Goal: Task Accomplishment & Management: Manage account settings

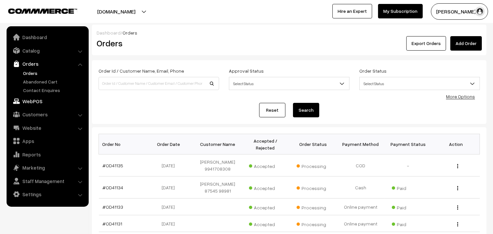
click at [34, 101] on link "WebPOS" at bounding box center [47, 101] width 78 height 12
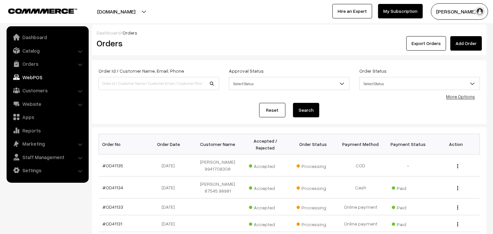
click at [32, 79] on link "WebPOS" at bounding box center [47, 77] width 78 height 12
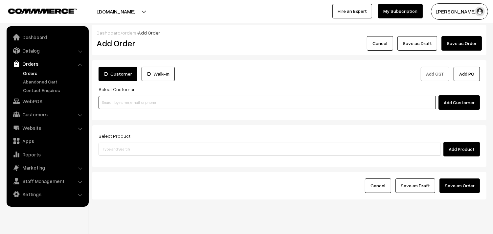
click at [173, 107] on input at bounding box center [266, 102] width 337 height 13
paste input "94457 19485"
click at [113, 102] on input "94457 19485" at bounding box center [266, 102] width 337 height 13
click at [114, 104] on input "94457 19485" at bounding box center [266, 102] width 337 height 13
click at [113, 103] on input "94457 19485" at bounding box center [266, 102] width 337 height 13
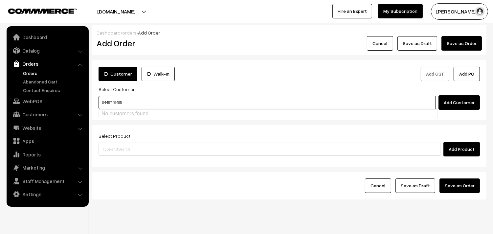
click at [114, 102] on input "94457 19485" at bounding box center [266, 102] width 337 height 13
click at [124, 103] on input "94457 19485" at bounding box center [266, 102] width 337 height 13
click at [114, 103] on input "94457 19485" at bounding box center [266, 102] width 337 height 13
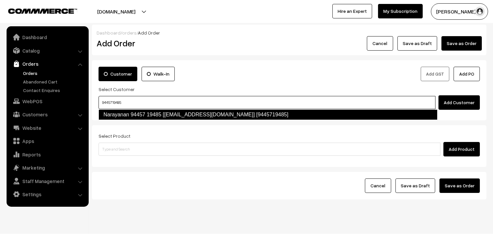
click at [130, 110] on link "Narayanan 94457 19485 [test618@gmail.com] [9445719485]" at bounding box center [267, 114] width 339 height 11
type input "9445719485"
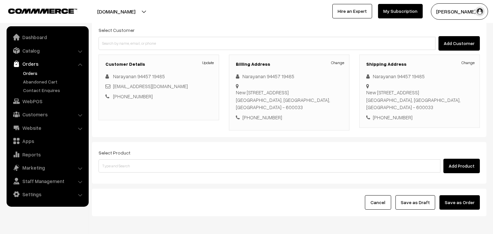
scroll to position [89, 0]
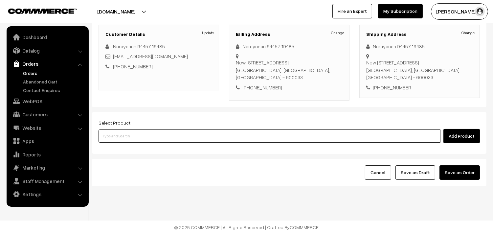
click at [161, 139] on input at bounding box center [269, 135] width 342 height 13
type input "o"
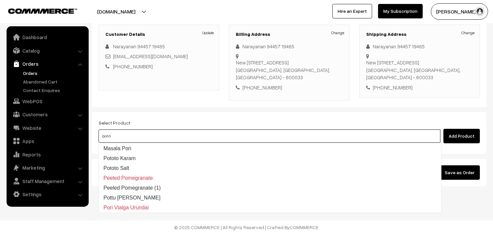
type input "ponna"
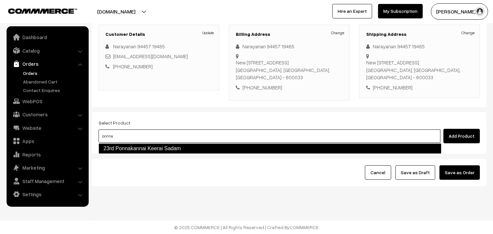
click at [160, 150] on link "23rd Ponnakannai Keerai Sadam" at bounding box center [269, 148] width 343 height 11
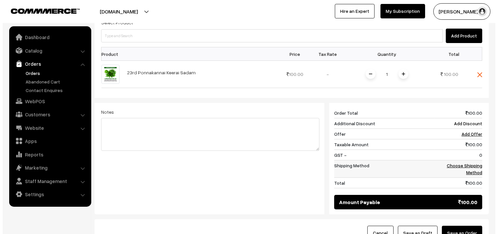
scroll to position [235, 0]
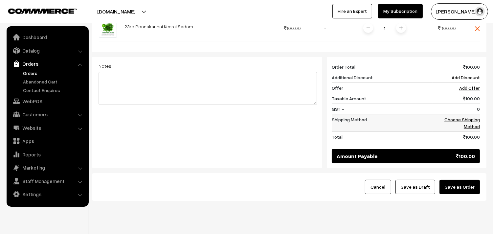
click at [468, 121] on link "Choose Shipping Method" at bounding box center [461, 122] width 35 height 12
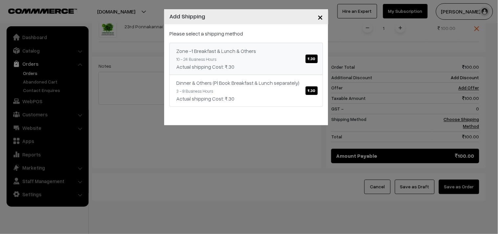
click at [307, 70] on div "Actual shipping Cost: ₹.30" at bounding box center [246, 67] width 140 height 8
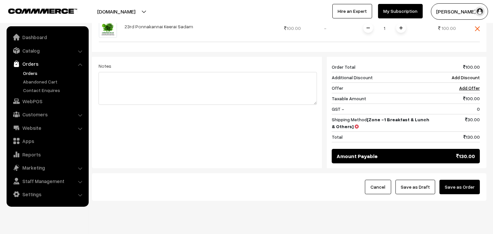
click at [461, 180] on button "Save as Order" at bounding box center [459, 186] width 40 height 14
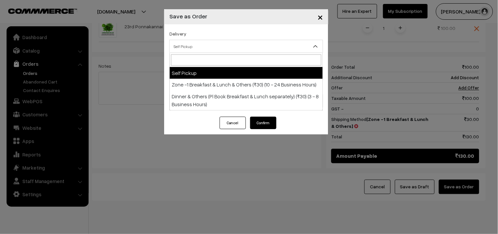
click at [235, 45] on span "Self Pickup" at bounding box center [246, 46] width 153 height 11
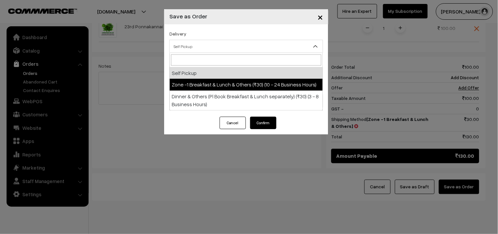
select select "ZON1"
select select "3"
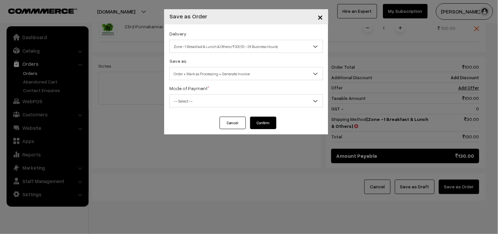
click at [248, 74] on span "Order + Mark as Processing + Generate Invoice" at bounding box center [246, 73] width 153 height 11
click at [253, 108] on div "Delivery Self Pickup Zone -1 Breakfast & Lunch & Others (₹30) (10 - 24 Business…" at bounding box center [246, 70] width 164 height 92
click at [238, 99] on span "-- Select --" at bounding box center [246, 100] width 153 height 11
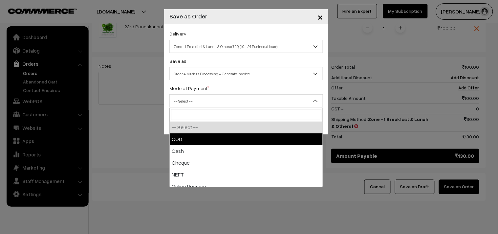
select select "1"
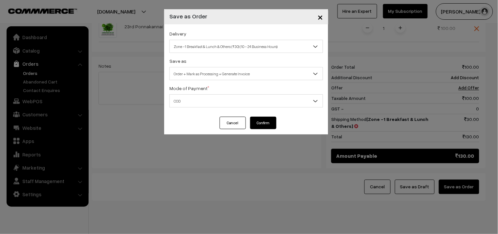
click at [261, 122] on button "Confirm" at bounding box center [263, 122] width 26 height 12
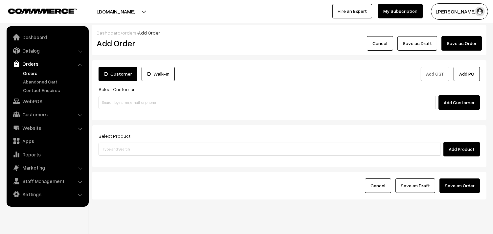
click at [28, 74] on link "Orders" at bounding box center [53, 73] width 65 height 7
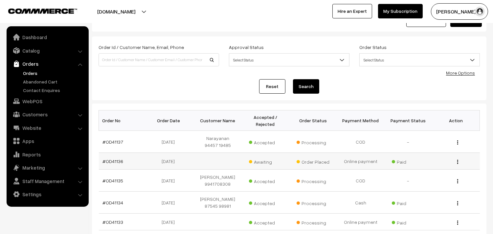
scroll to position [36, 0]
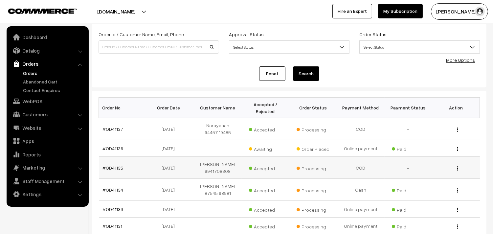
click at [117, 168] on link "#OD41135" at bounding box center [113, 168] width 21 height 6
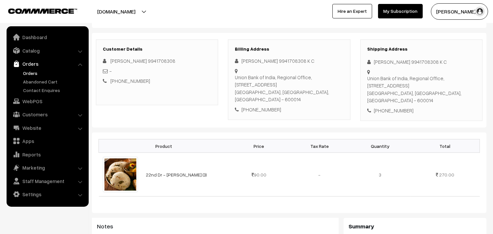
scroll to position [73, 0]
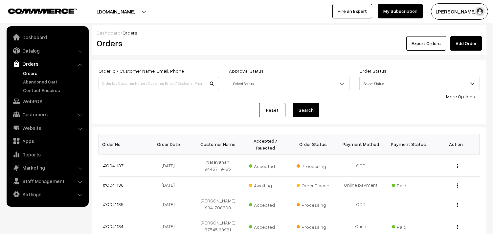
scroll to position [36, 0]
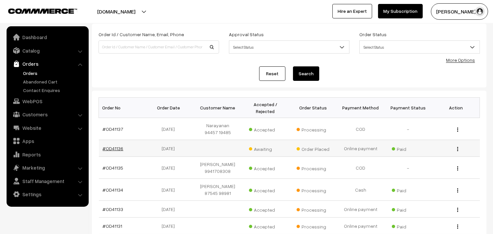
click at [118, 149] on link "#OD41136" at bounding box center [113, 148] width 21 height 6
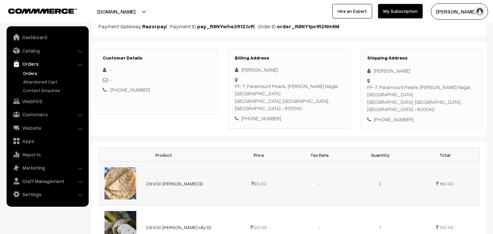
scroll to position [146, 0]
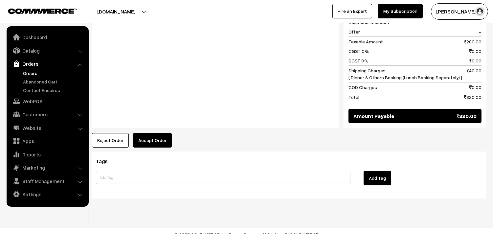
click at [162, 133] on button "Accept Order" at bounding box center [152, 140] width 39 height 14
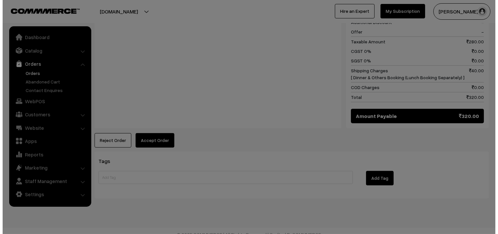
scroll to position [352, 0]
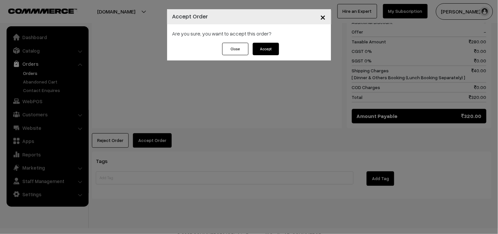
click at [267, 53] on button "Accept" at bounding box center [266, 49] width 26 height 12
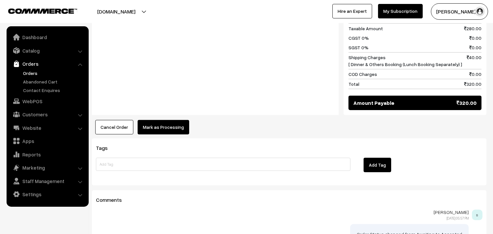
click at [170, 120] on button "Mark as Processing" at bounding box center [163, 127] width 52 height 14
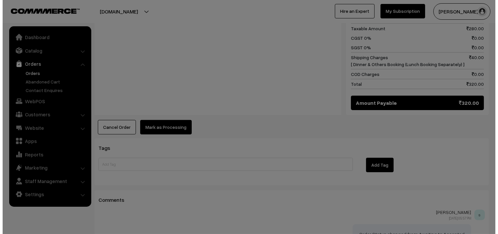
scroll to position [366, 0]
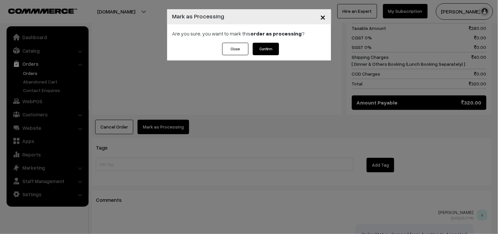
click at [261, 47] on button "Confirm" at bounding box center [266, 49] width 26 height 12
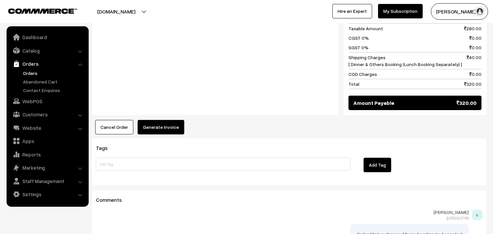
click at [170, 120] on button "Generate Invoice" at bounding box center [160, 127] width 47 height 14
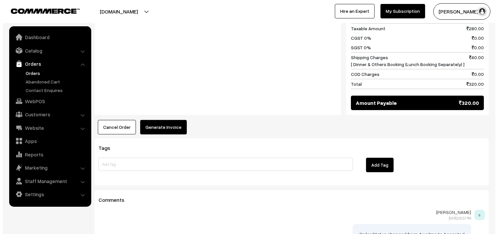
scroll to position [366, 0]
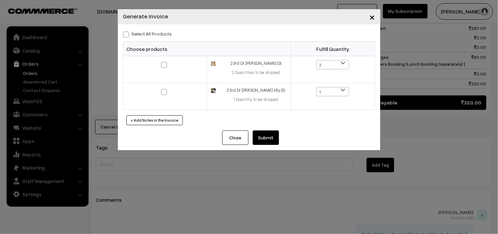
click at [125, 33] on span at bounding box center [126, 35] width 6 height 6
click at [125, 33] on input "Select All Products" at bounding box center [125, 33] width 4 height 4
checkbox input "true"
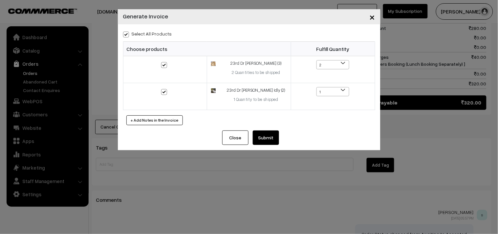
click at [267, 135] on button "Submit" at bounding box center [266, 137] width 26 height 14
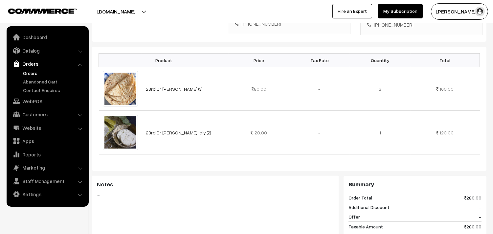
scroll to position [146, 0]
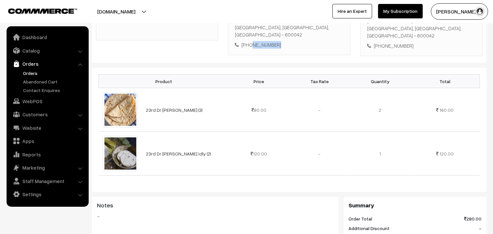
drag, startPoint x: 249, startPoint y: 38, endPoint x: 288, endPoint y: 40, distance: 38.8
click at [288, 41] on div "+91 9423041349" at bounding box center [289, 45] width 108 height 8
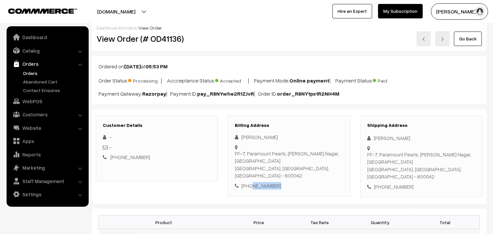
scroll to position [0, 0]
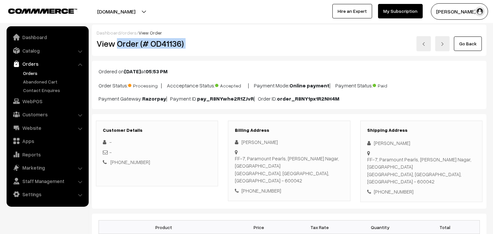
drag, startPoint x: 117, startPoint y: 45, endPoint x: 233, endPoint y: 43, distance: 115.8
click at [233, 43] on div "View Order (# OD41136) Go Back" at bounding box center [289, 43] width 395 height 15
copy div "Order (# OD41136)"
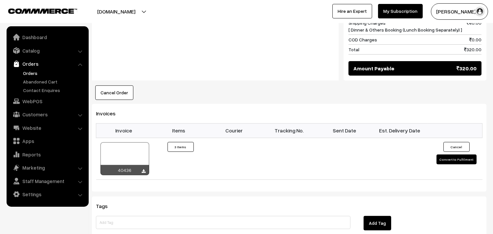
scroll to position [401, 0]
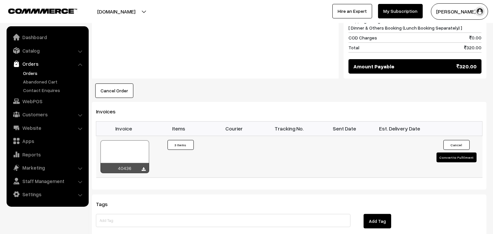
click at [135, 140] on div at bounding box center [124, 156] width 49 height 33
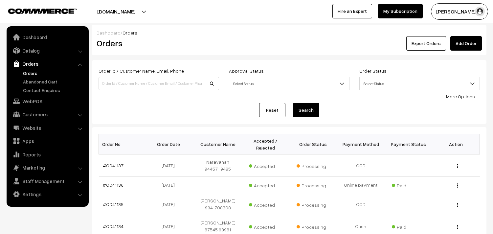
scroll to position [36, 0]
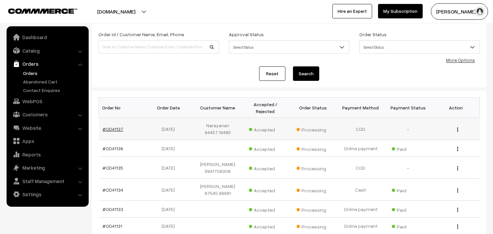
click at [113, 129] on link "#OD41137" at bounding box center [113, 129] width 21 height 6
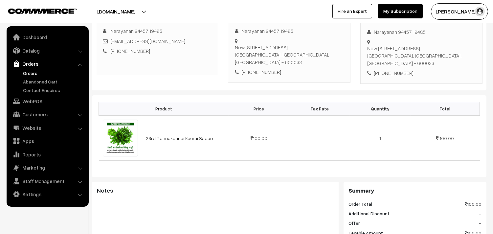
scroll to position [109, 0]
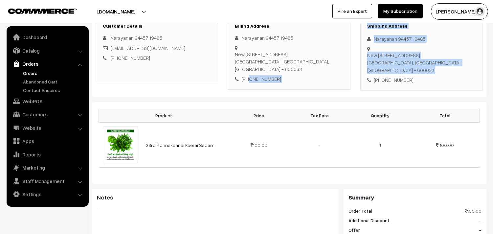
drag, startPoint x: 249, startPoint y: 80, endPoint x: 374, endPoint y: 81, distance: 125.7
click at [374, 81] on div "Customer Details Narayanan 94457 19485 test618@gmail.com +91 9445719485 Billing…" at bounding box center [289, 53] width 396 height 74
click at [302, 83] on div "Billing Address Narayanan 94457 19485 New No.73 Old No 36, B1, Elegant Flats La…" at bounding box center [289, 52] width 122 height 73
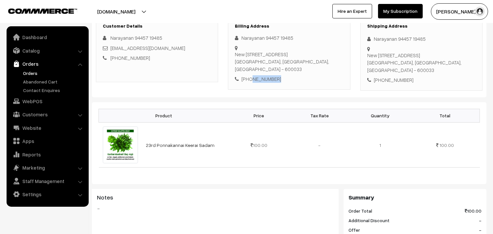
drag, startPoint x: 250, startPoint y: 79, endPoint x: 305, endPoint y: 75, distance: 54.9
click at [305, 75] on div "+91 9445719485" at bounding box center [289, 79] width 108 height 8
copy div "9445719485"
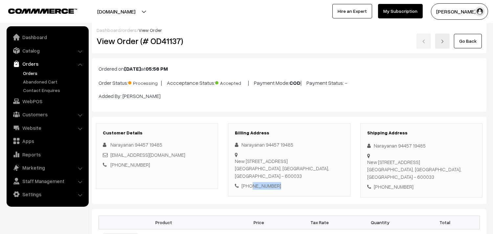
scroll to position [0, 0]
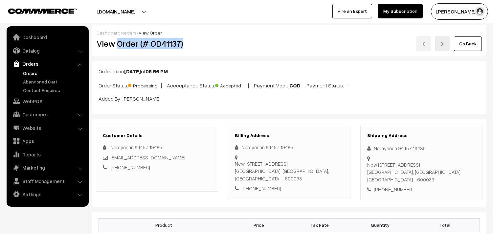
drag, startPoint x: 121, startPoint y: 43, endPoint x: 210, endPoint y: 40, distance: 88.6
click at [210, 40] on h2 "View Order (# OD41137)" at bounding box center [157, 43] width 122 height 10
copy h2 "Order (# OD41137)"
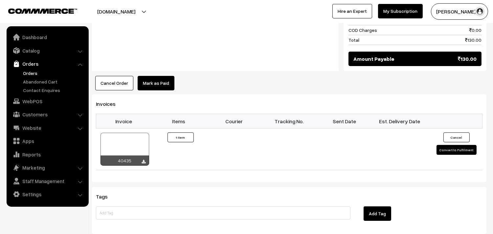
scroll to position [365, 0]
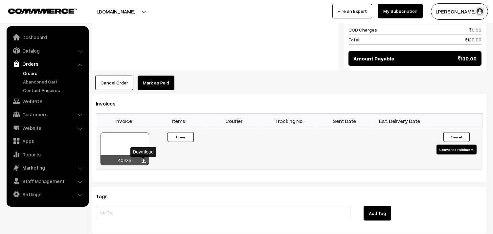
click at [144, 161] on icon at bounding box center [144, 161] width 4 height 4
click at [30, 100] on link "WebPOS" at bounding box center [47, 101] width 78 height 12
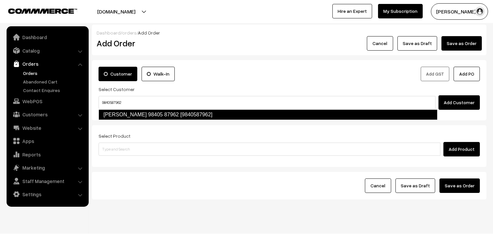
click at [283, 113] on link "[PERSON_NAME] 98405 87962 [9840587962]" at bounding box center [267, 114] width 339 height 11
type input "9840587962"
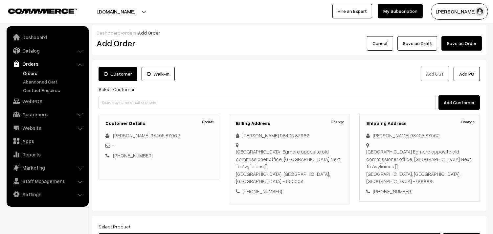
paste input "23rd With Rice"
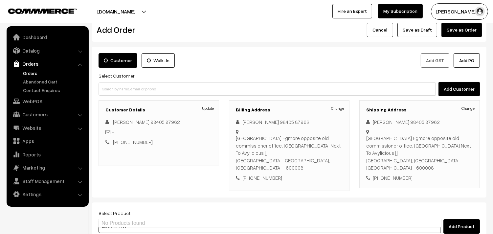
scroll to position [36, 0]
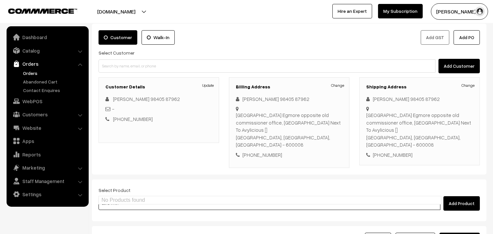
type input "23rd With"
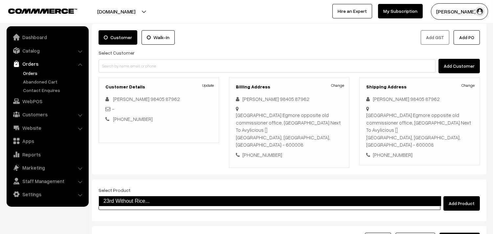
click at [134, 199] on link "23rd Without Rice..." at bounding box center [269, 201] width 343 height 11
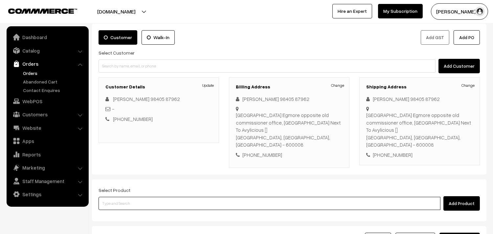
click at [213, 197] on input at bounding box center [269, 203] width 342 height 13
paste input "23rd With Rice"
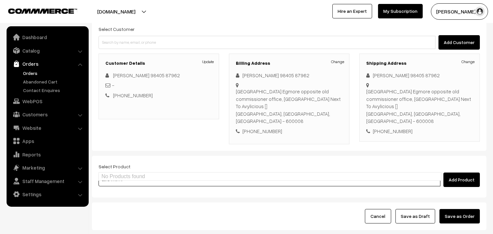
scroll to position [89, 0]
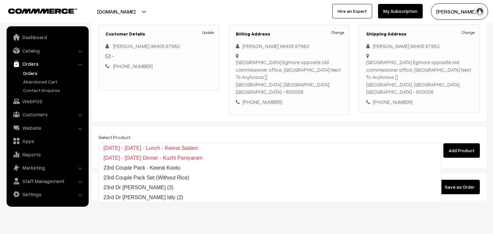
type input "2"
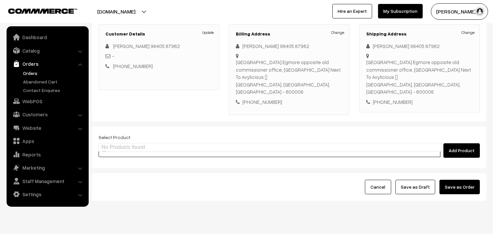
type input "w"
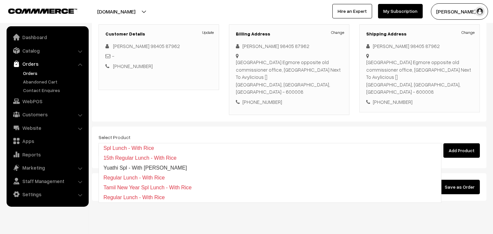
type input "w"
paste input "23rd With Rice"
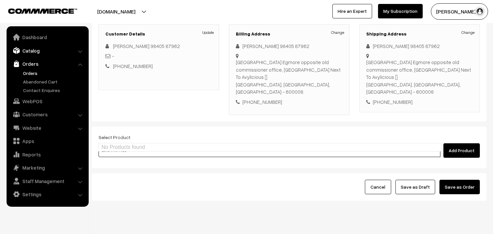
type input "23rd With Rice"
click at [28, 53] on link "Catalog" at bounding box center [47, 51] width 78 height 12
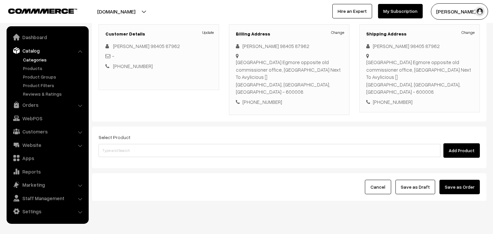
click at [32, 62] on link "Categories" at bounding box center [53, 59] width 65 height 7
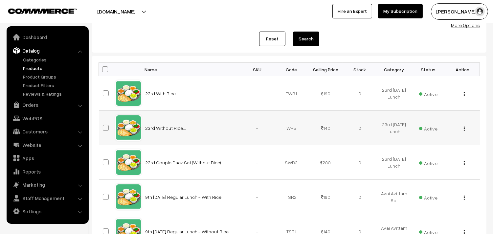
scroll to position [73, 0]
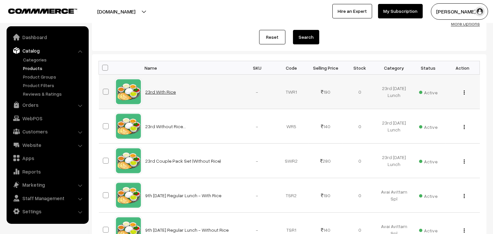
click at [167, 91] on link "23rd With Rice" at bounding box center [160, 92] width 31 height 6
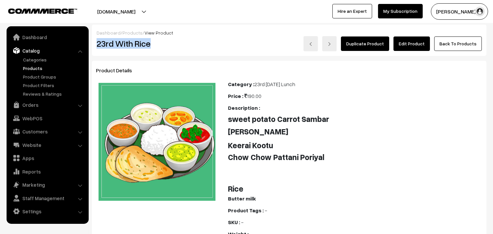
drag, startPoint x: 97, startPoint y: 44, endPoint x: 174, endPoint y: 43, distance: 77.1
click at [174, 43] on h2 "23rd With Rice" at bounding box center [157, 43] width 122 height 10
copy h2 "23rd With Rice"
click at [33, 116] on link "WebPOS" at bounding box center [47, 118] width 78 height 12
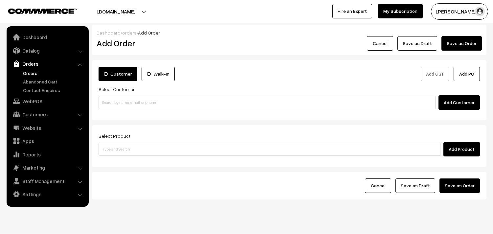
click at [139, 151] on input at bounding box center [269, 148] width 342 height 13
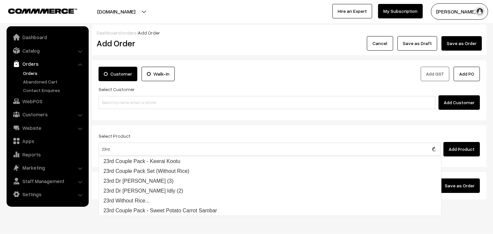
type input "23rd"
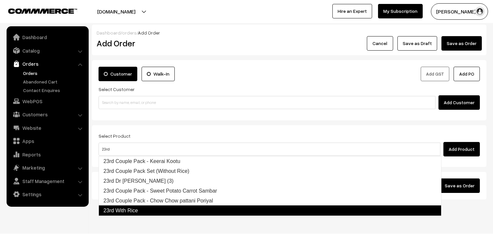
click at [143, 211] on link "23rd With Rice" at bounding box center [269, 210] width 343 height 11
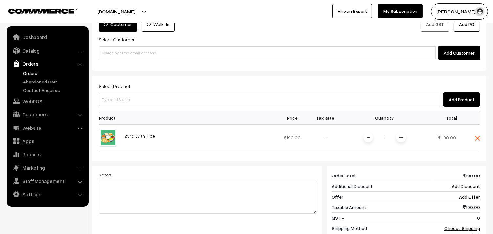
scroll to position [36, 0]
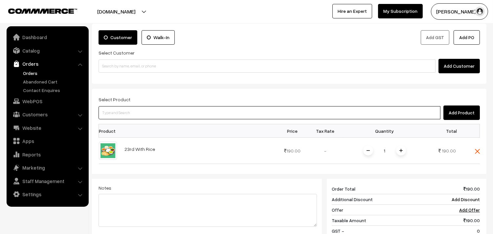
click at [157, 108] on input at bounding box center [269, 112] width 342 height 13
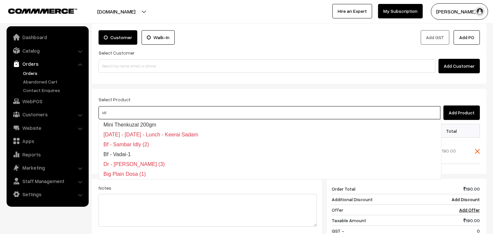
type input "idly"
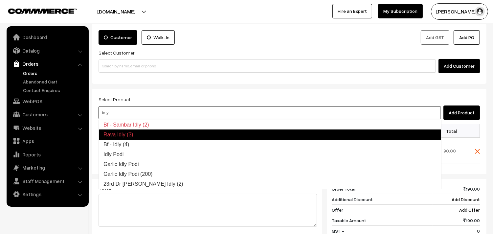
click at [145, 143] on link "Bf - Idly (4)" at bounding box center [270, 144] width 342 height 10
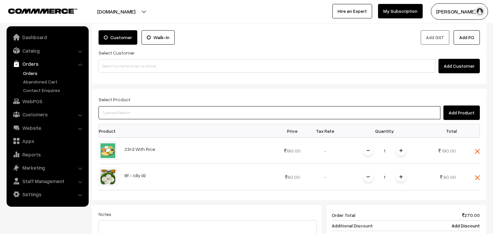
click at [130, 109] on input at bounding box center [269, 112] width 342 height 13
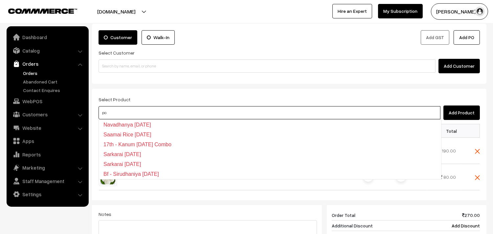
type input "p"
type input "ghee pon"
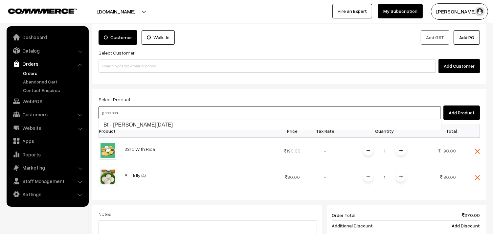
click at [142, 125] on link "Bf - Ghee Pongal" at bounding box center [270, 125] width 342 height 10
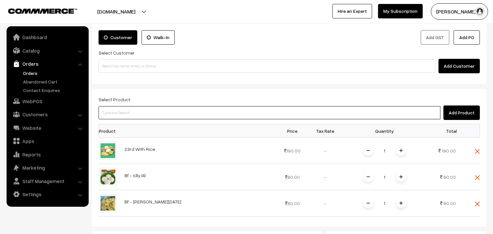
click at [182, 112] on input at bounding box center [269, 112] width 342 height 13
type input "dosa"
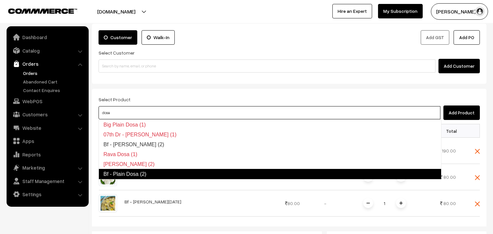
click at [169, 174] on link "Bf - Plain Dosa (2)" at bounding box center [269, 174] width 343 height 11
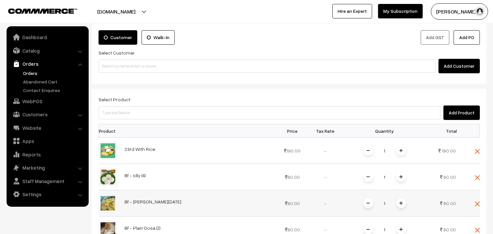
scroll to position [73, 0]
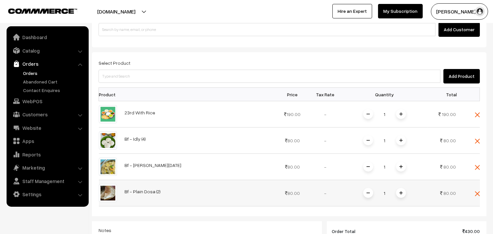
click at [399, 191] on img at bounding box center [400, 192] width 3 height 3
click at [369, 196] on span at bounding box center [368, 193] width 10 height 10
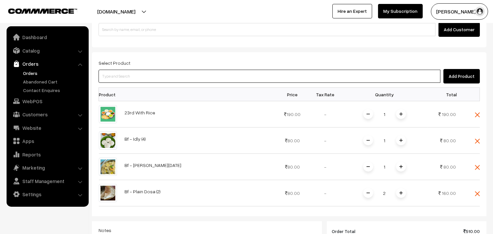
click at [185, 77] on input at bounding box center [269, 76] width 342 height 13
type input "vada"
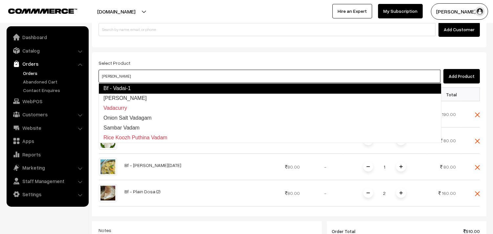
click at [178, 87] on link "Bf - Vadai-1" at bounding box center [269, 88] width 343 height 11
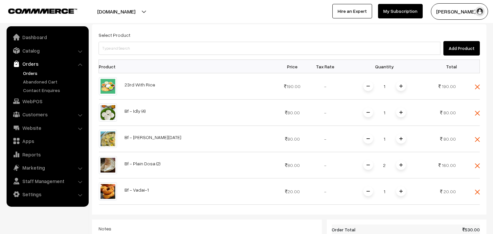
scroll to position [146, 0]
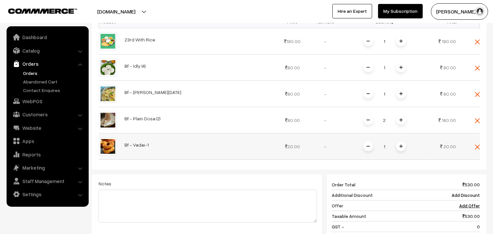
click at [399, 149] on span at bounding box center [401, 146] width 10 height 10
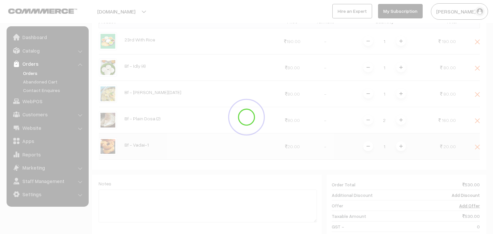
click at [399, 149] on div at bounding box center [246, 117] width 493 height 234
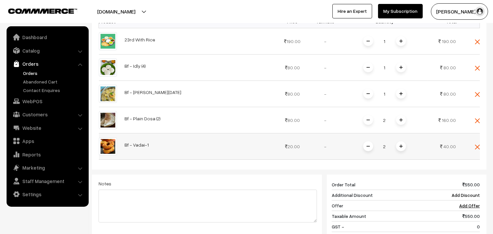
click at [401, 145] on img at bounding box center [400, 145] width 3 height 3
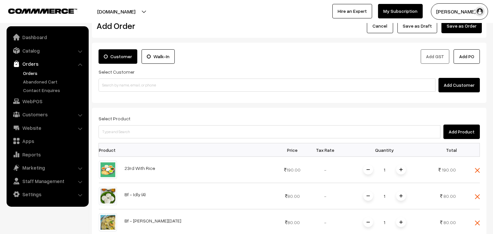
scroll to position [0, 0]
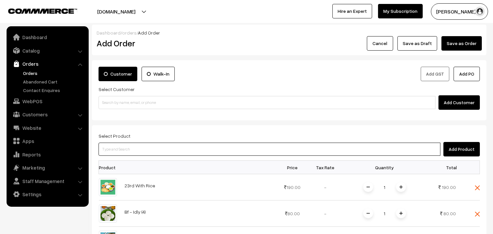
click at [158, 145] on input at bounding box center [269, 148] width 342 height 13
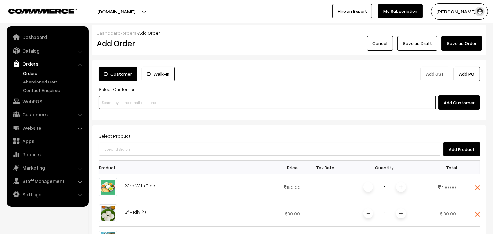
click at [157, 99] on input at bounding box center [266, 102] width 337 height 13
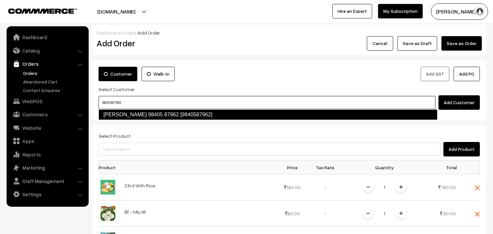
click at [165, 110] on link "Lalitha 98405 87962 [9840587962]" at bounding box center [267, 114] width 339 height 11
type input "9840587962"
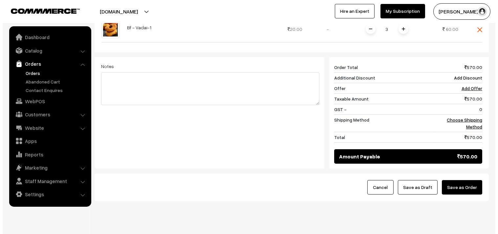
scroll to position [354, 0]
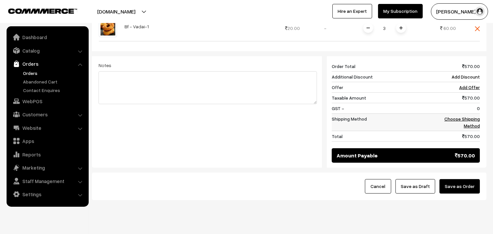
click at [457, 116] on link "Choose Shipping Method" at bounding box center [461, 122] width 35 height 12
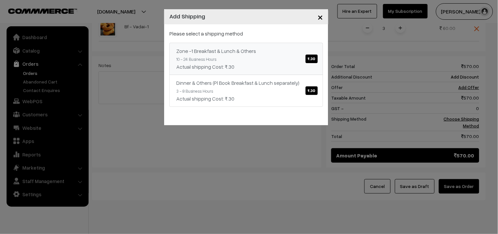
click at [255, 47] on div "Zone -1 Breakfast & Lunch & Others ₹.30" at bounding box center [246, 51] width 140 height 8
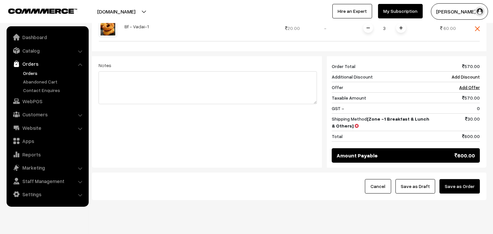
click at [460, 179] on button "Save as Order" at bounding box center [459, 186] width 40 height 14
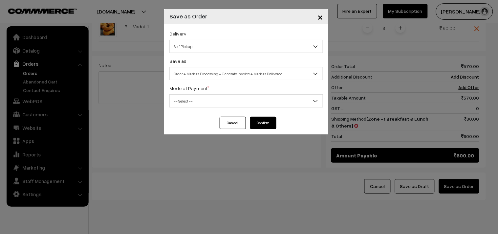
click at [189, 50] on span "Self Pickup" at bounding box center [246, 46] width 153 height 11
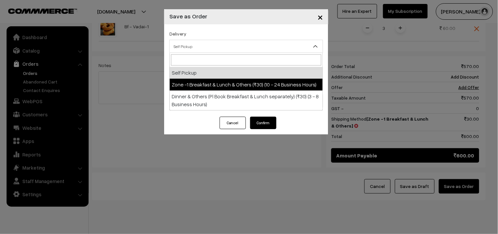
select select "ZON1"
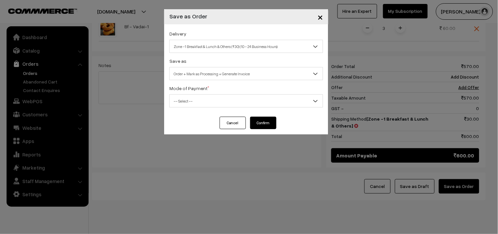
click at [198, 77] on span "Order + Mark as Processing + Generate Invoice" at bounding box center [246, 73] width 153 height 11
click at [198, 79] on span "Order + Mark as Processing" at bounding box center [246, 73] width 154 height 13
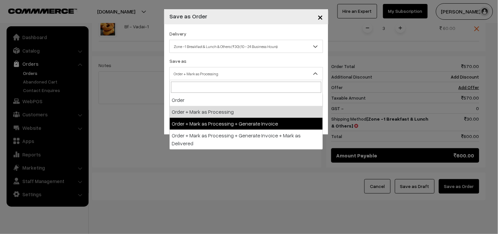
select select "3"
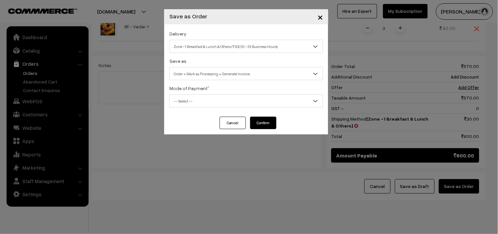
click at [199, 99] on span "-- Select --" at bounding box center [246, 100] width 153 height 11
click at [188, 93] on div "Mode of Payment * -- Select -- COD Cash Cheque NEFT Online Payment DD Others --…" at bounding box center [246, 95] width 154 height 23
click at [193, 104] on span "-- Select --" at bounding box center [246, 100] width 153 height 11
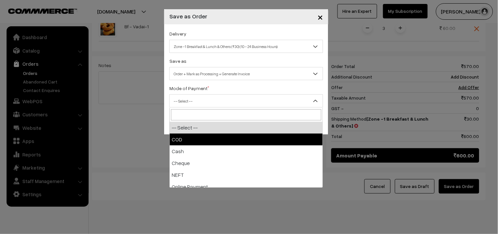
select select "1"
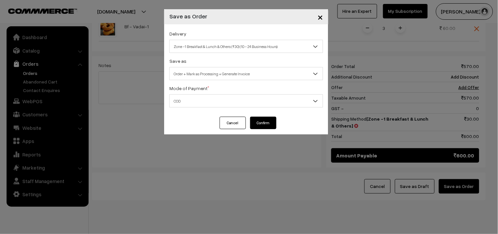
click at [256, 124] on button "Confirm" at bounding box center [263, 122] width 26 height 12
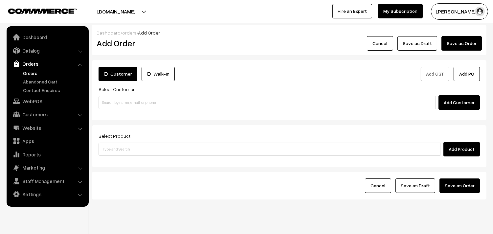
click at [31, 71] on link "Orders" at bounding box center [53, 73] width 65 height 7
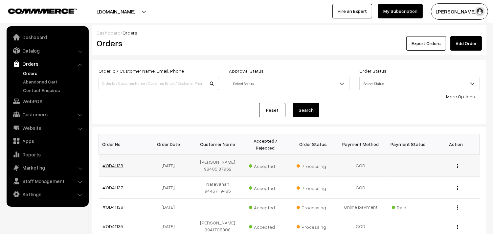
click at [112, 165] on link "#OD41138" at bounding box center [113, 165] width 21 height 6
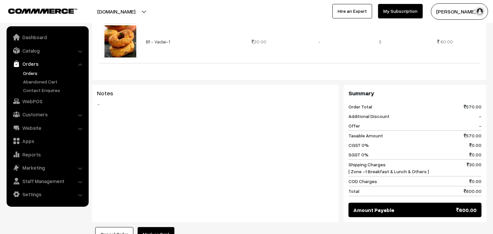
scroll to position [547, 0]
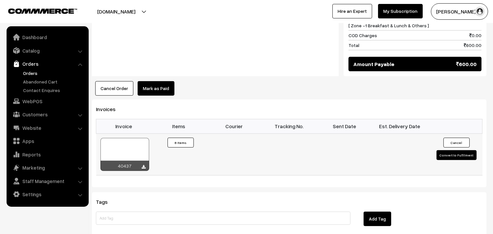
click at [138, 138] on div at bounding box center [124, 154] width 49 height 33
click at [31, 98] on link "WebPOS" at bounding box center [47, 101] width 78 height 12
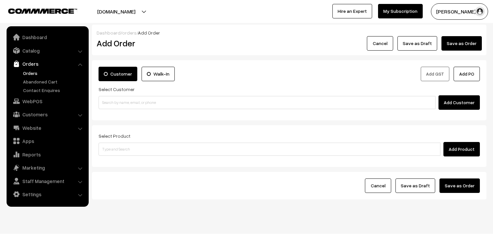
click at [143, 104] on input at bounding box center [266, 102] width 337 height 13
click at [114, 109] on body "Thank you for showing interest. Our team will call you shortly. Close annamfood…" at bounding box center [246, 123] width 493 height 247
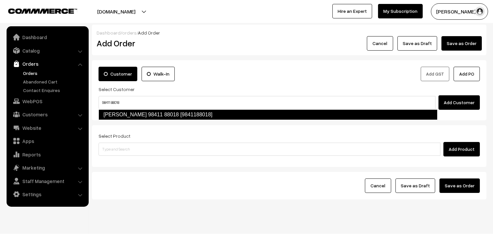
click at [116, 111] on link "Jayshankar 98411 88018 [9841188018]" at bounding box center [267, 114] width 339 height 11
type input "98411 88018"
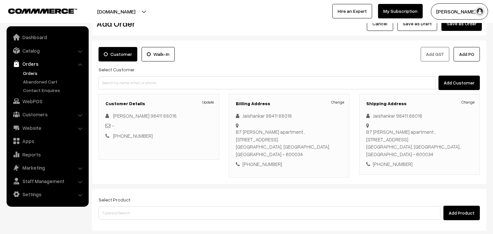
scroll to position [36, 0]
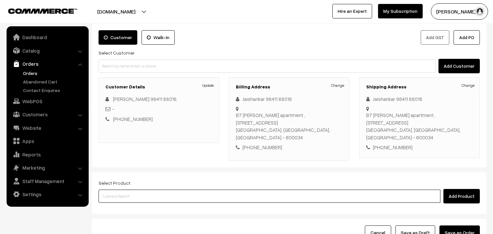
click at [144, 195] on input at bounding box center [269, 195] width 342 height 13
paste input "23rd Without Rice..."
type input "23rd Without Rice..."
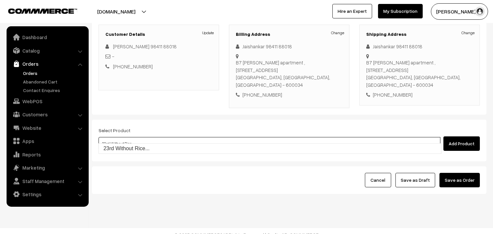
scroll to position [89, 0]
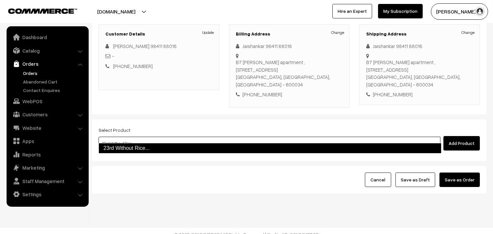
click at [157, 148] on link "23rd Without Rice..." at bounding box center [269, 148] width 343 height 11
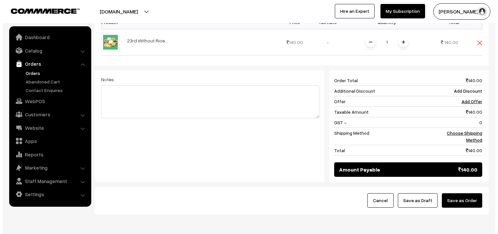
scroll to position [249, 0]
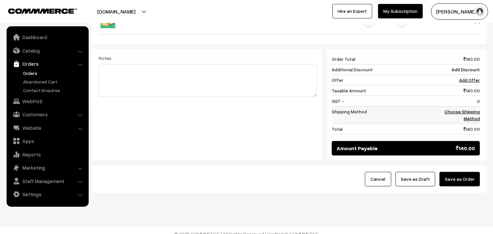
click at [467, 108] on td "Choose Shipping Method" at bounding box center [455, 114] width 47 height 17
click at [454, 109] on link "Choose Shipping Method" at bounding box center [461, 115] width 35 height 12
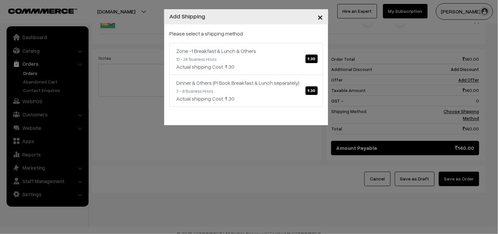
click at [230, 41] on div "Please select a shipping method Zone -1 Breakfast & Lunch & Others ₹.30 10 - 24…" at bounding box center [246, 68] width 154 height 77
click at [253, 56] on link "Zone -1 Breakfast & Lunch & Others ₹.30 10 - 24 Business Hours Actual shipping …" at bounding box center [246, 59] width 154 height 32
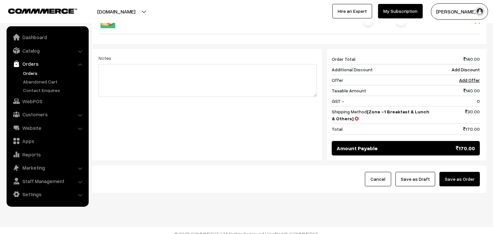
click at [470, 178] on button "Save as Order" at bounding box center [459, 179] width 40 height 14
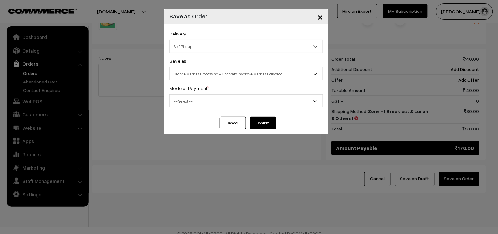
click at [221, 43] on span "Self Pickup" at bounding box center [246, 46] width 153 height 11
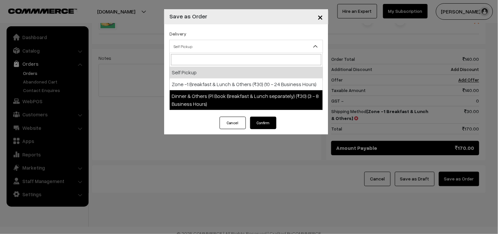
select select "DOP1"
select select "3"
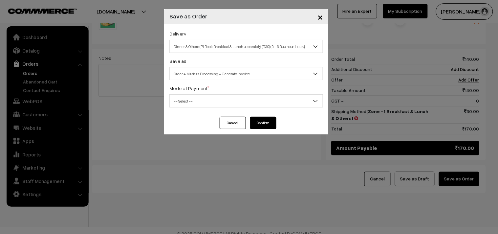
click at [222, 79] on span "Order + Mark as Processing + Generate Invoice" at bounding box center [246, 73] width 153 height 11
drag, startPoint x: 203, startPoint y: 97, endPoint x: 203, endPoint y: 102, distance: 5.3
click at [203, 100] on span "-- Select --" at bounding box center [246, 100] width 153 height 11
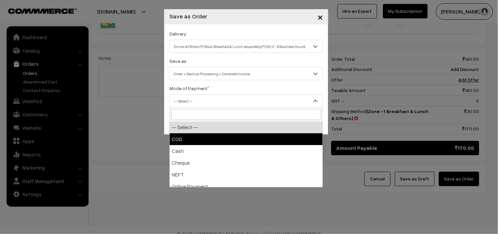
select select "1"
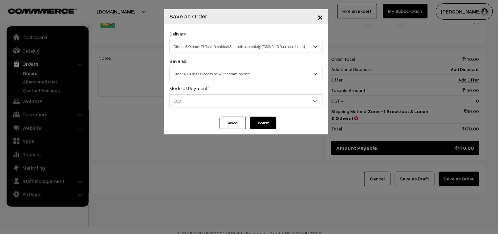
click at [264, 121] on button "Confirm" at bounding box center [263, 122] width 26 height 12
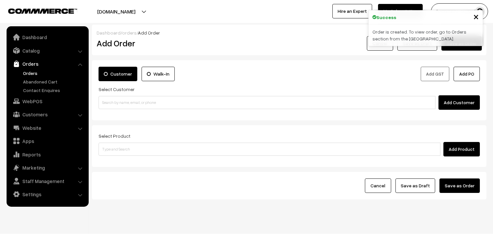
click at [30, 74] on link "Orders" at bounding box center [53, 73] width 65 height 7
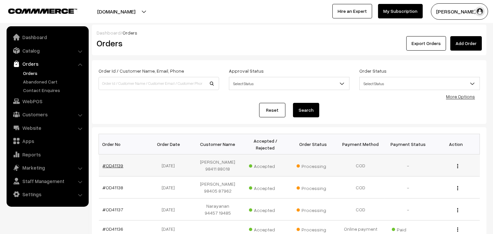
click at [117, 167] on link "#OD41139" at bounding box center [113, 165] width 21 height 6
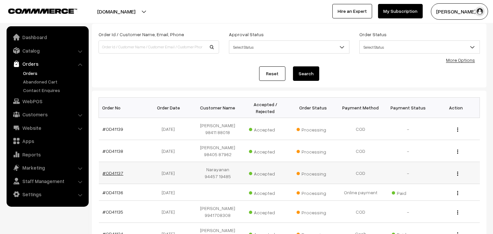
click at [114, 170] on link "#OD41137" at bounding box center [113, 173] width 21 height 6
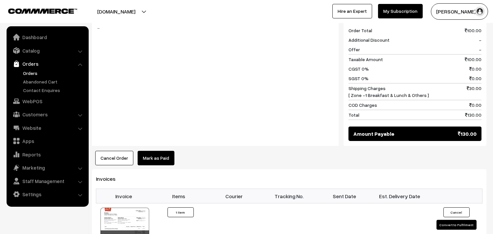
scroll to position [291, 0]
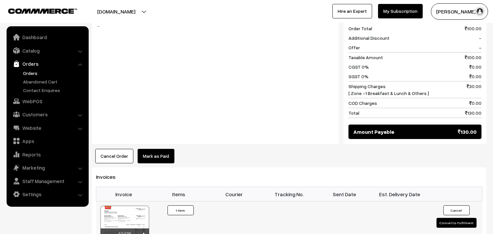
click at [130, 211] on div at bounding box center [124, 221] width 49 height 33
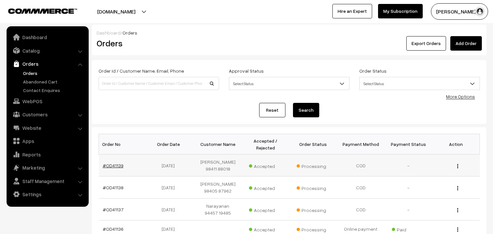
scroll to position [36, 0]
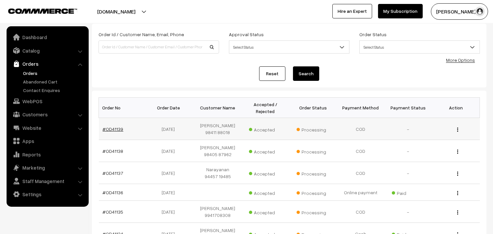
click at [117, 129] on link "#OD41139" at bounding box center [113, 129] width 21 height 6
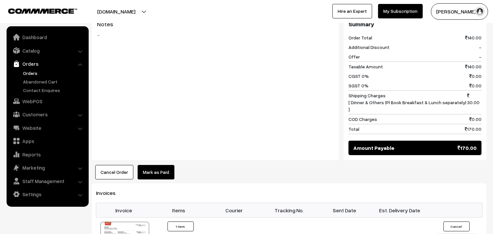
scroll to position [291, 0]
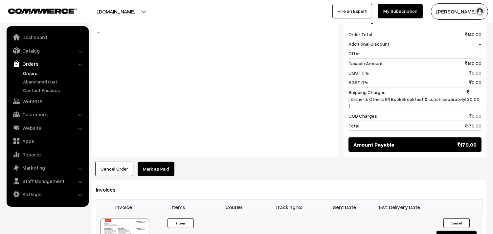
click at [113, 218] on div at bounding box center [124, 234] width 49 height 33
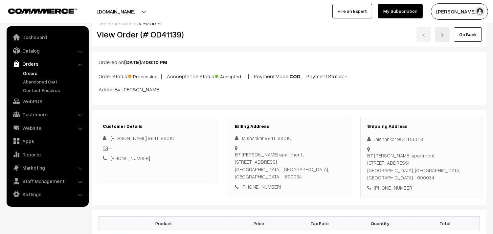
scroll to position [0, 0]
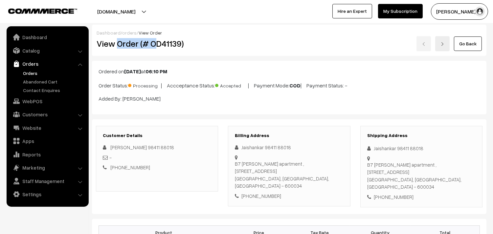
drag, startPoint x: 116, startPoint y: 45, endPoint x: 215, endPoint y: 45, distance: 98.1
click at [214, 45] on h2 "View Order (# OD41139)" at bounding box center [157, 43] width 122 height 10
copy h2 "Order (# OD41139)"
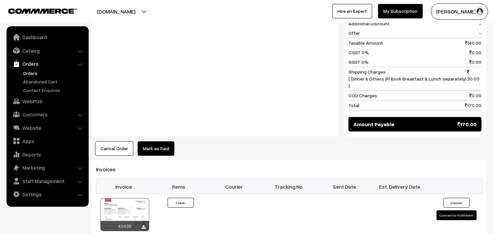
scroll to position [328, 0]
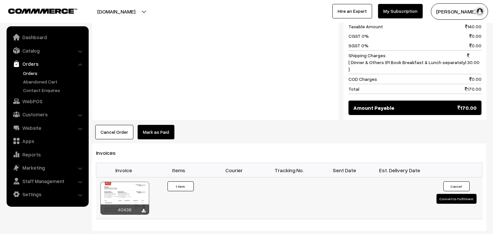
click at [143, 208] on icon at bounding box center [144, 210] width 4 height 4
drag, startPoint x: 299, startPoint y: 38, endPoint x: 276, endPoint y: 10, distance: 36.3
click at [299, 38] on div "Notes -" at bounding box center [215, 48] width 246 height 144
click at [32, 100] on link "WebPOS" at bounding box center [47, 101] width 78 height 12
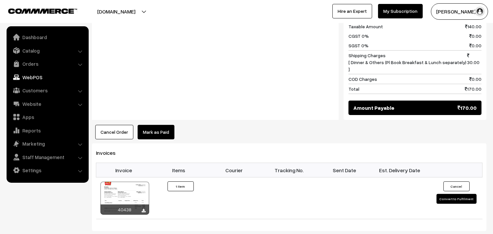
click at [20, 77] on link "WebPOS" at bounding box center [47, 77] width 78 height 12
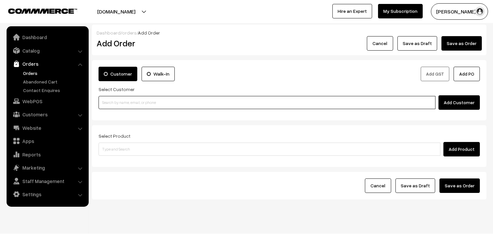
click at [158, 106] on input at bounding box center [266, 102] width 337 height 13
paste input "6362009673"
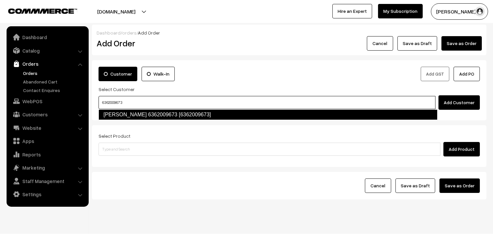
click at [121, 114] on link "Anitha 6362009673 [6362009673]" at bounding box center [267, 114] width 339 height 11
type input "6362009673"
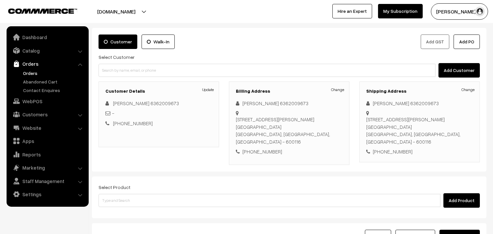
scroll to position [89, 0]
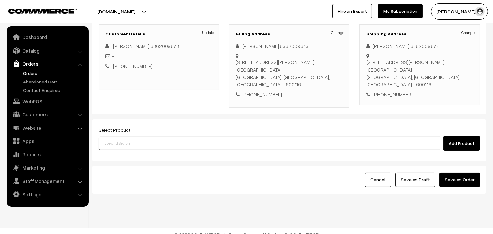
click at [123, 137] on input at bounding box center [269, 143] width 342 height 13
paste input "23rd Without Rice..."
type input "23rd Without Rice..."
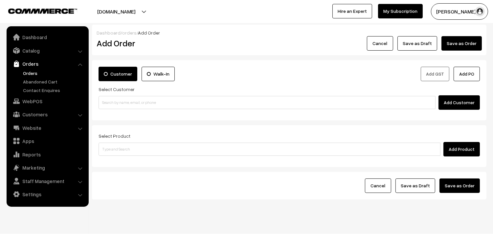
click at [24, 74] on link "Orders" at bounding box center [53, 73] width 65 height 7
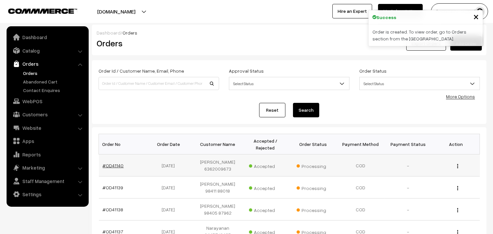
click at [116, 162] on link "#OD41140" at bounding box center [113, 165] width 21 height 6
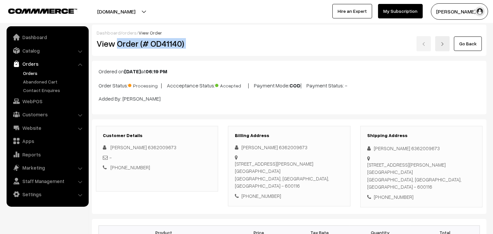
drag, startPoint x: 116, startPoint y: 45, endPoint x: 260, endPoint y: 44, distance: 144.1
click at [260, 44] on div "View Order (# OD41140) Go Back" at bounding box center [289, 43] width 395 height 15
copy div "Order (# OD41140)"
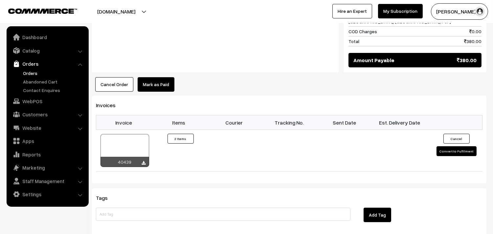
scroll to position [437, 0]
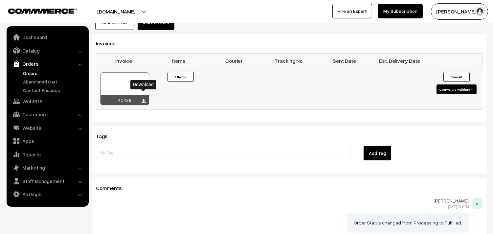
click at [143, 99] on icon at bounding box center [144, 101] width 4 height 4
click at [142, 78] on div "Download" at bounding box center [143, 85] width 26 height 14
click at [134, 72] on div at bounding box center [124, 88] width 49 height 33
click at [35, 98] on link "WebPOS" at bounding box center [47, 101] width 78 height 12
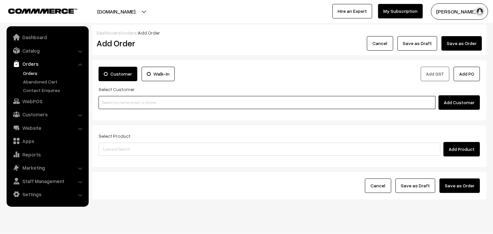
click at [112, 97] on input at bounding box center [266, 102] width 337 height 13
paste input "98402 01973"
click at [114, 103] on input "98402 01973" at bounding box center [266, 102] width 337 height 13
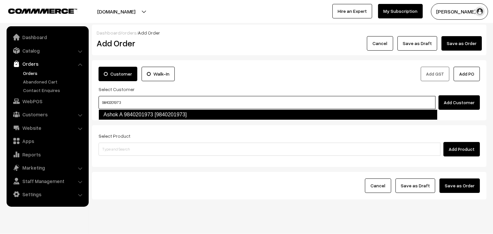
click at [143, 116] on link "Ashok A 9840201973 [9840201973]" at bounding box center [267, 114] width 339 height 11
type input "9840201973"
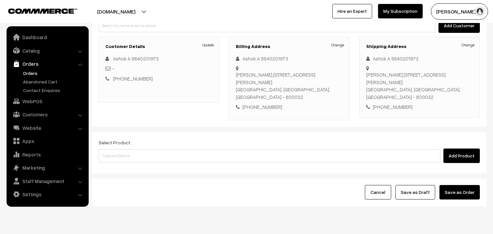
scroll to position [82, 0]
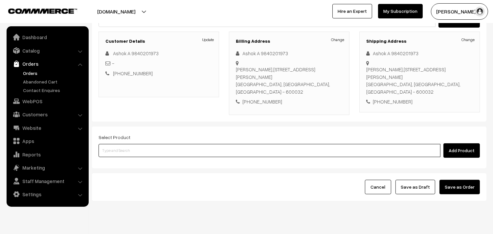
click at [153, 144] on input at bounding box center [269, 150] width 342 height 13
paste input "23rd Without Rice..."
type input "23rd Without Rice..."
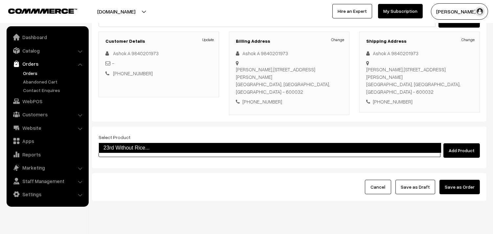
click at [131, 145] on link "23rd Without Rice..." at bounding box center [269, 147] width 343 height 11
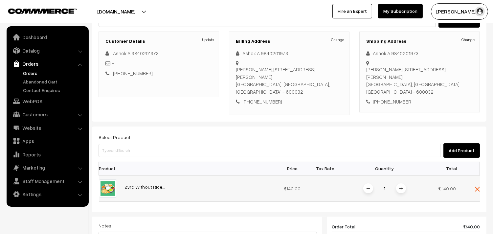
click at [399, 183] on span at bounding box center [401, 188] width 10 height 10
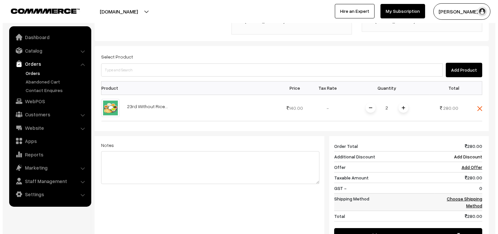
scroll to position [191, 0]
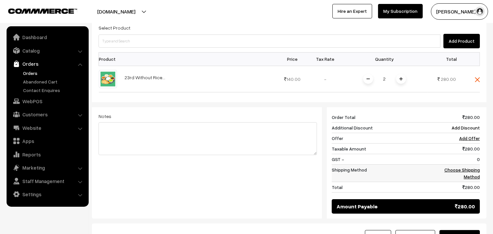
click at [453, 167] on link "Choose Shipping Method" at bounding box center [461, 173] width 35 height 12
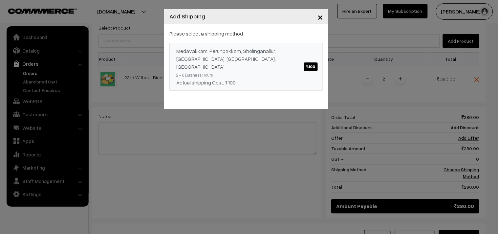
click at [294, 66] on link "Medavakkam, Perunpakkam, Sholinganallur, seliyur, Kirattur, Perambur ₹.100 2 - …" at bounding box center [246, 67] width 154 height 48
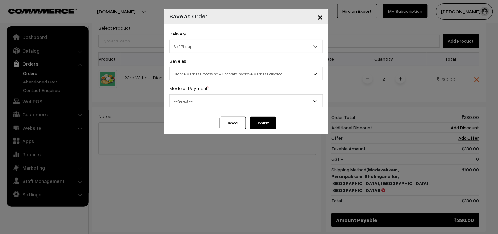
click at [224, 50] on span "Self Pickup" at bounding box center [246, 46] width 153 height 11
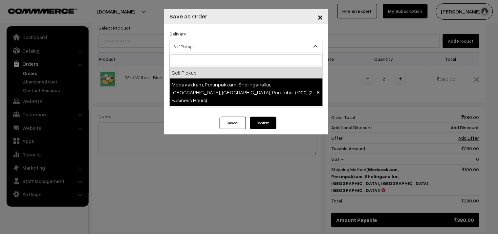
select select "LOB5"
select select "3"
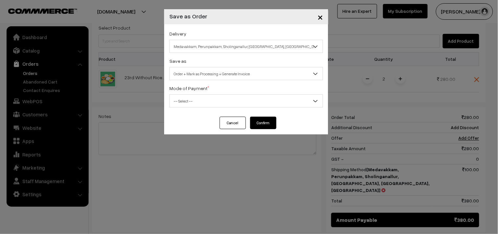
click at [215, 79] on span "Order + Mark as Processing + Generate Invoice" at bounding box center [246, 73] width 153 height 11
click at [205, 97] on span "-- Select --" at bounding box center [246, 100] width 153 height 11
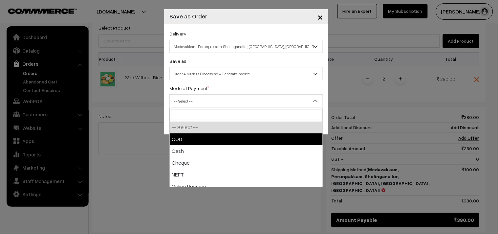
select select "1"
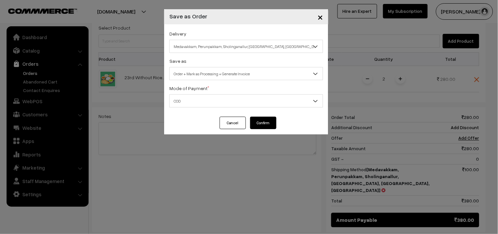
click at [261, 121] on button "Confirm" at bounding box center [263, 122] width 26 height 12
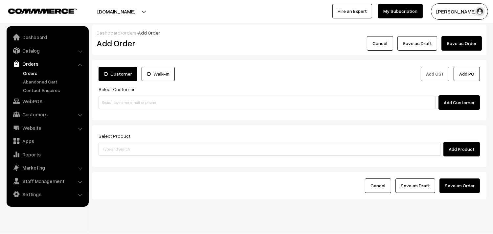
click at [27, 75] on link "Orders" at bounding box center [53, 73] width 65 height 7
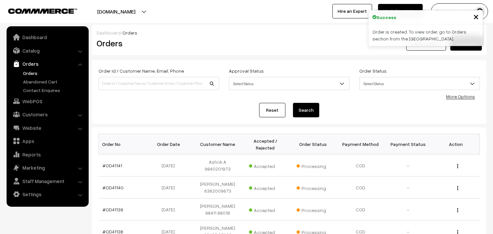
click at [113, 165] on link "#OD41141" at bounding box center [113, 165] width 20 height 6
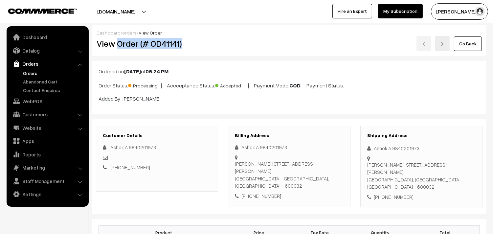
click at [215, 42] on h2 "View Order (# OD41141)" at bounding box center [157, 43] width 122 height 10
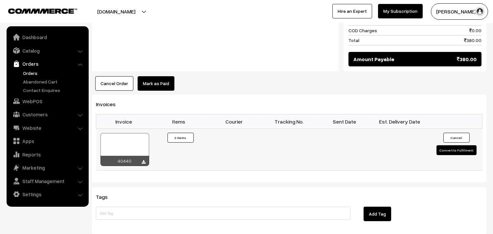
scroll to position [365, 0]
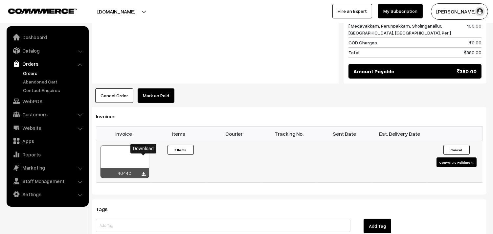
click at [141, 168] on div "40440" at bounding box center [124, 173] width 49 height 10
click at [143, 172] on icon at bounding box center [144, 174] width 4 height 4
click at [127, 145] on div at bounding box center [124, 161] width 49 height 33
click at [30, 98] on link "WebPOS" at bounding box center [47, 101] width 78 height 12
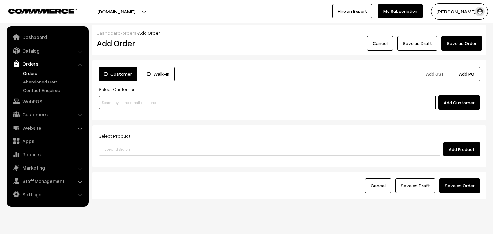
click at [127, 103] on input at bounding box center [266, 102] width 337 height 13
paste input "87545 98981"
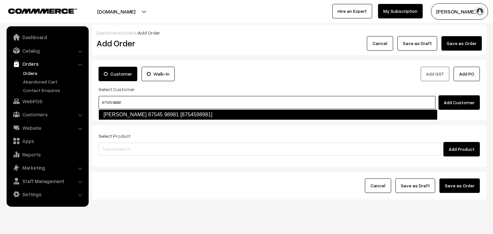
click at [116, 110] on link "R jagannathan 87545 98981 [8754598981]" at bounding box center [267, 114] width 339 height 11
type input "87545 98981"
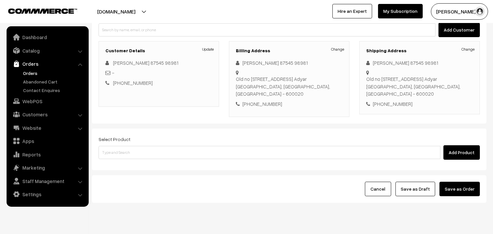
scroll to position [73, 0]
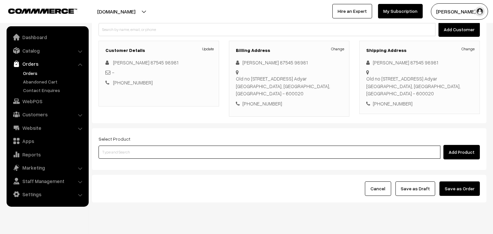
click at [141, 145] on input at bounding box center [269, 151] width 342 height 13
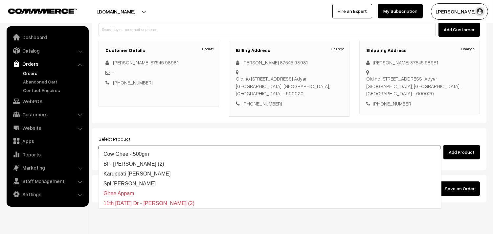
type input "g"
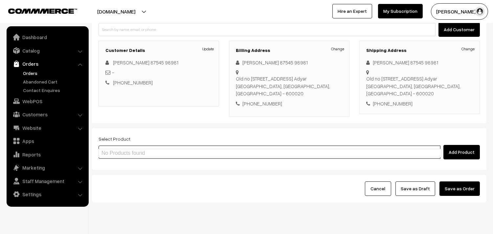
click at [109, 145] on input "cowghee" at bounding box center [269, 151] width 342 height 13
type input "cow ghee"
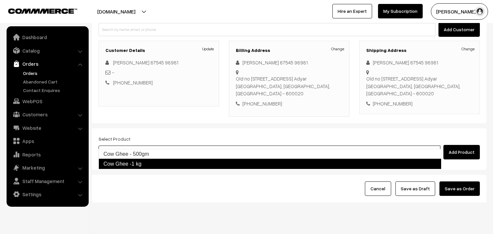
click at [175, 162] on link "Cow Ghee -1 kg" at bounding box center [269, 163] width 343 height 11
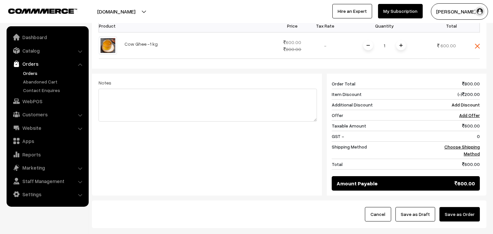
scroll to position [219, 0]
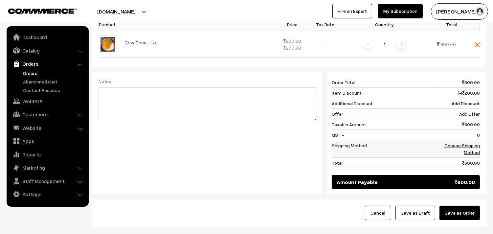
click at [457, 142] on link "Choose Shipping Method" at bounding box center [461, 148] width 35 height 12
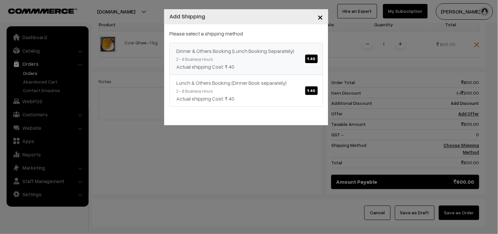
click at [270, 53] on div "Dinner & Others Booking (Lunch Booking Separately) ₹.40" at bounding box center [246, 51] width 140 height 8
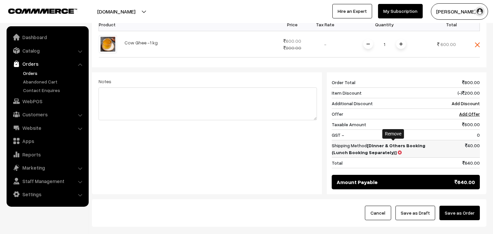
click at [397, 150] on icon at bounding box center [399, 152] width 4 height 5
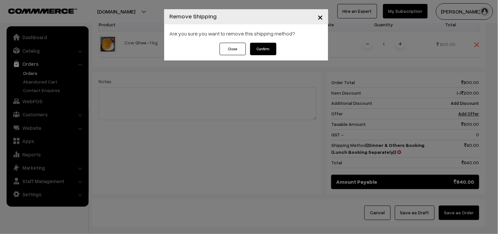
click at [267, 47] on button "Confirm" at bounding box center [263, 49] width 26 height 12
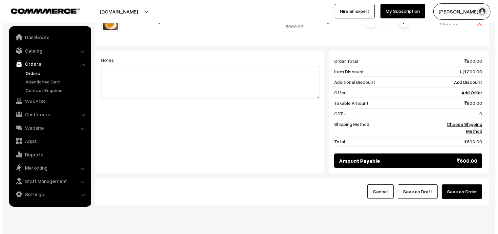
scroll to position [249, 0]
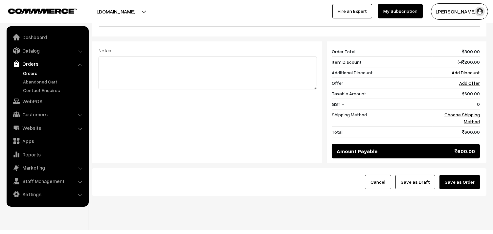
click at [471, 176] on button "Save as Order" at bounding box center [459, 182] width 40 height 14
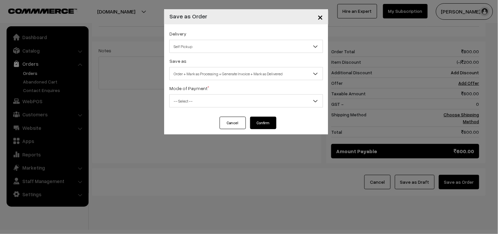
drag, startPoint x: 270, startPoint y: 40, endPoint x: 273, endPoint y: 51, distance: 11.5
click at [270, 40] on span "Self Pickup" at bounding box center [246, 46] width 154 height 13
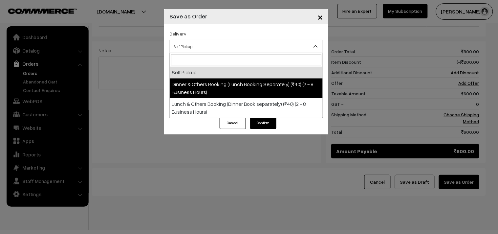
select select "DOB1"
select select "3"
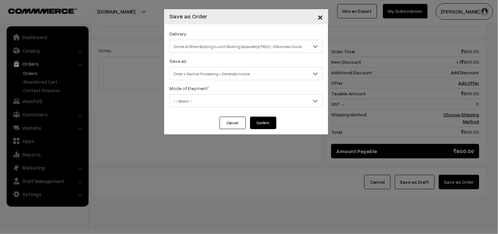
click at [281, 71] on span "Order + Mark as Processing + Generate Invoice" at bounding box center [246, 73] width 153 height 11
click at [271, 100] on span "-- Select --" at bounding box center [246, 100] width 153 height 11
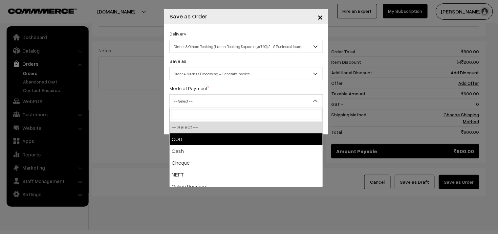
select select "1"
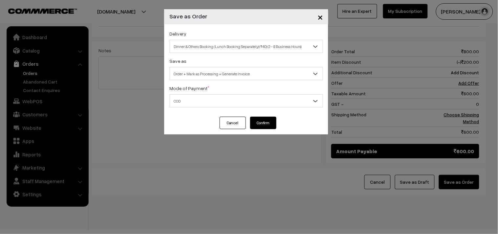
click at [268, 123] on button "Confirm" at bounding box center [263, 122] width 26 height 12
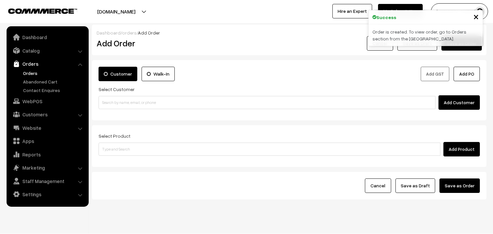
click at [31, 72] on link "Orders" at bounding box center [53, 73] width 65 height 7
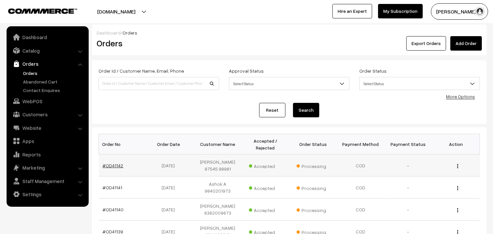
click at [110, 165] on link "#OD41142" at bounding box center [113, 165] width 21 height 6
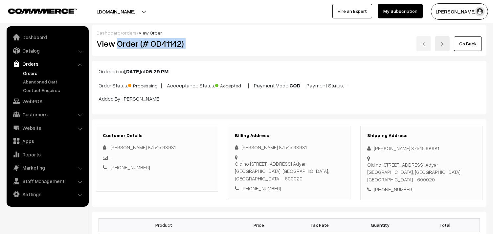
click at [277, 44] on div "View Order (# OD41142) Go Back" at bounding box center [289, 43] width 395 height 15
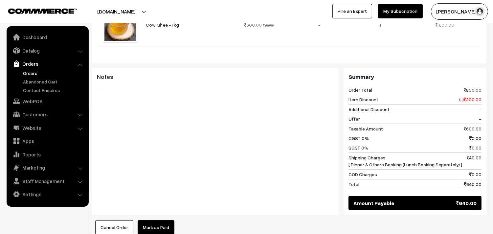
scroll to position [328, 0]
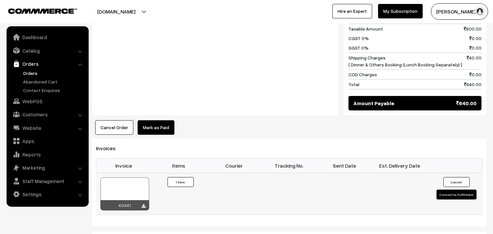
click at [135, 181] on div at bounding box center [124, 193] width 49 height 33
click at [36, 102] on link "WebPOS" at bounding box center [47, 101] width 78 height 12
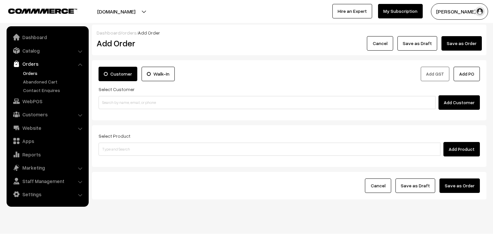
click at [131, 108] on input at bounding box center [266, 102] width 337 height 13
click at [118, 112] on link "S Ramachandran 98408 23521 [9840823521]" at bounding box center [268, 115] width 338 height 10
type input "98408 23521"
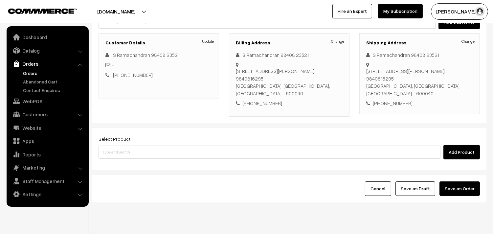
scroll to position [89, 0]
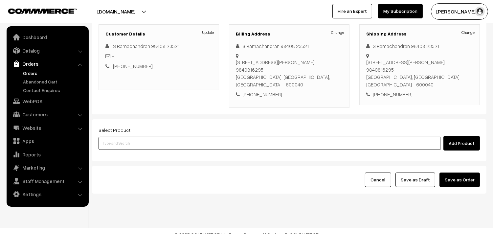
click at [175, 137] on input at bounding box center [269, 143] width 342 height 13
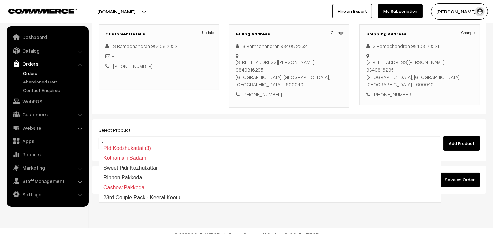
type input "koz"
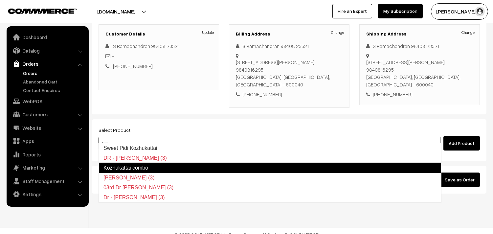
click at [251, 168] on link "Kozhukattai combo" at bounding box center [269, 167] width 343 height 11
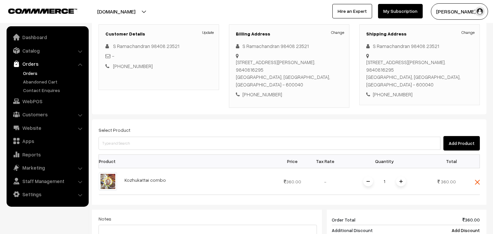
scroll to position [199, 0]
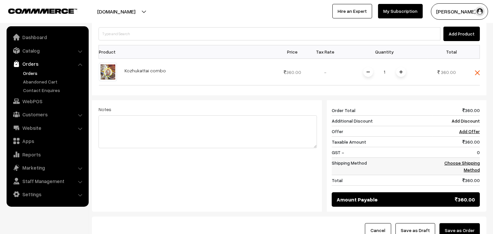
click at [468, 160] on link "Choose Shipping Method" at bounding box center [461, 166] width 35 height 12
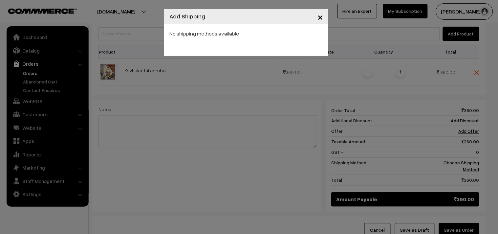
click at [320, 18] on span "×" at bounding box center [320, 17] width 6 height 12
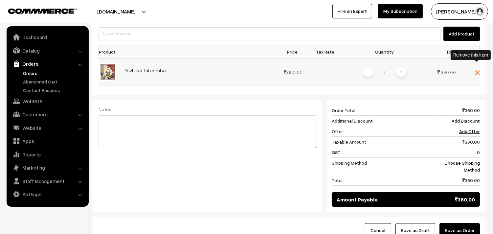
click at [475, 70] on img at bounding box center [476, 72] width 5 height 5
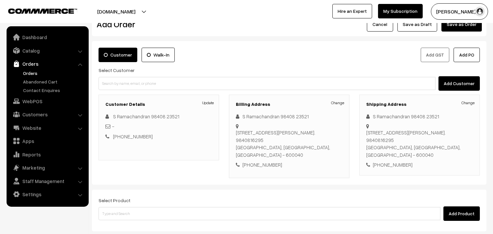
scroll to position [16, 0]
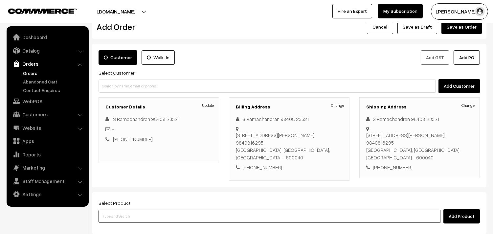
click at [142, 214] on input at bounding box center [269, 215] width 342 height 13
paste input "23rd Without Rice..."
type input "23rd Without Rice..."
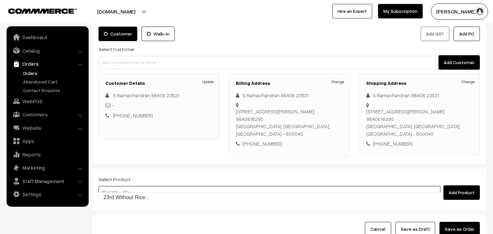
scroll to position [53, 0]
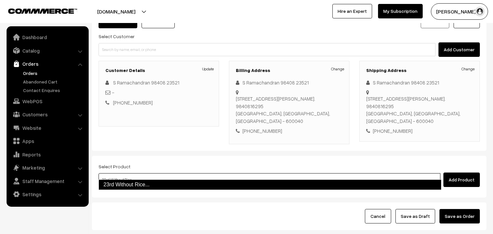
click at [182, 184] on link "23rd Without Rice..." at bounding box center [269, 184] width 343 height 11
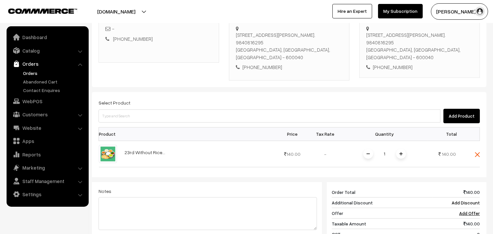
scroll to position [126, 0]
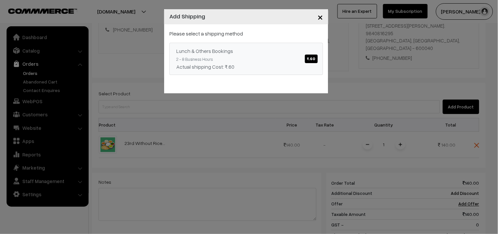
click at [288, 61] on link "Lunch & Others Bookings ₹.60 2 - 8 Business Hours Actual shipping Cost: ₹.60" at bounding box center [246, 59] width 154 height 32
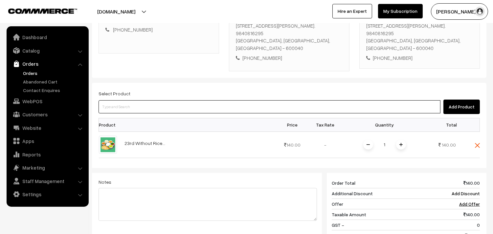
click at [247, 101] on input at bounding box center [269, 106] width 342 height 13
type input "j"
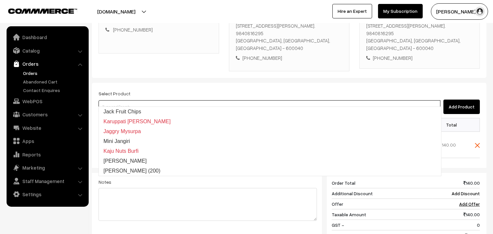
type input "l"
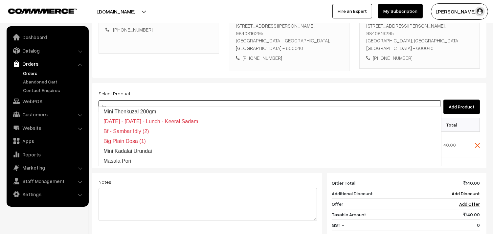
type input "koz"
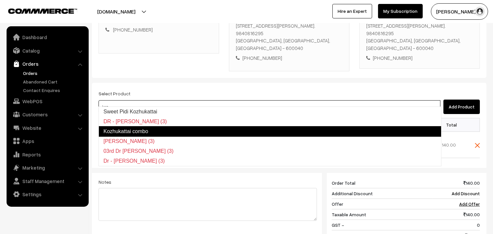
click at [238, 130] on link "Kozhukattai combo" at bounding box center [269, 131] width 343 height 11
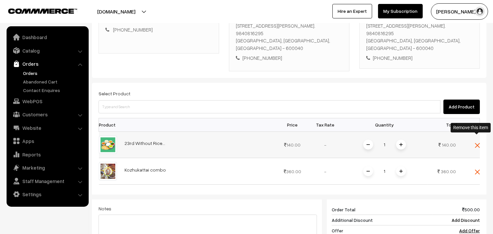
click at [476, 143] on img at bounding box center [476, 145] width 5 height 5
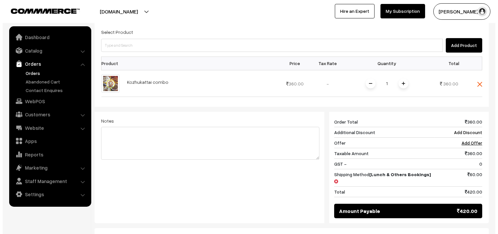
scroll to position [235, 0]
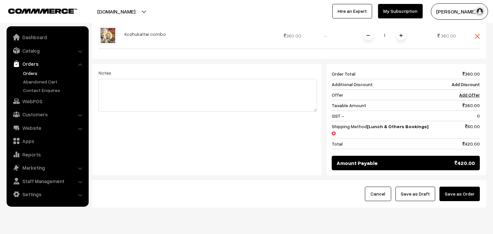
click at [461, 186] on button "Save as Order" at bounding box center [459, 193] width 40 height 14
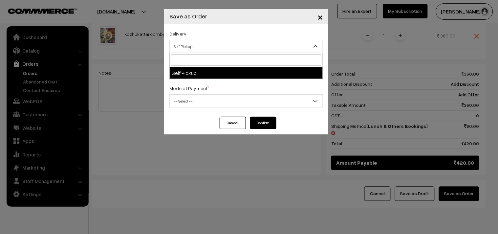
click at [198, 53] on span "Self Pickup" at bounding box center [246, 46] width 154 height 13
click at [208, 82] on div "Delivery Self Pickup Self Pickup Save as Order Order + Mark as Processing Order…" at bounding box center [246, 70] width 164 height 92
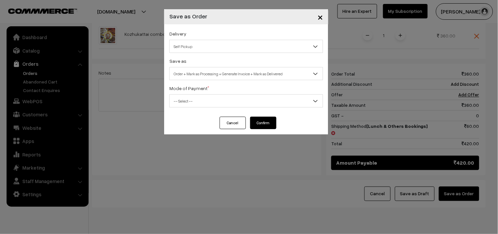
click at [210, 77] on span "Order + Mark as Processing + Generate Invoice + Mark as Delivered" at bounding box center [246, 73] width 153 height 11
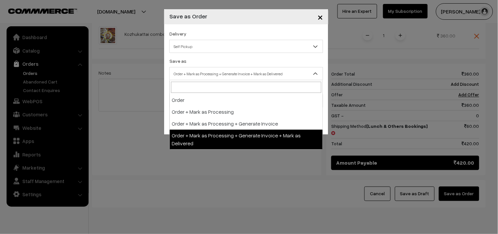
click at [204, 75] on span "Order + Mark as Processing + Generate Invoice + Mark as Delivered" at bounding box center [246, 73] width 153 height 11
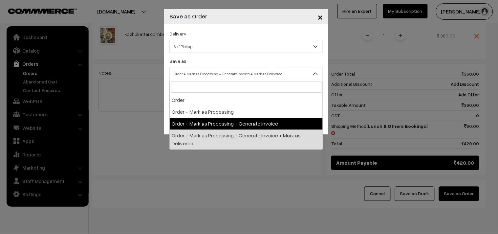
select select "3"
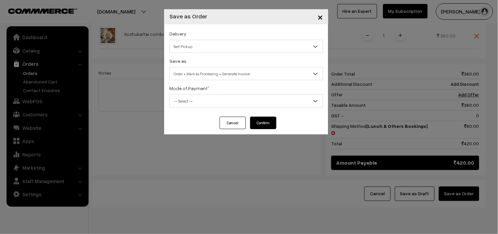
click at [200, 108] on body "Thank you for showing interest. Our team will call you shortly. Close annamfood…" at bounding box center [249, 10] width 498 height 490
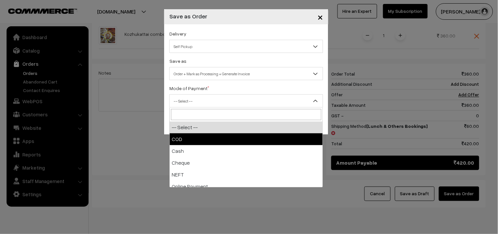
select select "1"
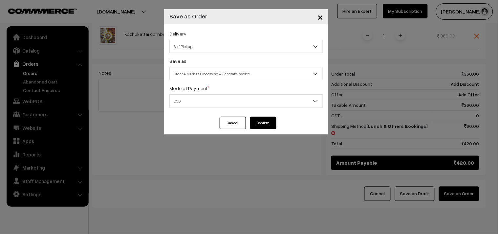
click at [255, 122] on button "Confirm" at bounding box center [263, 122] width 26 height 12
click at [261, 122] on button "Confirm" at bounding box center [263, 122] width 26 height 12
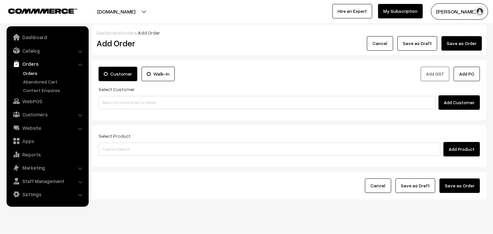
click at [30, 71] on link "Orders" at bounding box center [53, 73] width 65 height 7
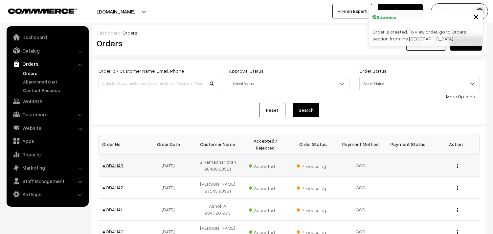
click at [117, 165] on link "#OD41143" at bounding box center [113, 165] width 21 height 6
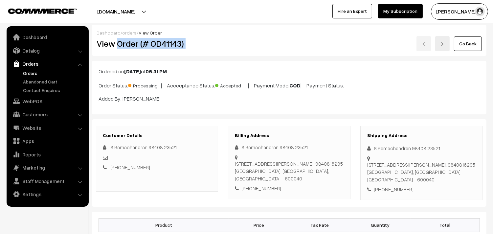
click at [232, 43] on div "View Order (# OD41143) Go Back" at bounding box center [289, 43] width 395 height 15
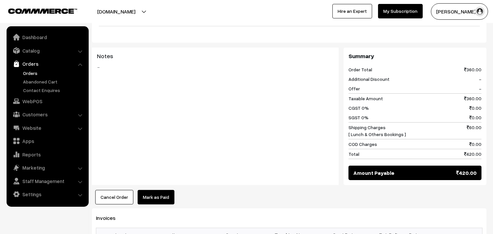
scroll to position [291, 0]
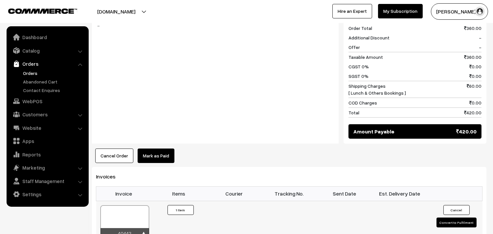
click at [129, 213] on div at bounding box center [124, 221] width 49 height 33
click at [25, 96] on link "WebPOS" at bounding box center [47, 101] width 78 height 12
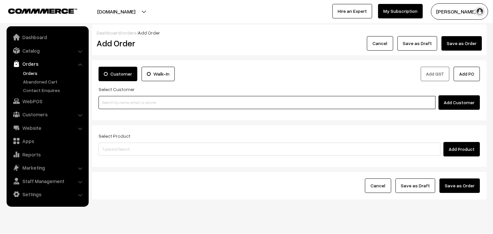
click at [129, 100] on input at bounding box center [266, 102] width 337 height 13
paste input "86809 60025"
click at [116, 103] on input "86809 60025" at bounding box center [266, 102] width 337 height 13
click at [116, 102] on input "86809 60025" at bounding box center [266, 102] width 337 height 13
click at [114, 102] on input "86809 60025" at bounding box center [266, 102] width 337 height 13
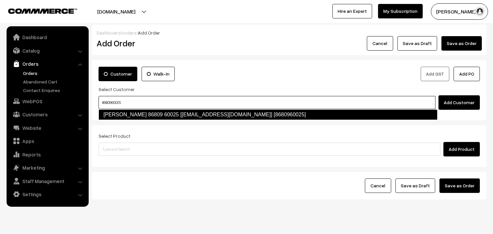
click at [131, 115] on link "[PERSON_NAME] 86809 60025 [[EMAIL_ADDRESS][DOMAIN_NAME]] [8680960025]" at bounding box center [267, 114] width 339 height 11
type input "8680960025"
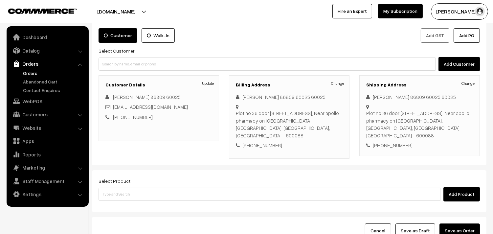
scroll to position [73, 0]
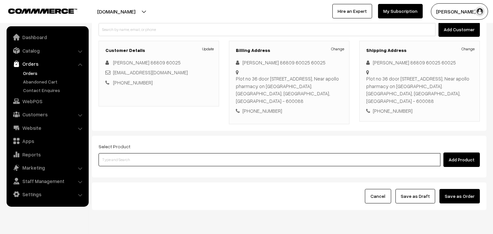
click at [152, 158] on input at bounding box center [269, 159] width 342 height 13
paste input "23rd Without Rice..."
type input "23rd Without Rice..."
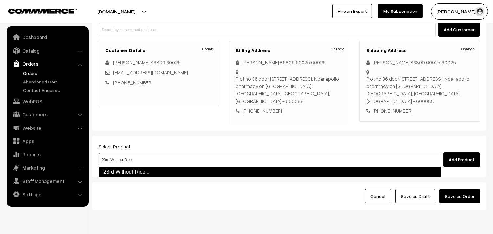
click at [192, 167] on link "23rd Without Rice..." at bounding box center [269, 171] width 343 height 11
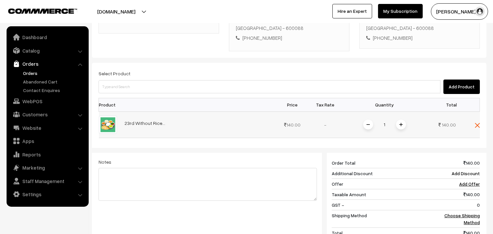
click at [402, 123] on img at bounding box center [400, 124] width 3 height 3
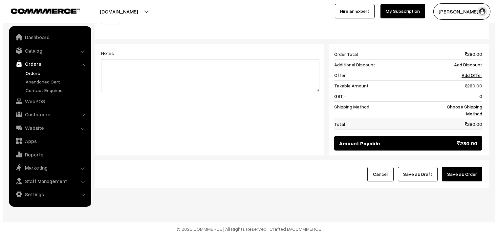
scroll to position [255, 0]
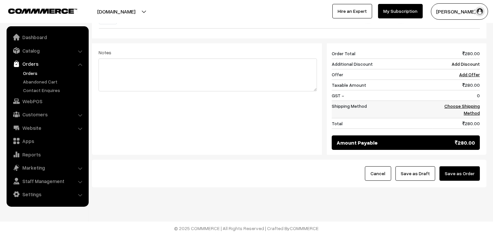
click at [455, 103] on link "Choose Shipping Method" at bounding box center [461, 109] width 35 height 12
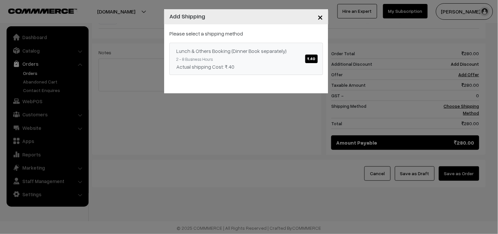
click at [261, 53] on div "Lunch & Others Booking (Dinner Book separately) ₹.40" at bounding box center [246, 51] width 140 height 8
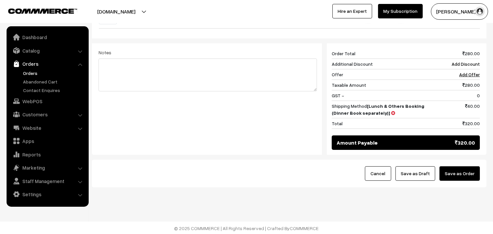
click at [465, 174] on button "Save as Order" at bounding box center [459, 173] width 40 height 14
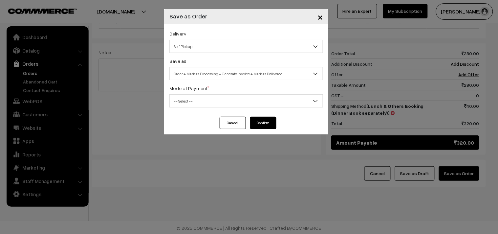
click at [193, 41] on span "Self Pickup" at bounding box center [246, 46] width 153 height 11
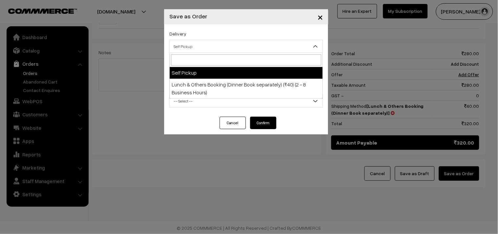
select select "LOB1"
select select "3"
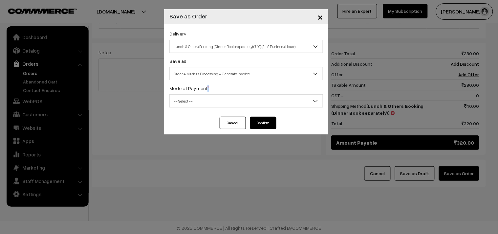
click at [217, 82] on div "Delivery Self Pickup Lunch & Others Booking (Dinner Book separately) (₹40) (2 -…" at bounding box center [246, 70] width 164 height 92
drag, startPoint x: 211, startPoint y: 72, endPoint x: 210, endPoint y: 76, distance: 3.6
click at [210, 74] on span "Order + Mark as Processing + Generate Invoice" at bounding box center [246, 73] width 153 height 11
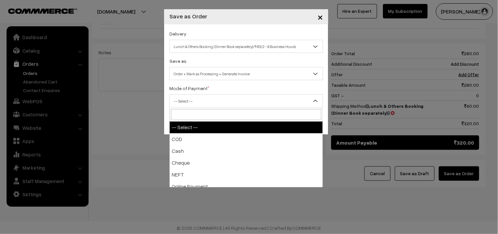
drag, startPoint x: 198, startPoint y: 101, endPoint x: 202, endPoint y: 135, distance: 34.4
click at [198, 107] on span "-- Select --" at bounding box center [246, 100] width 153 height 11
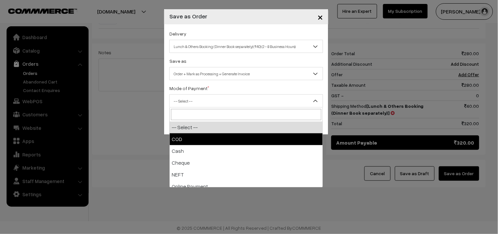
select select "1"
drag, startPoint x: 202, startPoint y: 135, endPoint x: 263, endPoint y: 122, distance: 62.1
click at [203, 135] on div "× Save as Order Delivery Self Pickup Lunch & Others Booking (Dinner Book separa…" at bounding box center [249, 117] width 498 height 234
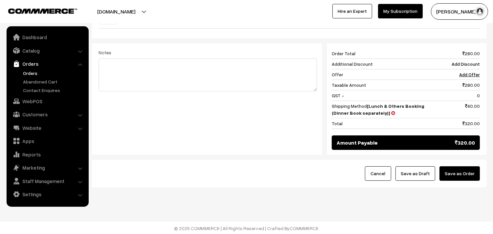
click at [456, 173] on button "Save as Order" at bounding box center [459, 173] width 40 height 14
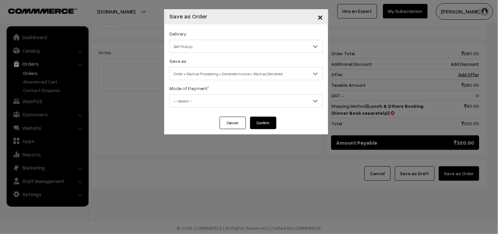
drag, startPoint x: 197, startPoint y: 42, endPoint x: 198, endPoint y: 50, distance: 8.3
click at [197, 43] on span "Self Pickup" at bounding box center [246, 46] width 153 height 11
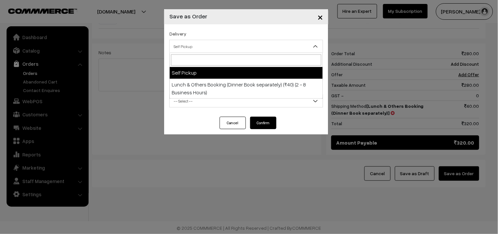
drag, startPoint x: 203, startPoint y: 76, endPoint x: 192, endPoint y: 51, distance: 27.7
click at [203, 77] on span "Order + Mark as Processing + Generate Invoice + Mark as Delivered" at bounding box center [246, 73] width 153 height 11
click at [192, 51] on span "Self Pickup" at bounding box center [246, 46] width 153 height 11
click at [188, 48] on span "Self Pickup" at bounding box center [246, 46] width 153 height 11
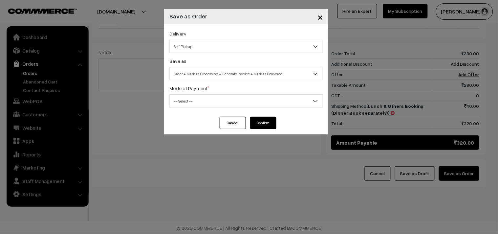
drag, startPoint x: 185, startPoint y: 44, endPoint x: 188, endPoint y: 51, distance: 7.5
click at [185, 45] on span "Self Pickup" at bounding box center [246, 46] width 153 height 11
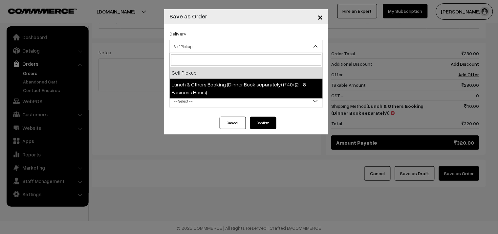
select select "LOB1"
select select "3"
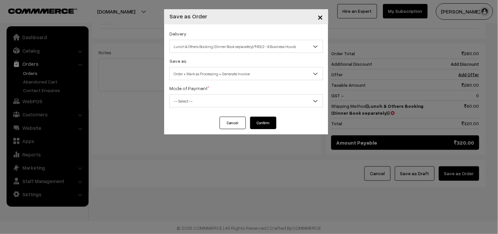
click at [193, 76] on span "Order + Mark as Processing + Generate Invoice" at bounding box center [246, 73] width 153 height 11
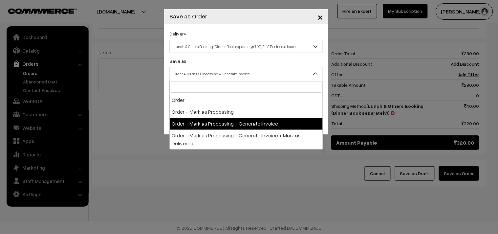
drag, startPoint x: 202, startPoint y: 120, endPoint x: 196, endPoint y: 102, distance: 19.7
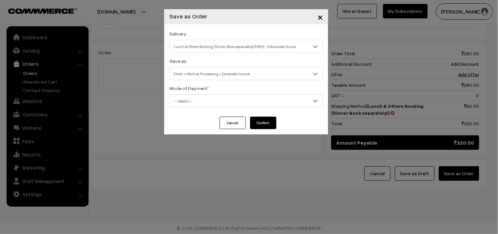
drag, startPoint x: 196, startPoint y: 101, endPoint x: 197, endPoint y: 105, distance: 4.6
click at [196, 104] on span "-- Select --" at bounding box center [246, 100] width 153 height 11
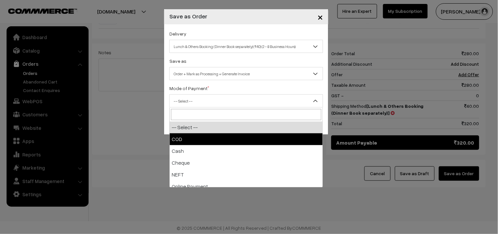
select select "1"
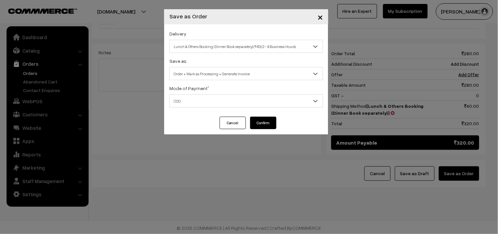
click at [248, 119] on div "Cancel Confirm" at bounding box center [246, 122] width 60 height 12
click at [253, 120] on button "Confirm" at bounding box center [263, 122] width 26 height 12
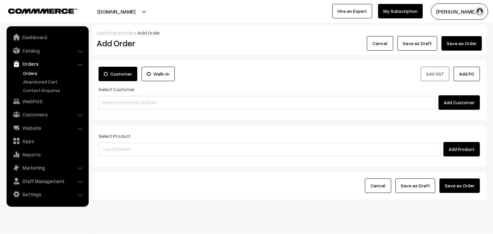
click at [33, 74] on link "Orders" at bounding box center [53, 73] width 65 height 7
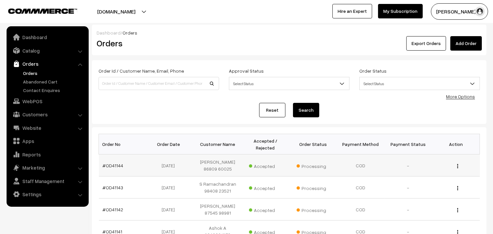
drag, startPoint x: 121, startPoint y: 163, endPoint x: 120, endPoint y: 159, distance: 4.3
click at [120, 163] on link "#OD41144" at bounding box center [113, 165] width 21 height 6
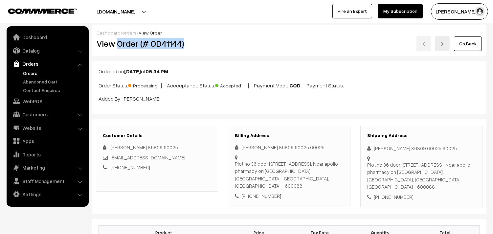
click at [193, 44] on h2 "View Order (# OD41144)" at bounding box center [157, 43] width 122 height 10
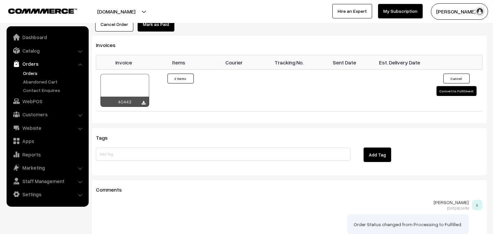
scroll to position [437, 0]
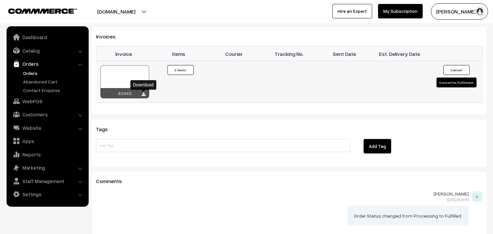
click at [143, 95] on icon at bounding box center [144, 94] width 4 height 4
click at [38, 104] on link "WebPOS" at bounding box center [47, 101] width 78 height 12
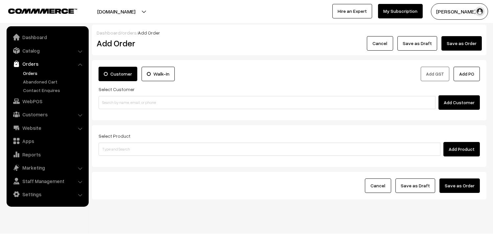
click at [29, 74] on link "Orders" at bounding box center [53, 73] width 65 height 7
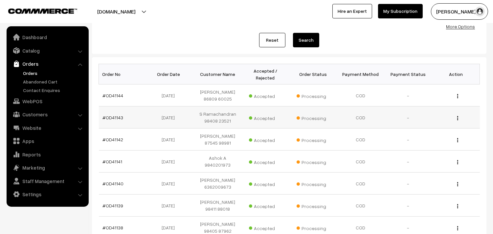
scroll to position [73, 0]
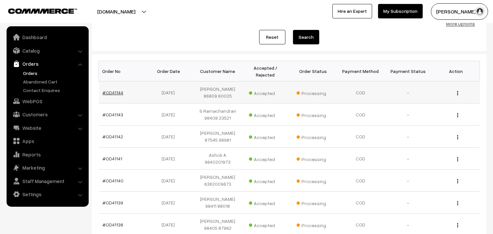
click at [115, 90] on link "#OD41144" at bounding box center [113, 93] width 21 height 6
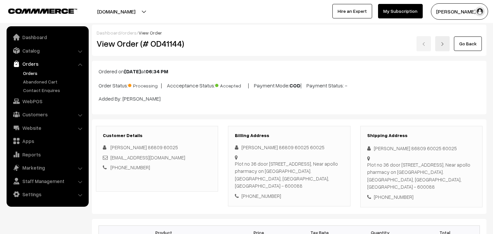
scroll to position [291, 0]
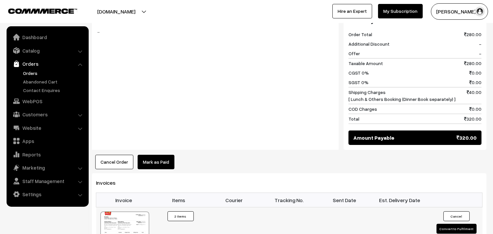
click at [123, 221] on div at bounding box center [124, 227] width 49 height 33
click at [27, 103] on link "WebPOS" at bounding box center [47, 101] width 78 height 12
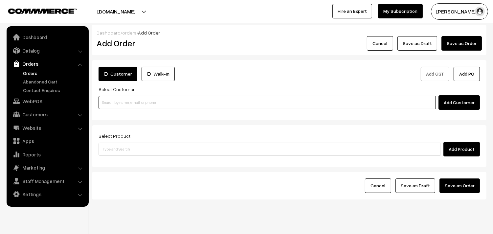
click at [125, 105] on input at bounding box center [266, 102] width 337 height 13
paste input "94443 56220"
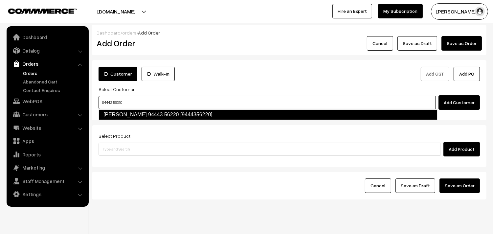
click at [114, 109] on link "[PERSON_NAME] 94443 56220 [9444356220]" at bounding box center [267, 114] width 339 height 11
type input "94443 56220"
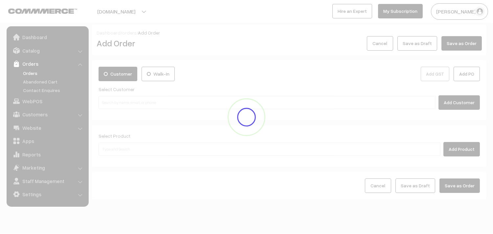
click at [114, 109] on div at bounding box center [246, 117] width 493 height 52
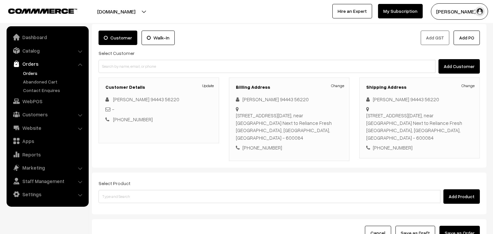
scroll to position [36, 0]
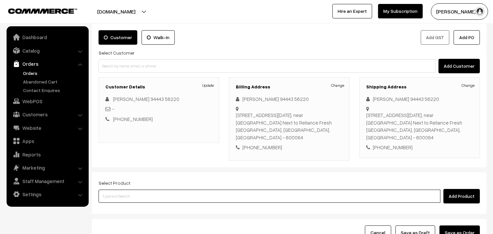
click at [132, 193] on input at bounding box center [269, 195] width 342 height 13
paste input "23rd Without Rice..."
type input "23rd Without Rice..."
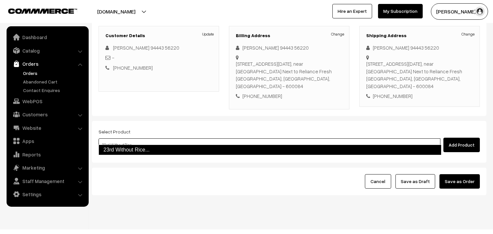
scroll to position [89, 0]
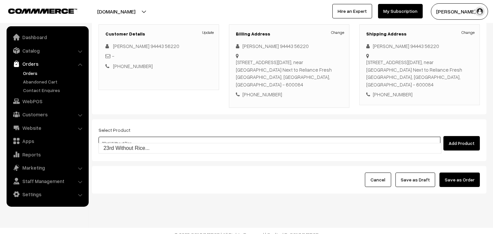
click at [175, 151] on link "23rd Without Rice..." at bounding box center [270, 148] width 342 height 10
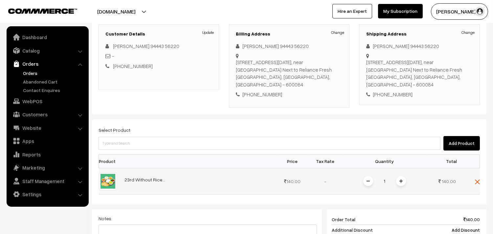
click at [400, 179] on img at bounding box center [400, 180] width 3 height 3
click at [0, 0] on div at bounding box center [0, 0] width 0 height 0
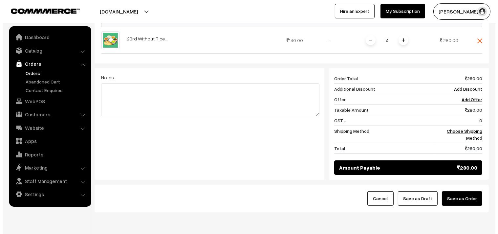
scroll to position [249, 0]
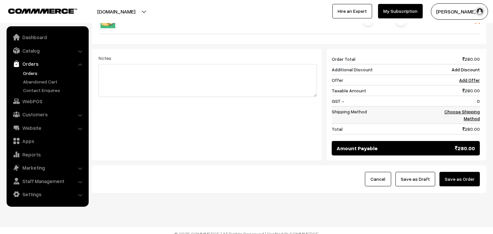
click at [462, 109] on link "Choose Shipping Method" at bounding box center [461, 115] width 35 height 12
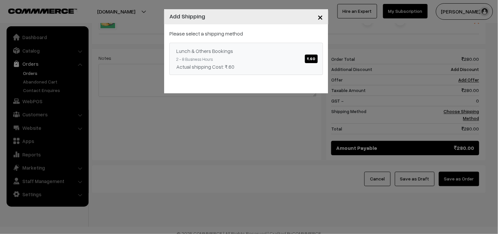
click at [298, 58] on link "Lunch & Others Bookings ₹.60 2 - 8 Business Hours Actual shipping Cost: ₹.60" at bounding box center [246, 59] width 154 height 32
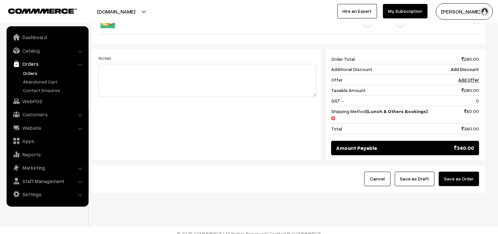
scroll to position [242, 0]
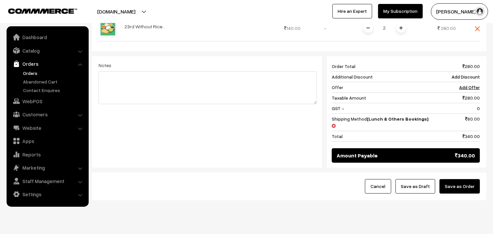
click at [463, 179] on button "Save as Order" at bounding box center [459, 186] width 40 height 14
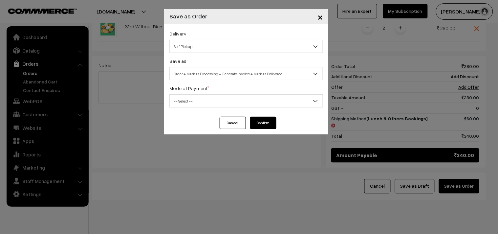
click at [246, 48] on span "Self Pickup" at bounding box center [246, 46] width 153 height 11
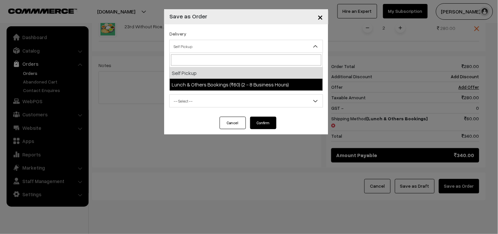
select select "LOB3"
select select "3"
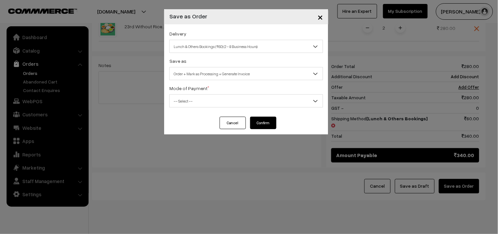
drag, startPoint x: 250, startPoint y: 71, endPoint x: 251, endPoint y: 79, distance: 8.2
click at [250, 73] on span "Order + Mark as Processing + Generate Invoice" at bounding box center [246, 73] width 153 height 11
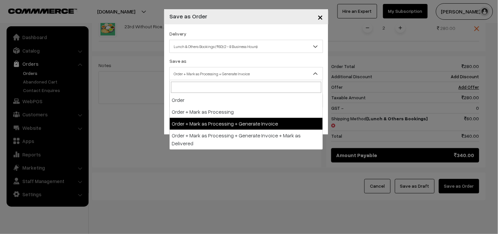
drag, startPoint x: 250, startPoint y: 125, endPoint x: 231, endPoint y: 102, distance: 29.4
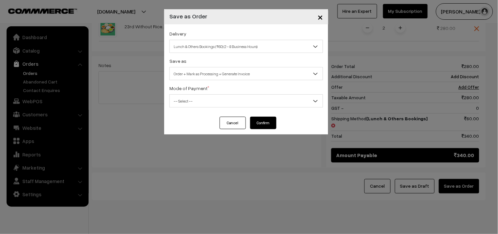
click at [234, 108] on body "Thank you for showing interest. Our team will call you shortly. Close annamfood…" at bounding box center [249, 3] width 498 height 490
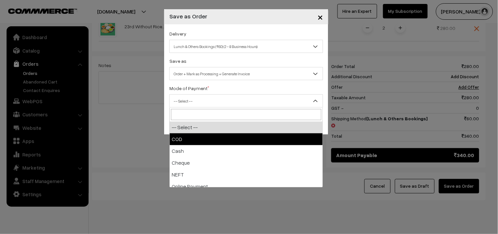
drag, startPoint x: 233, startPoint y: 141, endPoint x: 268, endPoint y: 117, distance: 42.9
select select "1"
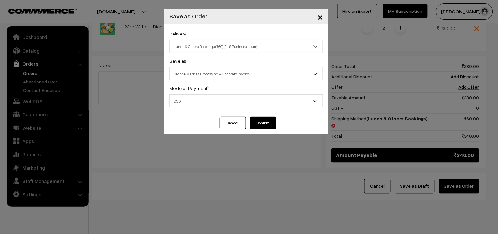
click at [268, 116] on div "Delivery Self Pickup Lunch & Others Bookings (₹60) (2 - 8 Business Hours) Lunch…" at bounding box center [246, 70] width 164 height 92
click at [268, 122] on button "Confirm" at bounding box center [263, 122] width 26 height 12
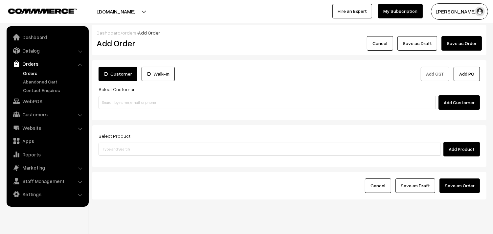
click at [29, 68] on link "Orders" at bounding box center [47, 64] width 78 height 12
click at [30, 72] on link "Orders" at bounding box center [53, 73] width 65 height 7
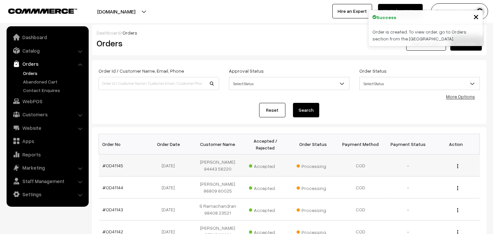
click at [113, 161] on td "#OD41145" at bounding box center [123, 165] width 48 height 22
click at [113, 170] on td "#OD41145" at bounding box center [123, 165] width 48 height 22
click at [114, 166] on link "#OD41145" at bounding box center [113, 165] width 21 height 6
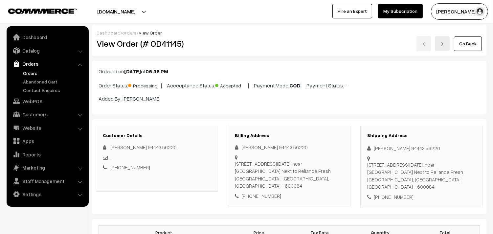
click at [116, 44] on h2 "View Order (# OD41145)" at bounding box center [157, 43] width 122 height 10
drag, startPoint x: 116, startPoint y: 44, endPoint x: 334, endPoint y: 42, distance: 217.6
click at [334, 42] on div "View Order (# OD41145) Go Back" at bounding box center [289, 43] width 395 height 15
copy div "Order (# OD41145)"
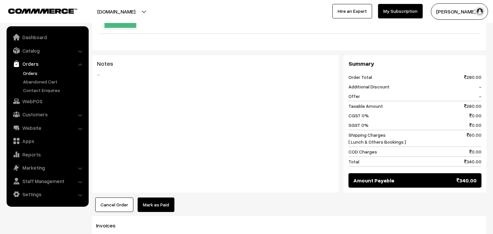
scroll to position [328, 0]
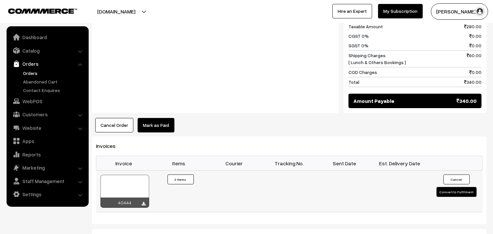
click at [126, 176] on div at bounding box center [124, 191] width 49 height 33
click at [30, 102] on link "WebPOS" at bounding box center [47, 101] width 78 height 12
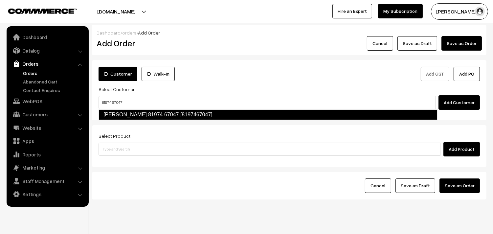
click at [110, 114] on link "Preethy Vijay 81974 67047 [8197467047]" at bounding box center [267, 114] width 339 height 11
type input "81974 67047"
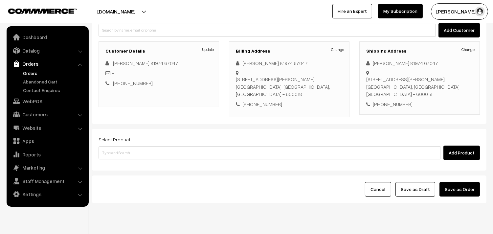
scroll to position [89, 0]
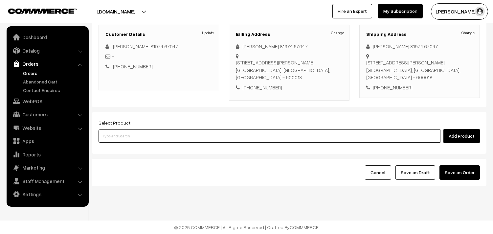
click at [125, 135] on input at bounding box center [269, 135] width 342 height 13
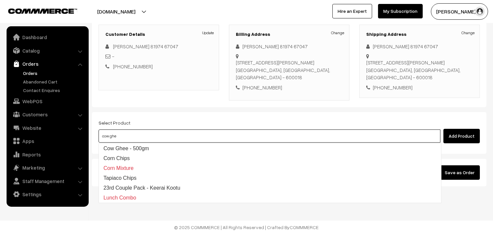
type input "cow ghee"
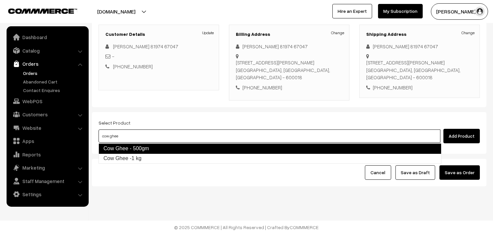
click at [132, 152] on link "Cow Ghee - 500gm" at bounding box center [269, 148] width 343 height 11
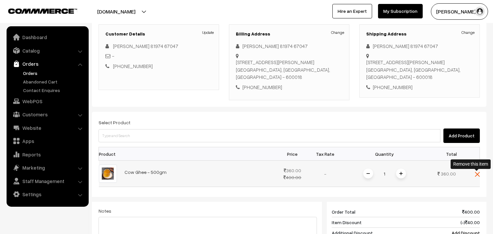
click at [476, 175] on img at bounding box center [476, 174] width 5 height 5
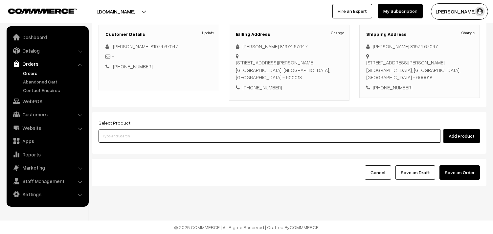
click at [192, 138] on input at bounding box center [269, 135] width 342 height 13
type input "cow gh"
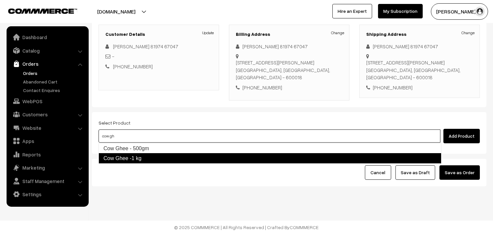
click at [158, 160] on link "Cow Ghee -1 kg" at bounding box center [269, 158] width 343 height 11
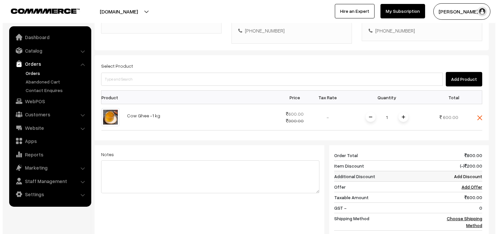
scroll to position [199, 0]
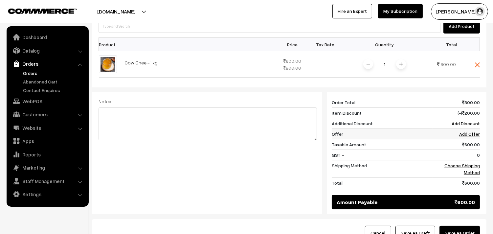
drag, startPoint x: 461, startPoint y: 168, endPoint x: 388, endPoint y: 132, distance: 81.9
click at [461, 169] on td "Choose Shipping Method" at bounding box center [455, 168] width 47 height 17
click at [468, 168] on link "Choose Shipping Method" at bounding box center [461, 168] width 35 height 12
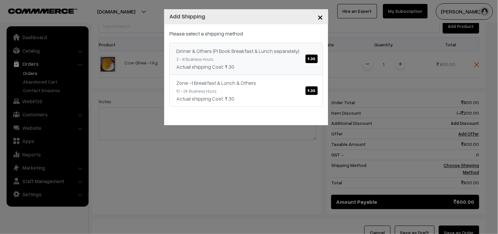
click at [284, 72] on link "Dinner & Others (Pl Book Breakfast & Lunch separately) ₹.30 3 - 8 Business Hour…" at bounding box center [246, 59] width 154 height 32
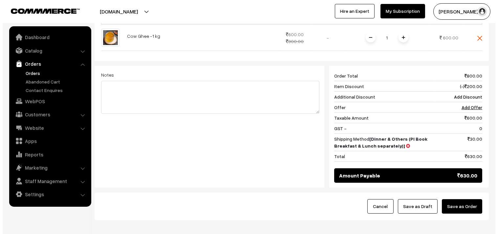
scroll to position [260, 0]
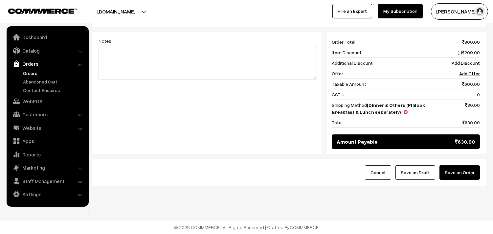
click at [457, 166] on button "Save as Order" at bounding box center [459, 172] width 40 height 14
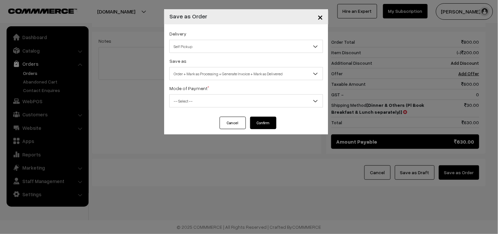
click at [194, 52] on span "Self Pickup" at bounding box center [246, 46] width 153 height 11
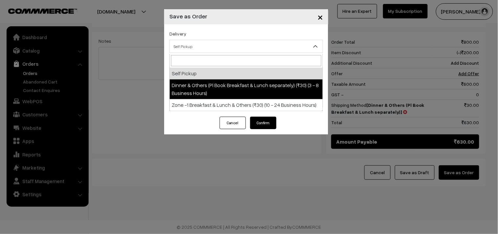
select select "DOP1"
select select "3"
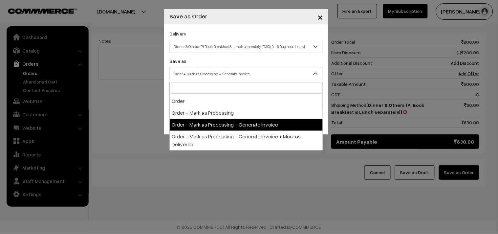
drag, startPoint x: 199, startPoint y: 67, endPoint x: 212, endPoint y: 112, distance: 46.0
click at [199, 68] on span "Order + Mark as Processing + Generate Invoice" at bounding box center [246, 73] width 154 height 13
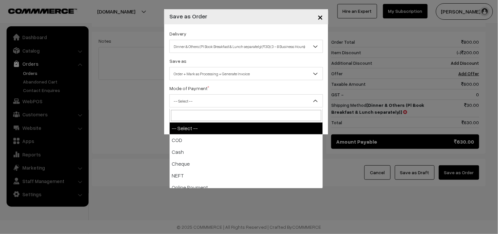
click at [195, 103] on span "-- Select --" at bounding box center [246, 100] width 153 height 11
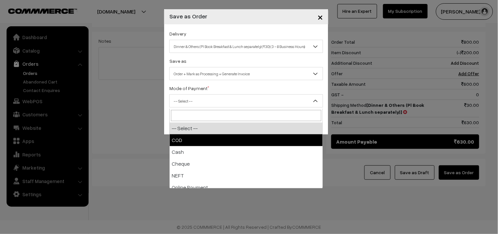
select select "1"
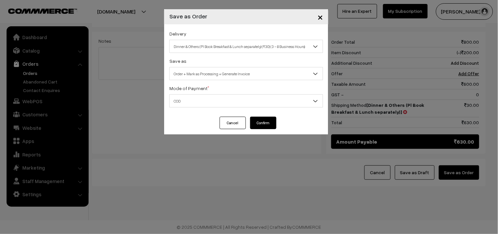
click at [251, 123] on button "Confirm" at bounding box center [263, 122] width 26 height 12
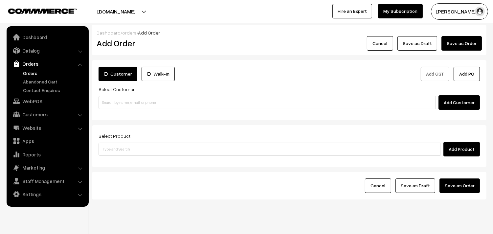
click at [31, 73] on link "Orders" at bounding box center [53, 73] width 65 height 7
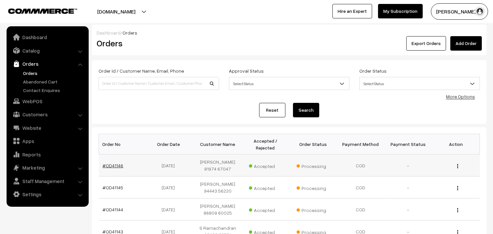
click at [116, 167] on link "#OD41146" at bounding box center [113, 165] width 21 height 6
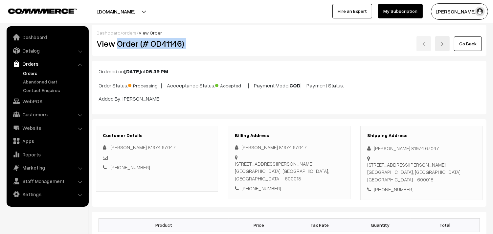
drag, startPoint x: 117, startPoint y: 45, endPoint x: 291, endPoint y: 44, distance: 173.3
click at [291, 44] on div "View Order (# OD41146) Go Back" at bounding box center [289, 43] width 395 height 15
copy div "Order (# OD41146)"
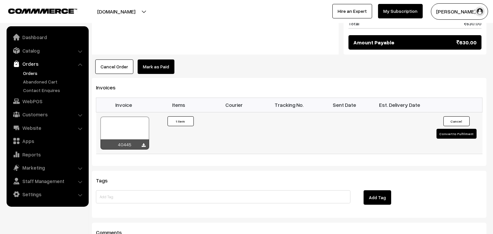
scroll to position [401, 0]
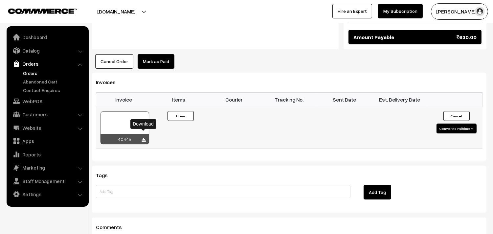
click at [143, 138] on icon at bounding box center [144, 140] width 4 height 4
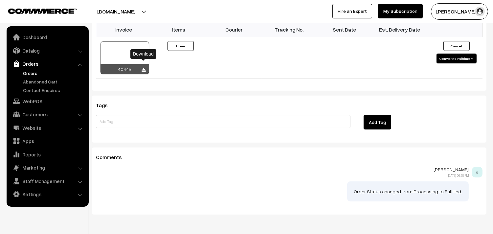
scroll to position [474, 0]
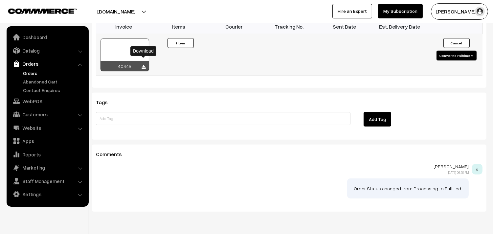
click at [125, 38] on div at bounding box center [124, 54] width 49 height 33
click at [32, 73] on link "Orders" at bounding box center [53, 73] width 65 height 7
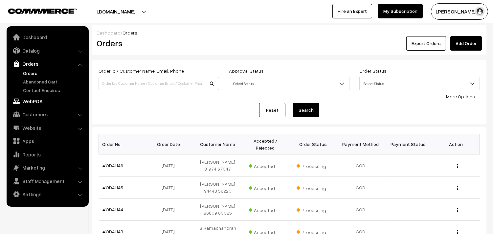
click at [38, 102] on link "WebPOS" at bounding box center [47, 101] width 78 height 12
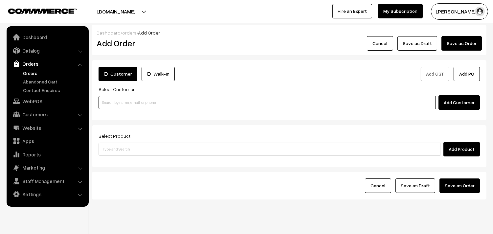
click at [142, 96] on input at bounding box center [266, 102] width 337 height 13
paste input "98402 21763"
click at [115, 103] on input "98402 21763" at bounding box center [266, 102] width 337 height 13
click at [114, 102] on input "98402 21763" at bounding box center [266, 102] width 337 height 13
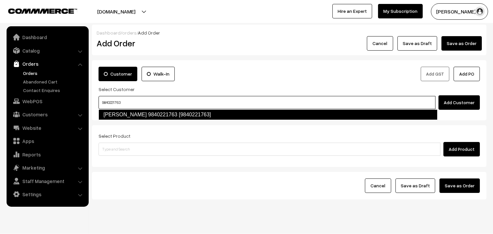
click at [126, 111] on link "Sowmya 9840221763 [9840221763]" at bounding box center [267, 114] width 339 height 11
type input "9840221763"
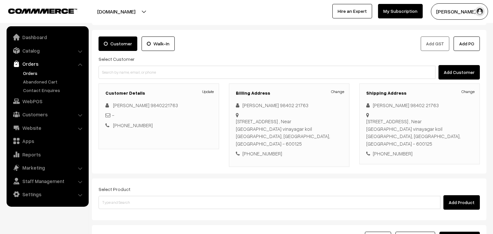
scroll to position [73, 0]
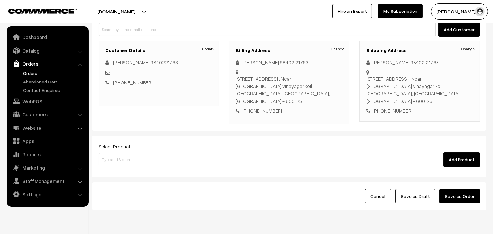
click at [168, 149] on div "Select Product Add Product" at bounding box center [288, 154] width 381 height 25
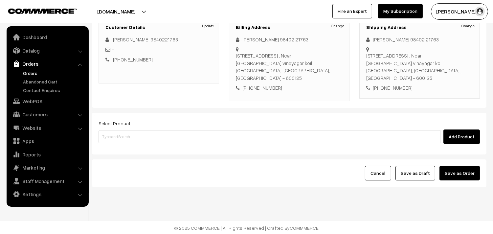
scroll to position [97, 0]
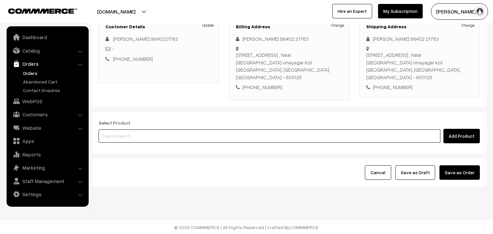
click at [176, 137] on input at bounding box center [269, 135] width 342 height 13
type input "sweet potat"
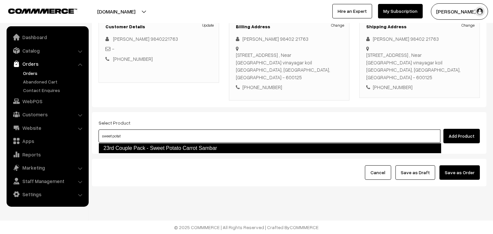
click at [178, 145] on link "23rd Couple Pack - Sweet Potato Carrot Sambar" at bounding box center [269, 148] width 343 height 11
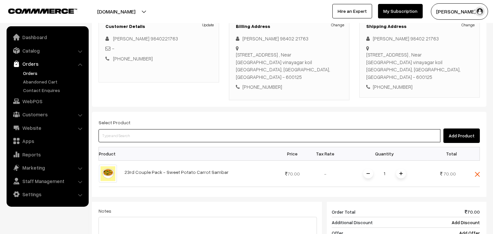
click at [170, 140] on input at bounding box center [269, 135] width 342 height 13
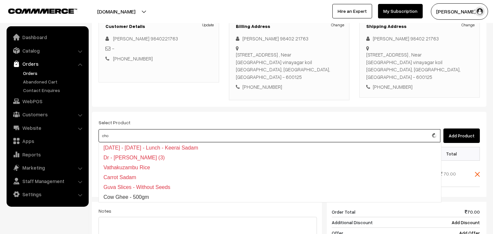
type input "chow"
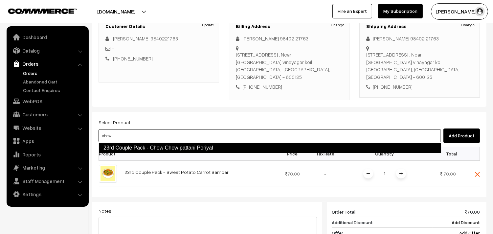
click at [170, 145] on link "23rd Couple Pack - Chow Chow pattani Poriyal" at bounding box center [269, 147] width 343 height 11
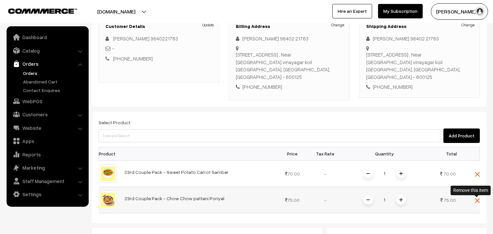
click at [478, 200] on img at bounding box center [476, 200] width 5 height 5
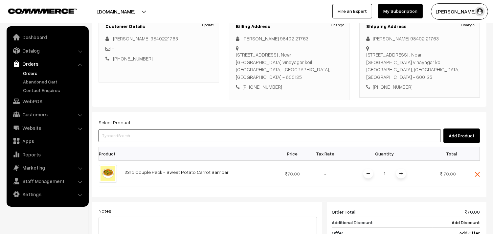
click at [216, 136] on input at bounding box center [269, 135] width 342 height 13
type input "c"
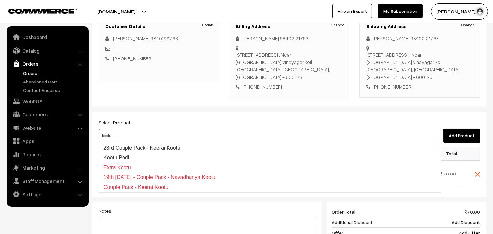
type input "kootu"
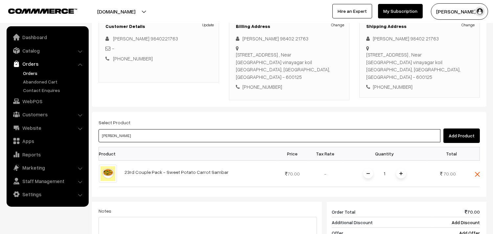
type input "[PERSON_NAME]"
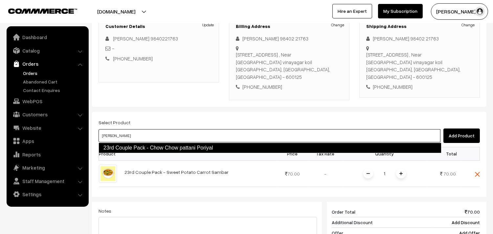
click at [137, 145] on link "23rd Couple Pack - Chow Chow pattani Poriyal" at bounding box center [269, 147] width 343 height 11
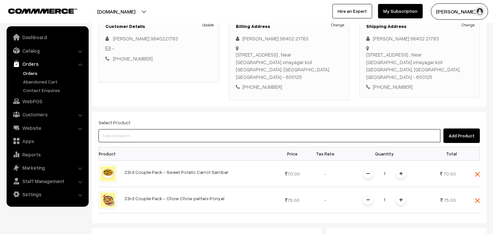
click at [148, 135] on input at bounding box center [269, 135] width 342 height 13
paste input "23rd Ponnakannai Keerai Sadam"
type input "23rd Ponnakannai Keerai Sadam"
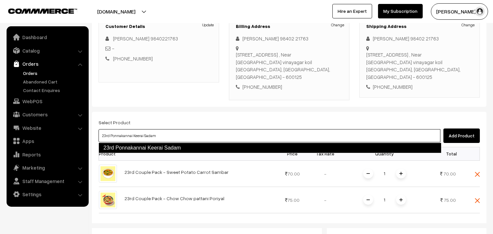
click at [151, 146] on link "23rd Ponnakannai Keerai Sadam" at bounding box center [269, 147] width 343 height 11
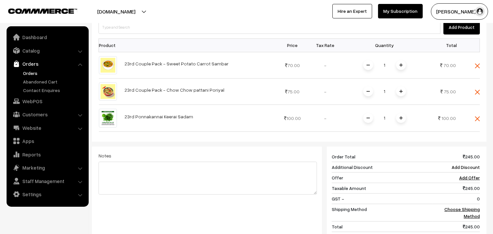
scroll to position [206, 0]
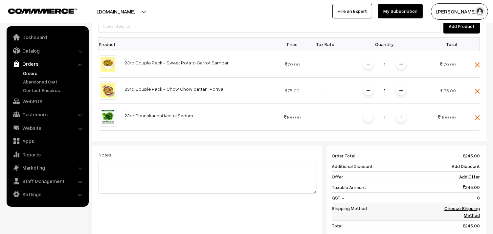
click at [455, 210] on link "Choose Shipping Method" at bounding box center [461, 211] width 35 height 12
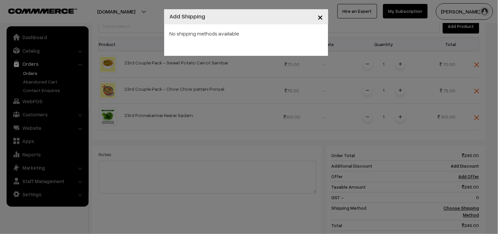
click at [320, 17] on span "×" at bounding box center [320, 17] width 6 height 12
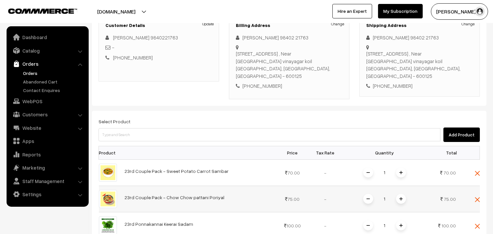
scroll to position [170, 0]
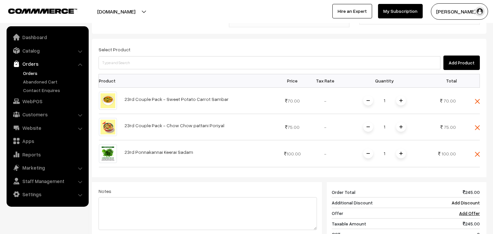
click at [479, 153] on div "Select Product Add Product Product Price Tax Rate Quantity Total 1" at bounding box center [289, 166] width 394 height 254
click at [475, 126] on img at bounding box center [476, 127] width 5 height 5
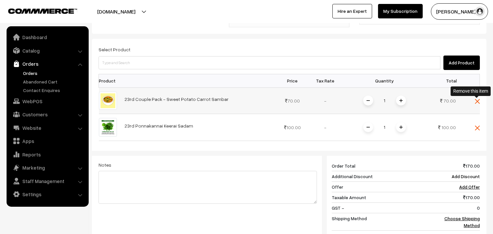
click at [476, 101] on img at bounding box center [476, 101] width 5 height 5
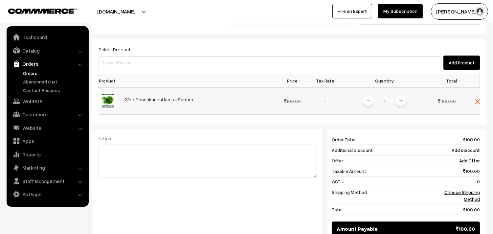
click at [475, 104] on td at bounding box center [470, 100] width 20 height 27
click at [475, 100] on img at bounding box center [476, 101] width 5 height 5
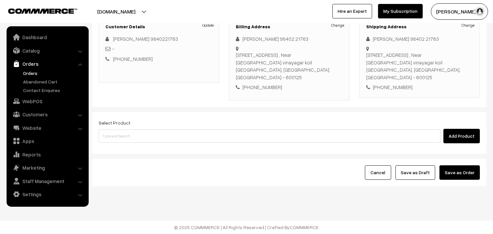
scroll to position [97, 0]
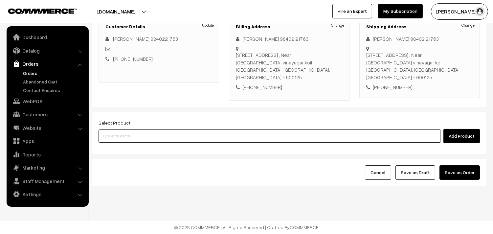
click at [155, 135] on input at bounding box center [269, 135] width 342 height 13
paste input "23rd Without Rice..."
type input "23rd Without Rice..."
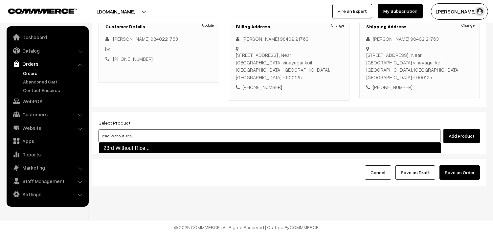
click at [152, 146] on link "23rd Without Rice..." at bounding box center [269, 148] width 343 height 11
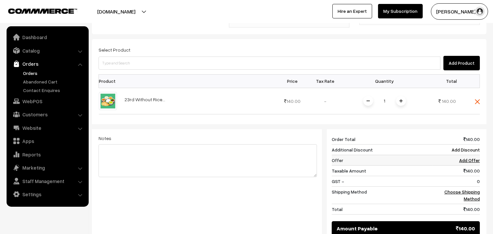
scroll to position [170, 0]
click at [470, 190] on link "Choose Shipping Method" at bounding box center [461, 194] width 35 height 12
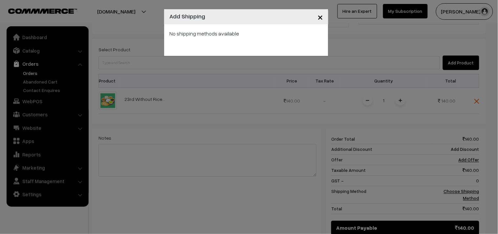
click at [320, 16] on span "×" at bounding box center [320, 17] width 6 height 12
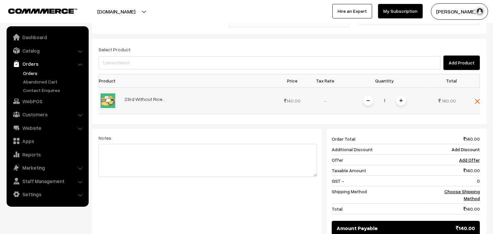
click at [397, 100] on span at bounding box center [401, 100] width 10 height 10
click at [457, 190] on link "Choose Shipping Method" at bounding box center [461, 194] width 35 height 12
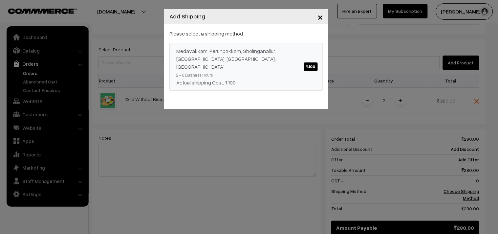
click at [285, 56] on div "Medavakkam, Perunpakkam, Sholinganallur, seliyur, Kirattur, Perambur ₹.100" at bounding box center [246, 59] width 140 height 24
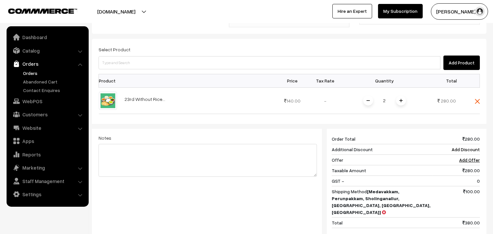
click at [240, 52] on div "Select Product Add Product" at bounding box center [288, 57] width 381 height 25
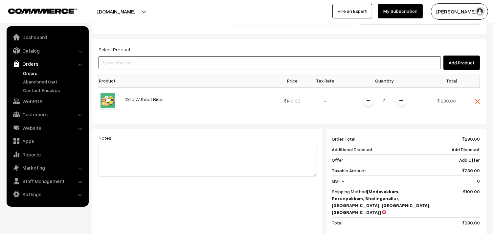
click at [241, 60] on input at bounding box center [269, 62] width 342 height 13
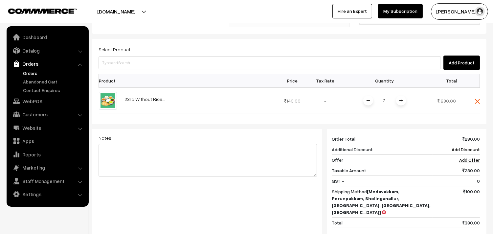
drag, startPoint x: 135, startPoint y: 50, endPoint x: 138, endPoint y: 57, distance: 8.0
click at [136, 50] on div "Select Product Add Product" at bounding box center [288, 57] width 381 height 25
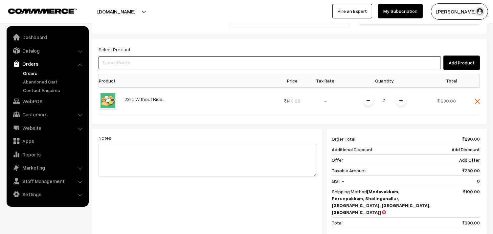
click at [133, 66] on input at bounding box center [269, 62] width 342 height 13
paste input "23rd Ponnakannai Keerai Sadam"
type input "23rd Ponnakannai Keerai Sadam"
click at [135, 70] on ul "23rd Ponnakannai Keerai Sadam" at bounding box center [269, 75] width 343 height 11
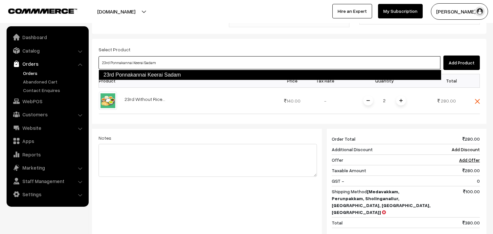
click at [142, 74] on link "23rd Ponnakannai Keerai Sadam" at bounding box center [269, 75] width 343 height 11
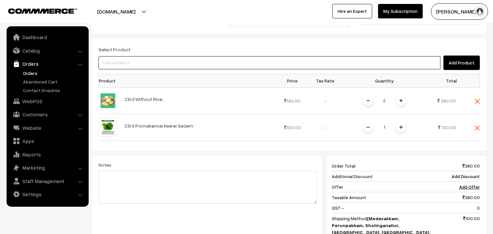
click at [192, 56] on input at bounding box center [269, 62] width 342 height 13
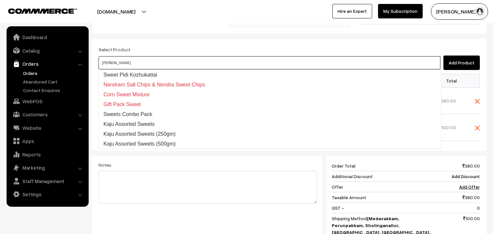
type input "sweet po"
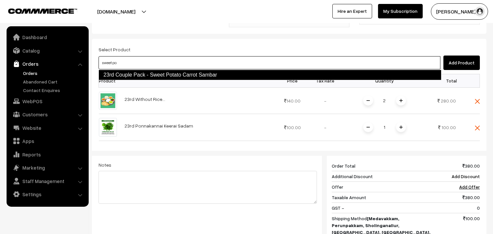
click at [202, 70] on link "23rd Couple Pack - Sweet Potato Carrot Sambar" at bounding box center [269, 75] width 343 height 11
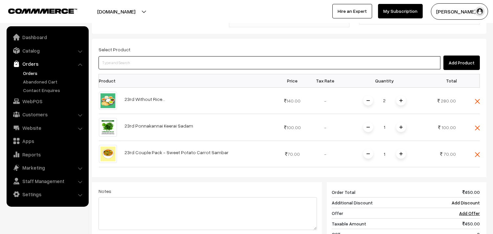
click at [165, 61] on input at bounding box center [269, 62] width 342 height 13
type input "chow chow"
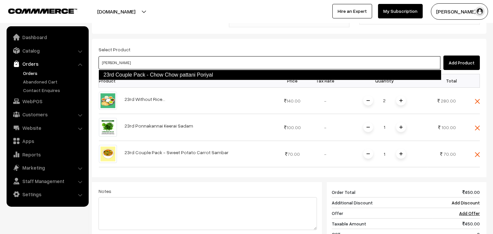
click at [188, 71] on link "23rd Couple Pack - Chow Chow pattani Poriyal" at bounding box center [269, 75] width 343 height 11
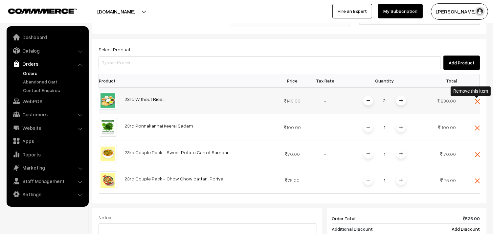
click at [479, 101] on img at bounding box center [476, 101] width 5 height 5
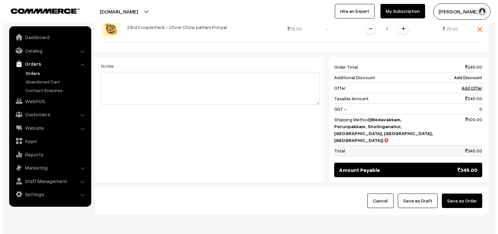
scroll to position [310, 0]
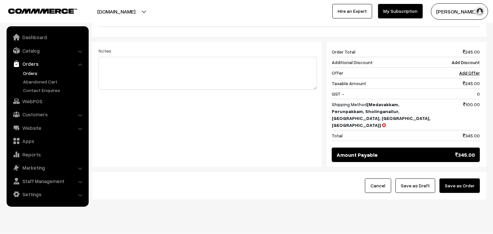
click at [461, 178] on button "Save as Order" at bounding box center [459, 185] width 40 height 14
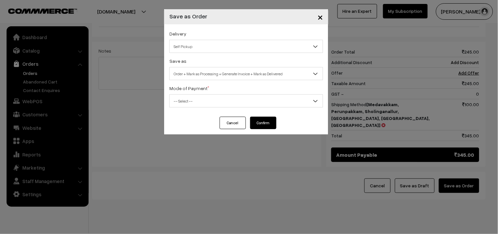
click at [235, 48] on span "Self Pickup" at bounding box center [246, 46] width 153 height 11
click at [230, 63] on div "Save as Order Order + Mark as Processing Order + Mark as Processing + Generate …" at bounding box center [246, 68] width 154 height 23
drag, startPoint x: 231, startPoint y: 72, endPoint x: 232, endPoint y: 79, distance: 6.6
click at [231, 73] on span "Order + Mark as Processing + Generate Invoice + Mark as Delivered" at bounding box center [246, 73] width 153 height 11
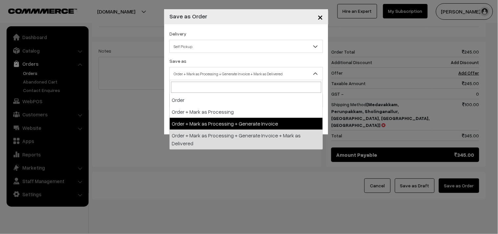
select select "3"
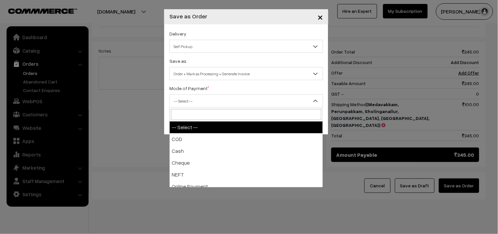
click at [222, 104] on span "-- Select --" at bounding box center [246, 100] width 153 height 11
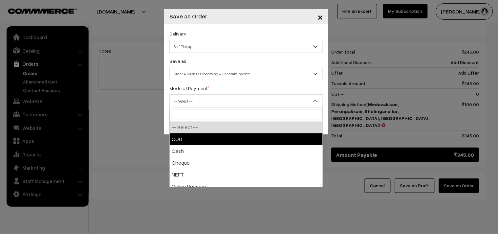
select select "1"
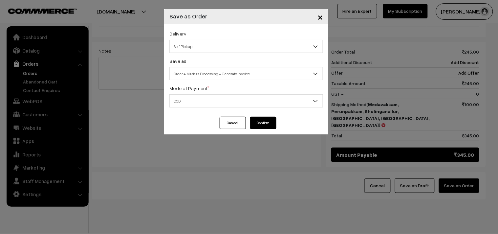
click at [271, 121] on button "Confirm" at bounding box center [263, 122] width 26 height 12
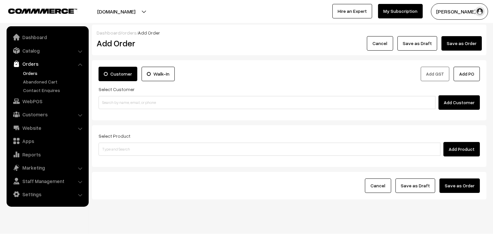
click at [28, 72] on link "Orders" at bounding box center [53, 73] width 65 height 7
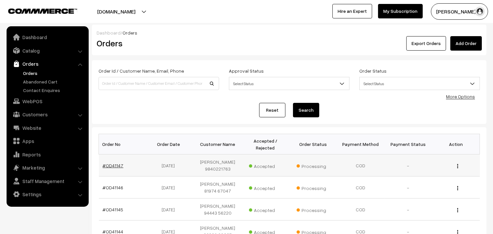
click at [108, 166] on link "#OD41147" at bounding box center [113, 165] width 21 height 6
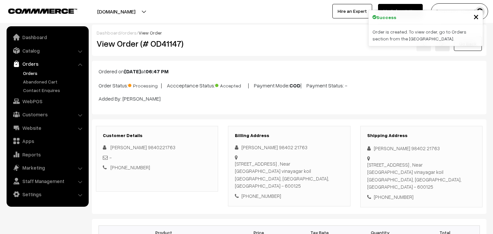
click at [222, 37] on div "View Order (# OD41147)" at bounding box center [158, 43] width 132 height 15
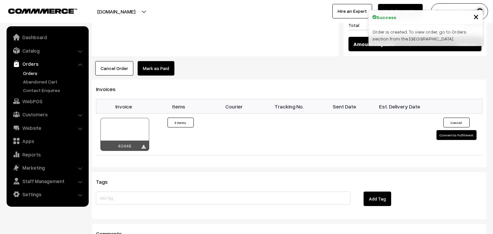
scroll to position [547, 0]
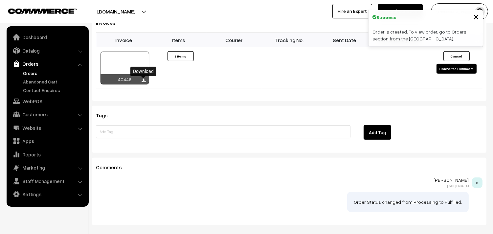
click at [144, 81] on icon at bounding box center [144, 80] width 4 height 4
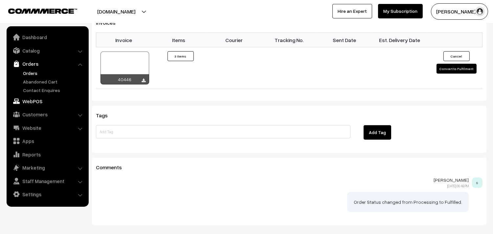
click at [36, 104] on link "WebPOS" at bounding box center [47, 101] width 78 height 12
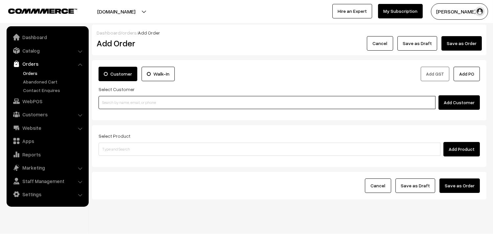
click at [114, 97] on input at bounding box center [266, 102] width 337 height 13
paste input "94459 53163"
click at [114, 104] on input "94459 53163" at bounding box center [266, 102] width 337 height 13
click at [114, 102] on input "94459 53163" at bounding box center [266, 102] width 337 height 13
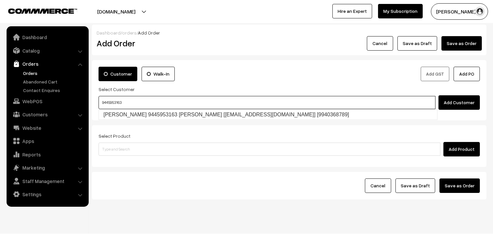
click at [126, 112] on link "[PERSON_NAME] 9445953163 [PERSON_NAME] [[EMAIL_ADDRESS][DOMAIN_NAME]] [99403687…" at bounding box center [268, 115] width 338 height 10
type input "9445953163"
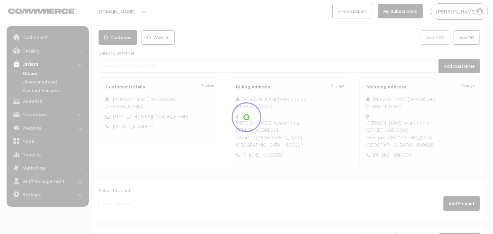
scroll to position [97, 0]
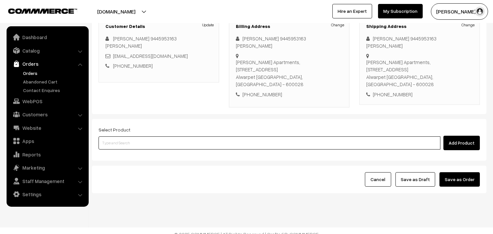
click at [148, 138] on input at bounding box center [269, 142] width 342 height 13
type input "keer"
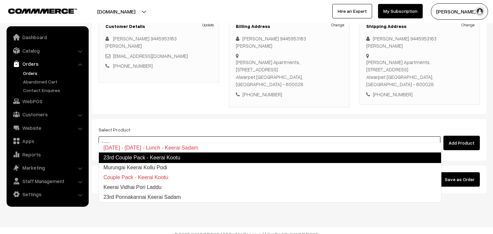
click at [173, 157] on link "23rd Couple Pack - Keerai Kootu" at bounding box center [269, 157] width 343 height 11
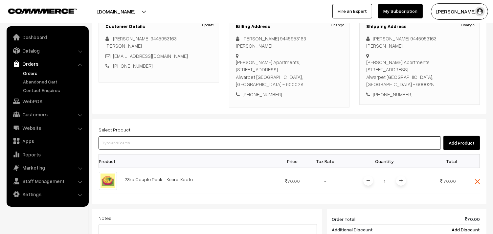
click at [152, 136] on input at bounding box center [269, 142] width 342 height 13
type input "[PERSON_NAME]"
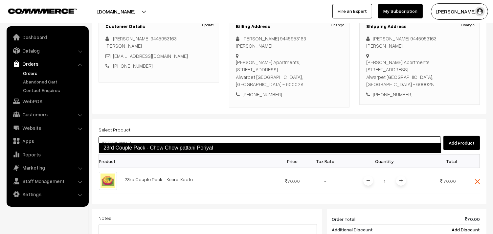
click at [155, 143] on link "23rd Couple Pack - Chow Chow pattani Poriyal" at bounding box center [269, 147] width 343 height 11
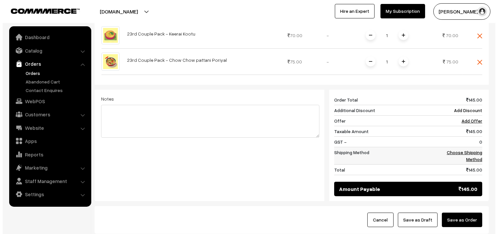
scroll to position [243, 0]
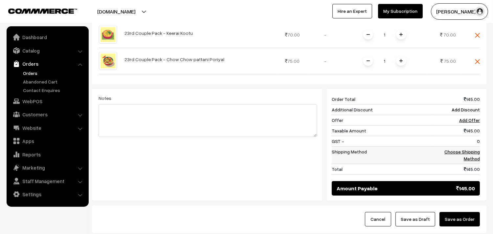
click at [457, 148] on td "Choose Shipping Method" at bounding box center [455, 154] width 47 height 17
click at [457, 149] on link "Choose Shipping Method" at bounding box center [461, 155] width 35 height 12
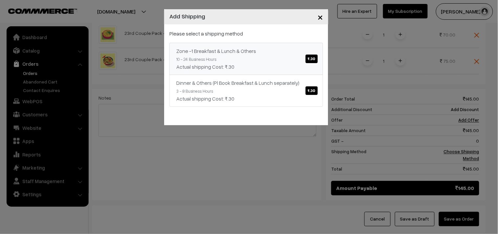
click at [258, 61] on link "Zone -1 Breakfast & Lunch & Others ₹.30 10 - 24 Business Hours Actual shipping …" at bounding box center [246, 59] width 154 height 32
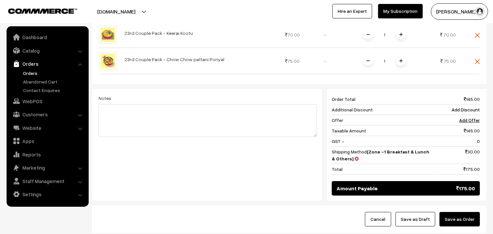
click at [444, 212] on button "Save as Order" at bounding box center [459, 219] width 40 height 14
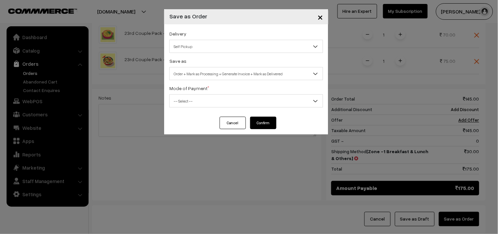
drag, startPoint x: 173, startPoint y: 47, endPoint x: 175, endPoint y: 50, distance: 3.4
click at [174, 47] on span "Self Pickup" at bounding box center [246, 46] width 153 height 11
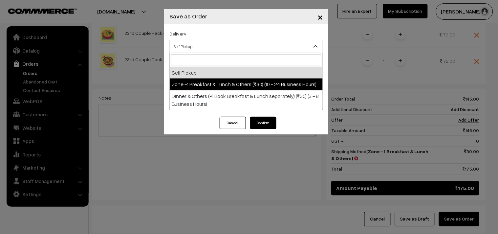
select select "ZON1"
select select "3"
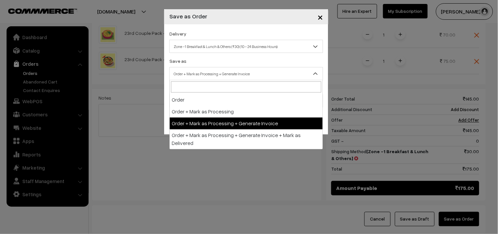
drag, startPoint x: 198, startPoint y: 76, endPoint x: 214, endPoint y: 117, distance: 44.1
click at [199, 76] on span "Order + Mark as Processing + Generate Invoice" at bounding box center [246, 73] width 153 height 11
drag, startPoint x: 215, startPoint y: 120, endPoint x: 207, endPoint y: 102, distance: 19.6
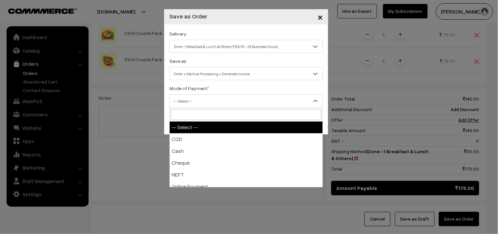
drag, startPoint x: 207, startPoint y: 102, endPoint x: 211, endPoint y: 135, distance: 33.0
click at [207, 103] on span "-- Select --" at bounding box center [246, 100] width 153 height 11
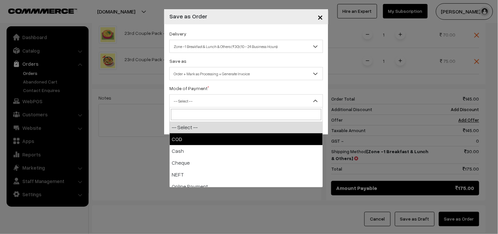
drag, startPoint x: 211, startPoint y: 137, endPoint x: 238, endPoint y: 132, distance: 27.4
select select "1"
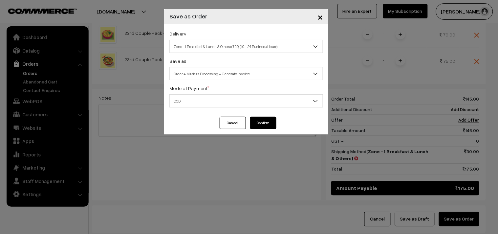
click at [263, 123] on button "Confirm" at bounding box center [263, 122] width 26 height 12
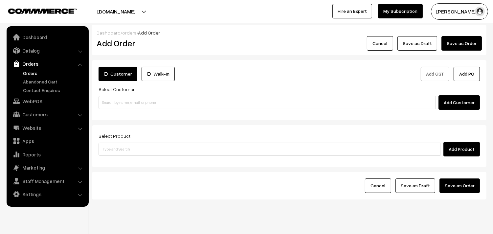
click at [34, 72] on link "Orders" at bounding box center [53, 73] width 65 height 7
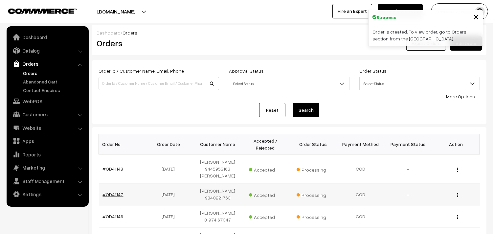
click at [114, 195] on link "#OD41147" at bounding box center [113, 194] width 21 height 6
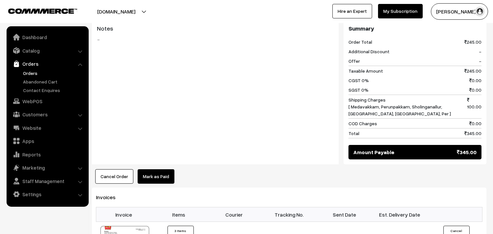
scroll to position [437, 0]
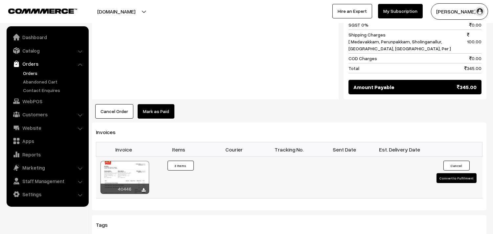
click at [127, 167] on div at bounding box center [124, 177] width 49 height 33
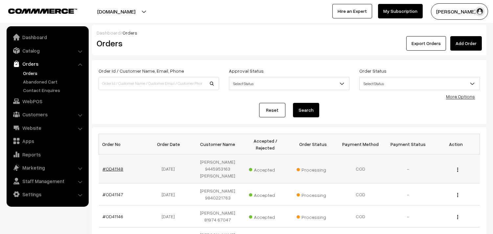
click at [120, 166] on link "#OD41148" at bounding box center [113, 169] width 21 height 6
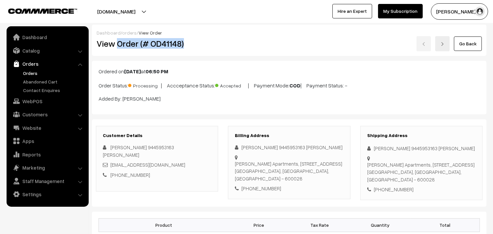
drag, startPoint x: 116, startPoint y: 44, endPoint x: 221, endPoint y: 43, distance: 105.7
click at [221, 44] on div "View Order (# OD41148)" at bounding box center [158, 43] width 132 height 15
copy h2 "Order (# OD41148)"
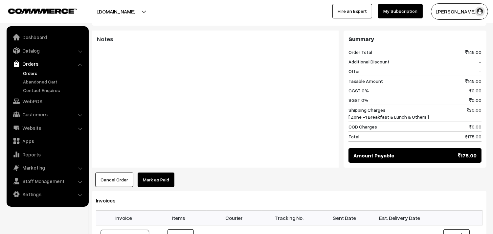
scroll to position [365, 0]
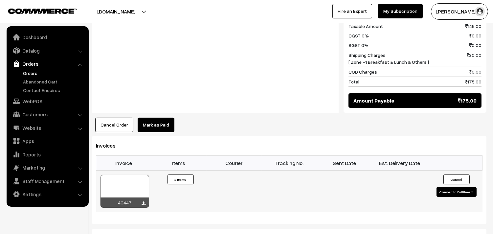
click at [125, 188] on div at bounding box center [124, 191] width 49 height 33
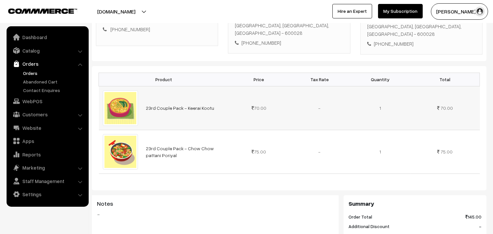
scroll to position [146, 0]
click at [30, 71] on link "Orders" at bounding box center [53, 73] width 65 height 7
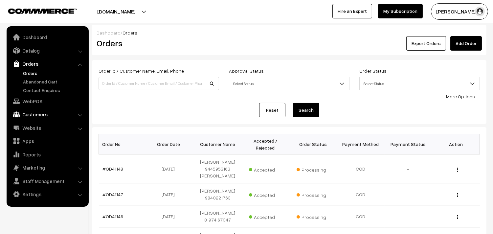
click at [34, 109] on link "Customers" at bounding box center [47, 114] width 78 height 12
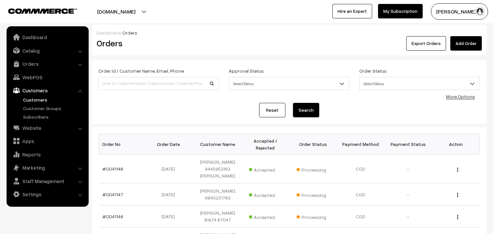
click at [34, 98] on link "Customers" at bounding box center [53, 99] width 65 height 7
click at [32, 80] on link "WebPOS" at bounding box center [47, 77] width 78 height 12
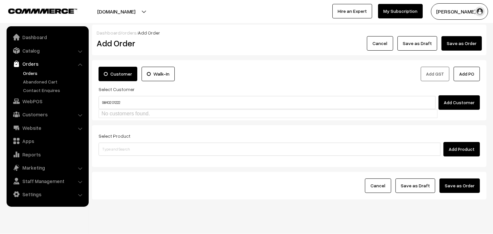
click at [114, 103] on input "98402 01222" at bounding box center [266, 102] width 337 height 13
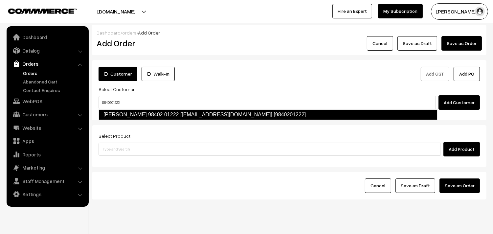
click at [185, 116] on link "[PERSON_NAME] 98402 01222 [[EMAIL_ADDRESS][DOMAIN_NAME]] [9840201222]" at bounding box center [267, 114] width 339 height 11
type input "9840201222"
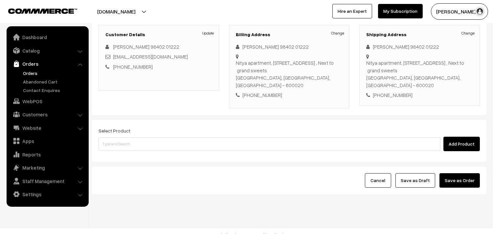
scroll to position [89, 0]
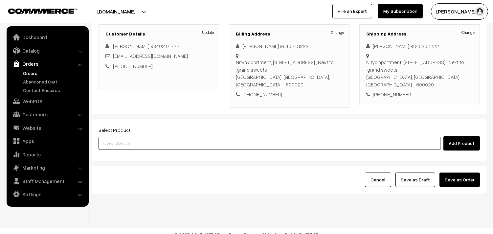
click at [161, 137] on input at bounding box center [269, 143] width 342 height 13
type input "idly"
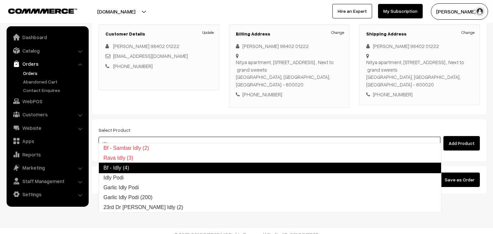
click at [176, 171] on link "Bf - Idly (4)" at bounding box center [269, 167] width 343 height 11
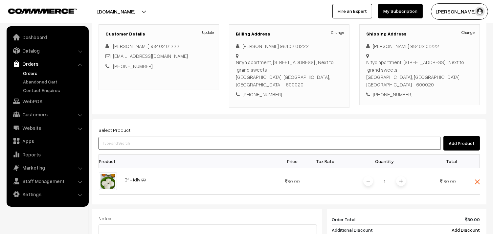
click at [160, 137] on input at bounding box center [269, 143] width 342 height 13
type input "[PERSON_NAME]"
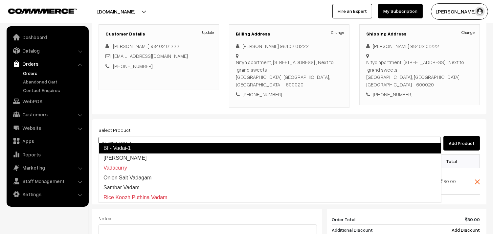
click at [140, 148] on link "Bf - Vadai-1" at bounding box center [269, 148] width 343 height 11
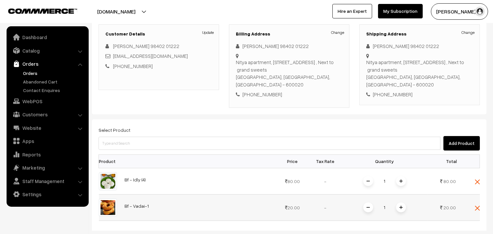
click at [402, 202] on span at bounding box center [401, 207] width 10 height 10
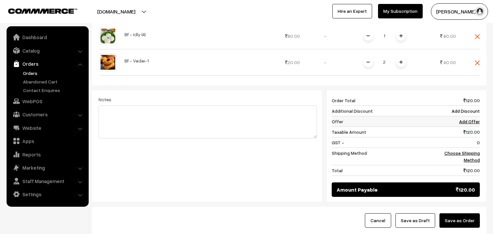
scroll to position [235, 0]
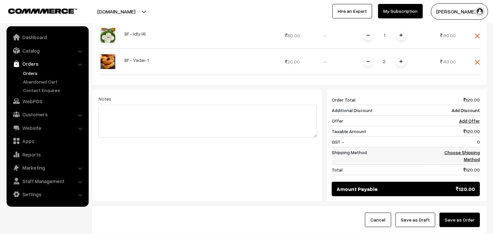
click at [454, 149] on link "Choose Shipping Method" at bounding box center [461, 155] width 35 height 12
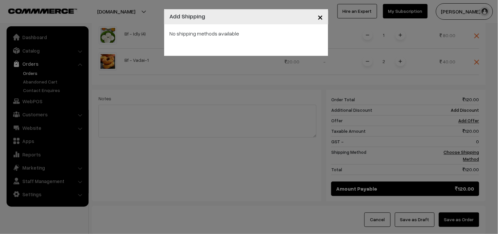
click at [324, 17] on button "×" at bounding box center [320, 17] width 16 height 20
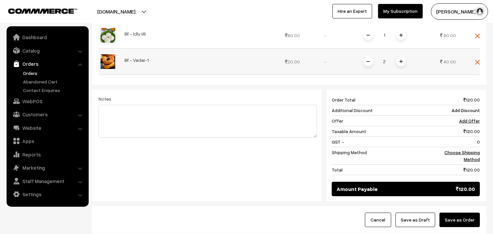
click at [474, 58] on td at bounding box center [470, 61] width 20 height 26
drag, startPoint x: 478, startPoint y: 32, endPoint x: 477, endPoint y: 26, distance: 6.0
click at [477, 28] on td at bounding box center [470, 35] width 20 height 26
click at [477, 33] on img at bounding box center [476, 35] width 5 height 5
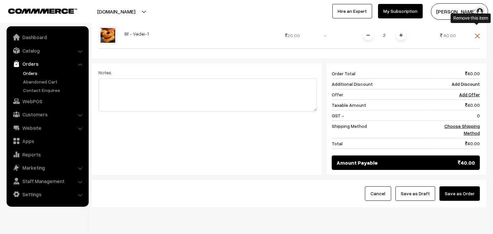
click at [477, 33] on img at bounding box center [476, 35] width 5 height 5
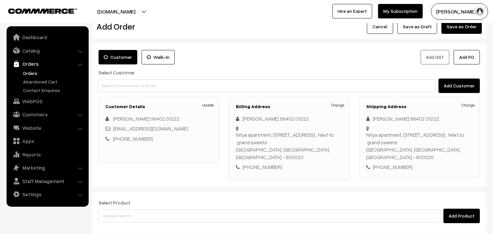
scroll to position [16, 0]
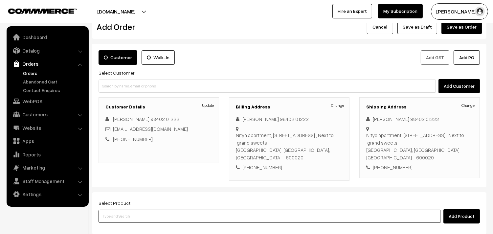
click at [117, 209] on input at bounding box center [269, 215] width 342 height 13
paste input "23rd Without Rice..."
type input "23rd Without Rice..."
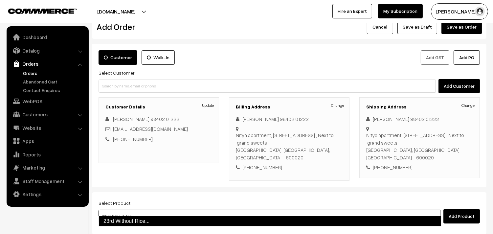
click at [164, 217] on link "23rd Without Rice..." at bounding box center [269, 221] width 343 height 11
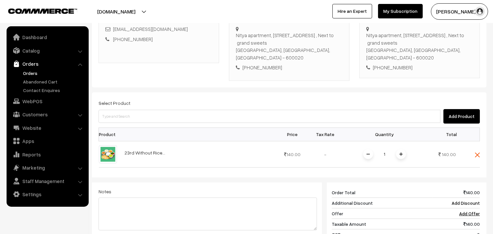
scroll to position [199, 0]
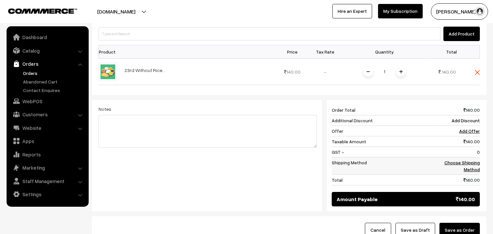
click at [464, 159] on link "Choose Shipping Method" at bounding box center [461, 165] width 35 height 12
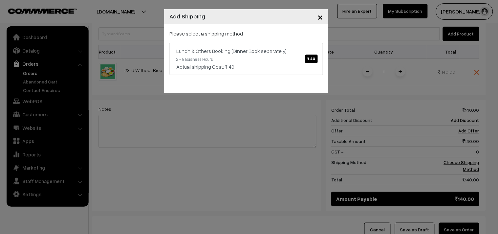
click at [218, 38] on div "Please select a shipping method Lunch & Others Booking (Dinner Book separately)…" at bounding box center [246, 52] width 154 height 45
click at [234, 60] on link "Lunch & Others Booking (Dinner Book separately) ₹.40 2 - 8 Business Hours Actua…" at bounding box center [246, 59] width 154 height 32
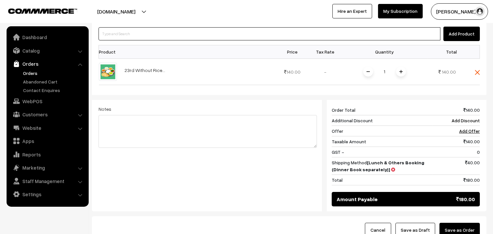
click at [158, 28] on input at bounding box center [269, 33] width 342 height 13
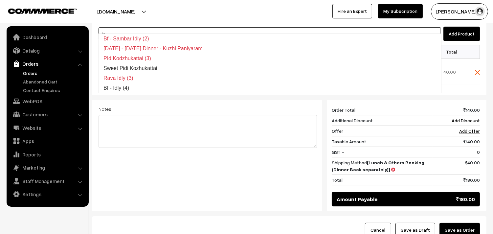
type input "idly"
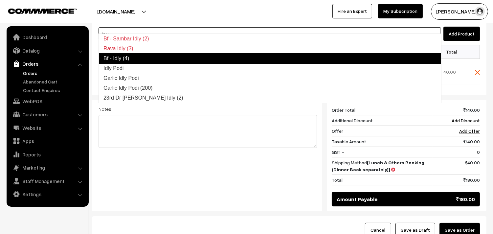
click at [151, 61] on link "Bf - Idly (4)" at bounding box center [269, 58] width 343 height 11
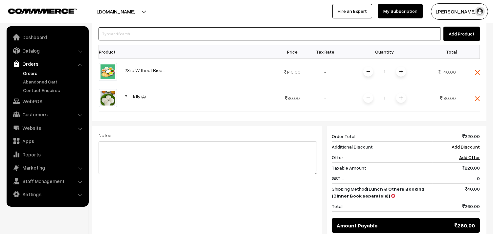
click at [120, 27] on input at bounding box center [269, 33] width 342 height 13
type input "vada"
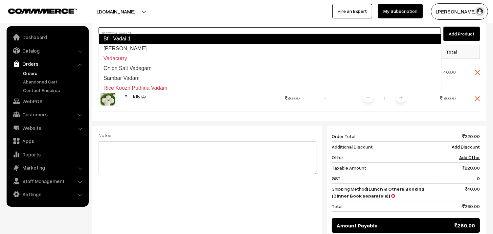
click at [121, 36] on link "Bf - Vadai-1" at bounding box center [269, 38] width 343 height 11
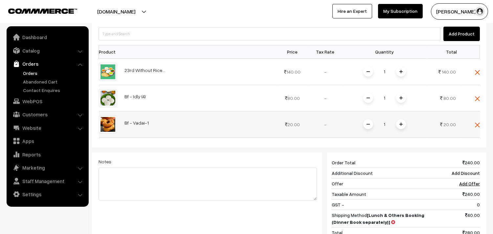
click at [401, 119] on span at bounding box center [401, 124] width 10 height 10
click at [478, 70] on img at bounding box center [476, 72] width 5 height 5
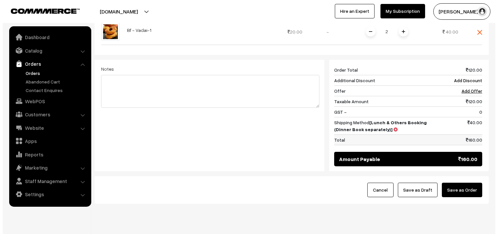
scroll to position [276, 0]
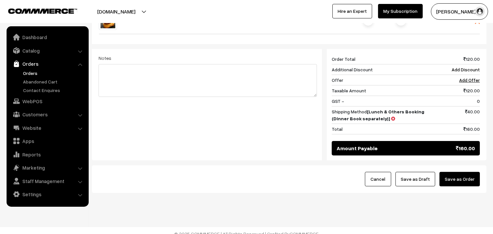
click at [460, 172] on button "Save as Order" at bounding box center [459, 179] width 40 height 14
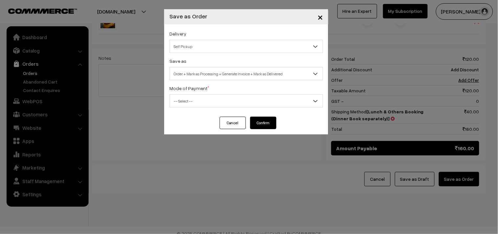
click at [257, 48] on span "Self Pickup" at bounding box center [246, 46] width 153 height 11
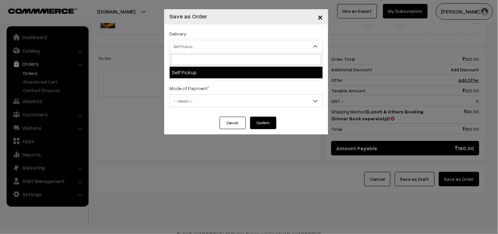
click at [267, 91] on div "Mode of Payment * -- Select -- COD Cash Cheque NEFT Online Payment DD Others --…" at bounding box center [246, 95] width 154 height 23
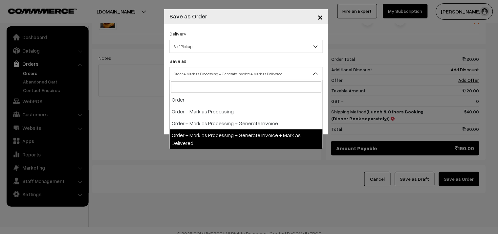
drag, startPoint x: 258, startPoint y: 71, endPoint x: 258, endPoint y: 122, distance: 51.5
click at [258, 71] on span "Order + Mark as Processing + Generate Invoice + Mark as Delivered" at bounding box center [246, 73] width 153 height 11
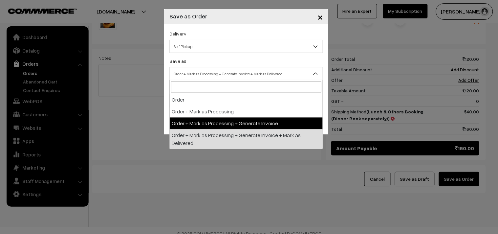
select select "3"
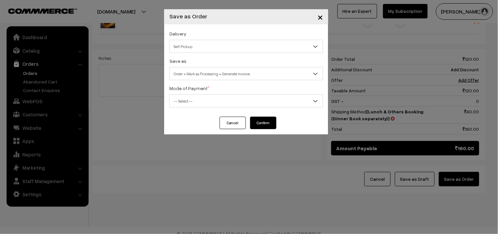
drag, startPoint x: 239, startPoint y: 99, endPoint x: 239, endPoint y: 104, distance: 4.9
click at [239, 102] on span "-- Select --" at bounding box center [246, 100] width 153 height 11
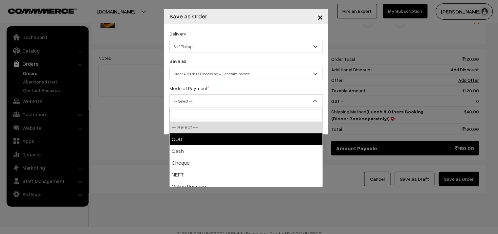
select select "1"
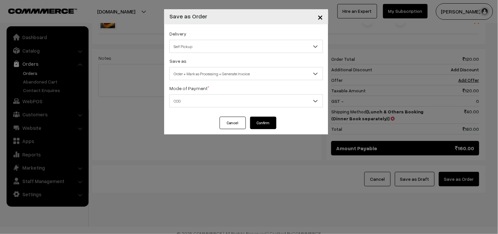
click at [264, 126] on button "Confirm" at bounding box center [263, 122] width 26 height 12
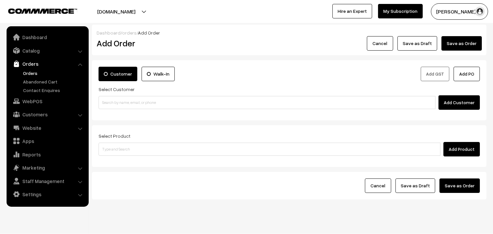
click at [27, 71] on link "Orders" at bounding box center [53, 73] width 65 height 7
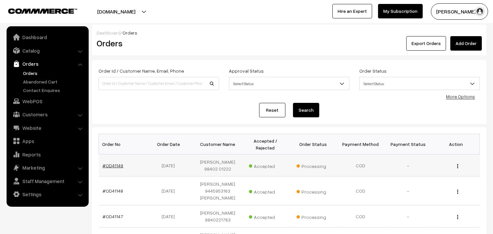
click at [120, 164] on link "#OD41149" at bounding box center [113, 165] width 21 height 6
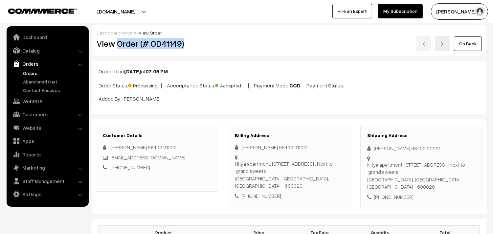
click at [203, 44] on h2 "View Order (# OD41149)" at bounding box center [157, 43] width 122 height 10
copy h2 "Order (# OD41149)"
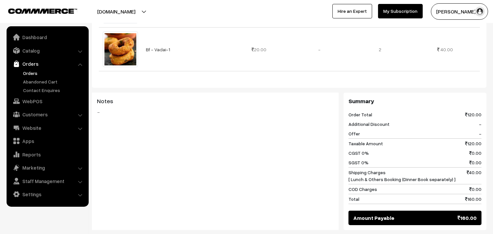
scroll to position [401, 0]
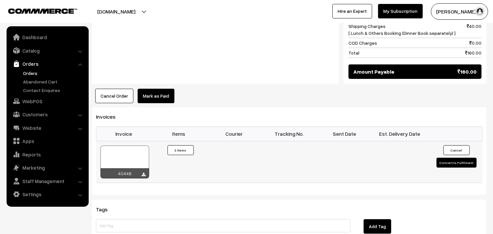
click at [144, 172] on icon at bounding box center [144, 174] width 4 height 4
click at [141, 150] on div at bounding box center [124, 161] width 49 height 33
click at [35, 104] on link "WebPOS" at bounding box center [47, 101] width 78 height 12
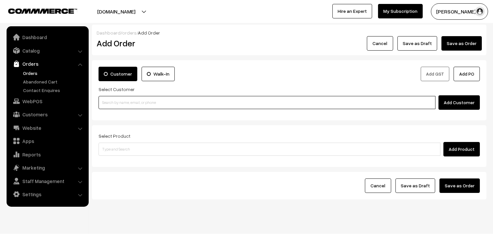
click at [154, 105] on input at bounding box center [266, 102] width 337 height 13
paste input "99406 30859"
click at [150, 112] on link "Gopalakrishnan 99406 30859 [9940630859]" at bounding box center [268, 115] width 338 height 10
type input "99406 30859"
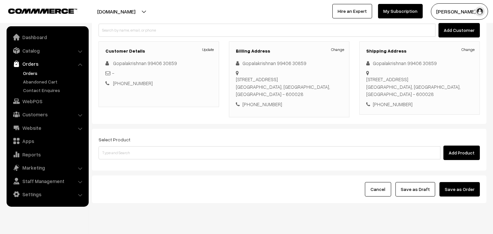
scroll to position [73, 0]
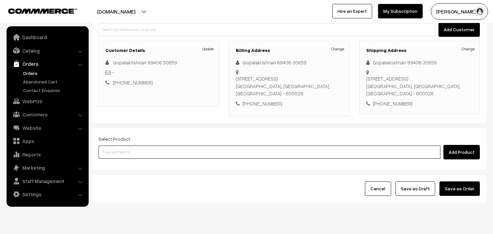
click at [138, 145] on input at bounding box center [269, 151] width 342 height 13
type input "idly"
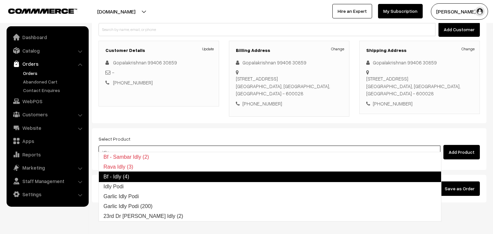
click at [141, 175] on link "Bf - Idly (4)" at bounding box center [269, 176] width 343 height 11
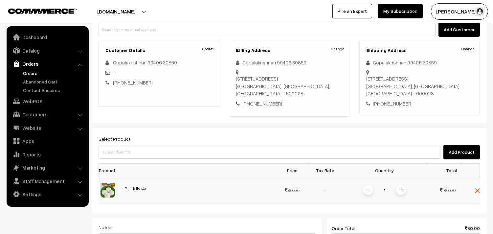
click at [401, 188] on img at bounding box center [400, 189] width 3 height 3
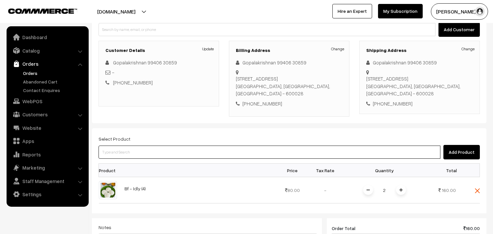
click at [247, 148] on input at bounding box center [269, 151] width 342 height 13
type input "vada"
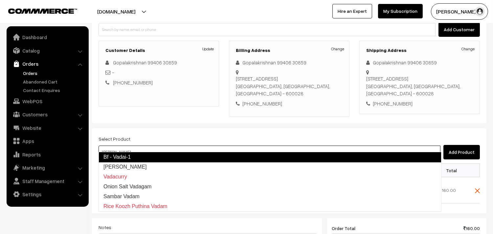
click at [246, 152] on link "Bf - Vadai-1" at bounding box center [269, 157] width 343 height 11
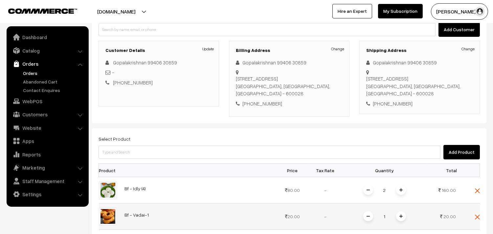
click at [397, 211] on span at bounding box center [401, 216] width 10 height 10
click at [398, 211] on span at bounding box center [401, 216] width 10 height 10
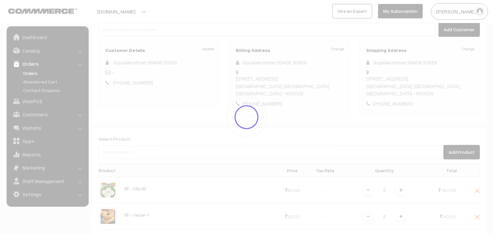
click at [398, 210] on div "Dashboard / orders / Add Order Add Order Cancel Save as Draft Save as Order Sav…" at bounding box center [289, 170] width 394 height 436
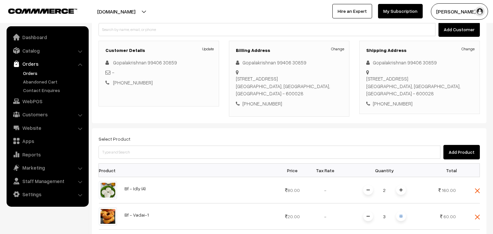
click at [398, 211] on span at bounding box center [401, 216] width 10 height 10
click at [399, 214] on img at bounding box center [400, 215] width 3 height 3
click at [145, 136] on div "Select Product Add Product" at bounding box center [288, 147] width 381 height 25
click at [148, 136] on div "Select Product Add Product" at bounding box center [288, 147] width 381 height 25
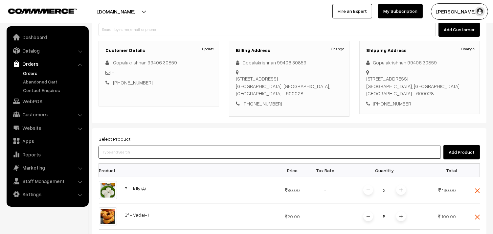
click at [148, 149] on input at bounding box center [269, 151] width 342 height 13
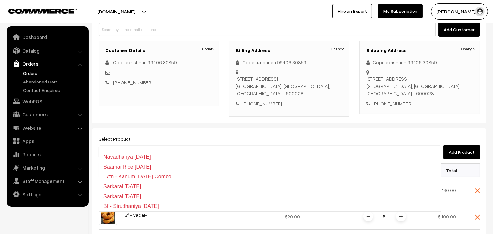
type input "p"
type input "ghee pon"
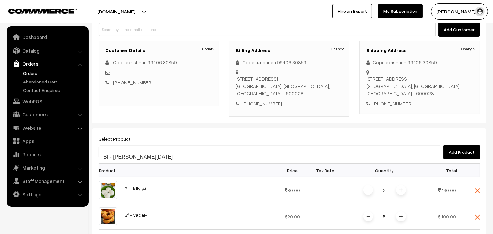
click at [153, 151] on input "ghee pon" at bounding box center [269, 151] width 342 height 13
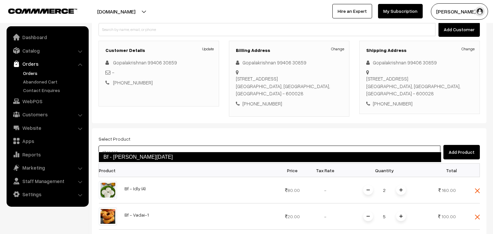
click at [156, 156] on link "Bf - Ghee Pongal" at bounding box center [269, 157] width 343 height 11
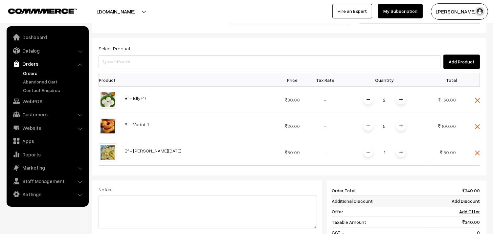
scroll to position [182, 0]
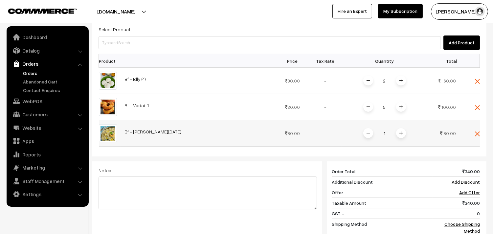
click at [400, 128] on span at bounding box center [401, 133] width 10 height 10
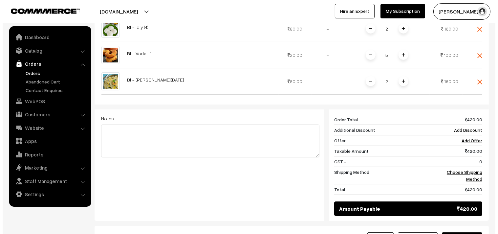
scroll to position [294, 0]
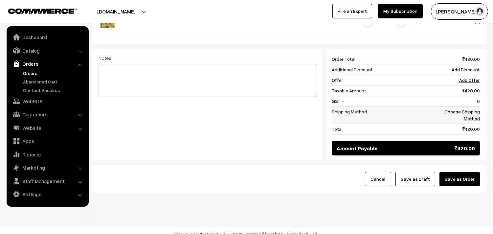
click at [478, 109] on link "Choose Shipping Method" at bounding box center [461, 115] width 35 height 12
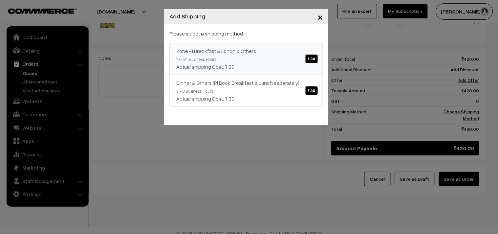
click at [277, 57] on link "Zone -1 Breakfast & Lunch & Others ₹.30 10 - 24 Business Hours Actual shipping …" at bounding box center [246, 59] width 154 height 32
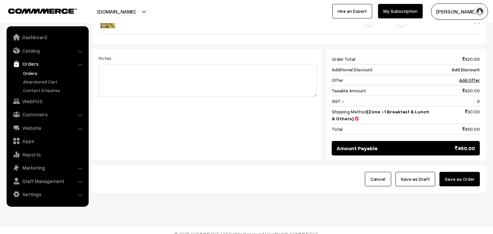
click at [449, 172] on button "Save as Order" at bounding box center [459, 179] width 40 height 14
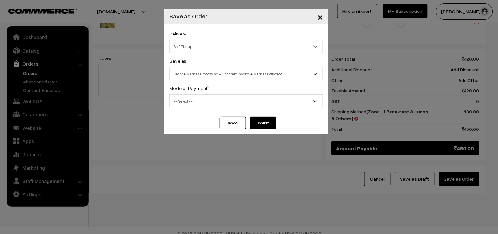
click at [192, 44] on span "Self Pickup" at bounding box center [246, 46] width 153 height 11
click at [192, 50] on span "Self Pickup" at bounding box center [246, 46] width 153 height 11
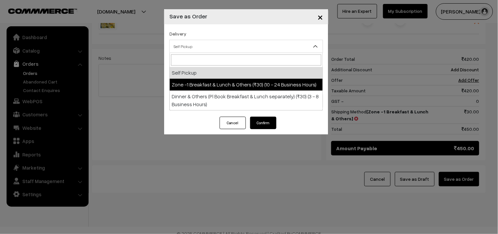
select select "ZON1"
select select "3"
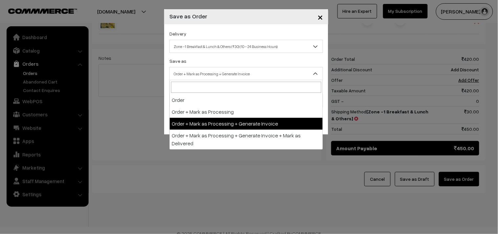
click at [193, 73] on span "Order + Mark as Processing + Generate Invoice" at bounding box center [246, 73] width 153 height 11
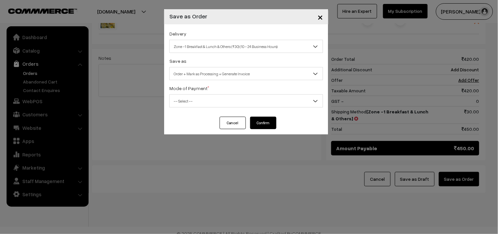
click at [206, 99] on span "-- Select --" at bounding box center [246, 100] width 153 height 11
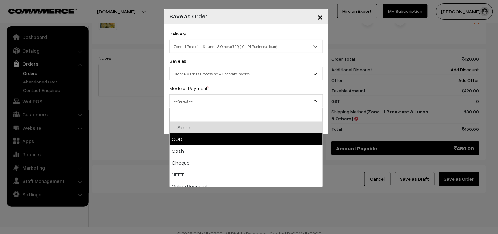
select select "1"
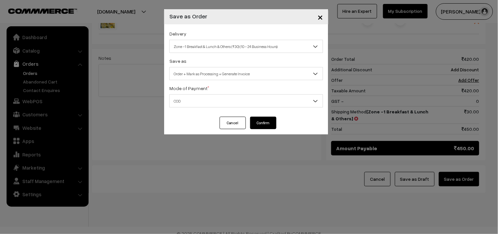
click at [266, 120] on button "Confirm" at bounding box center [263, 122] width 26 height 12
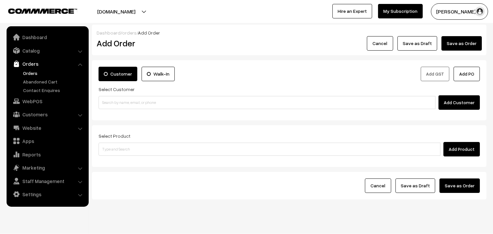
click at [33, 73] on link "Orders" at bounding box center [53, 73] width 65 height 7
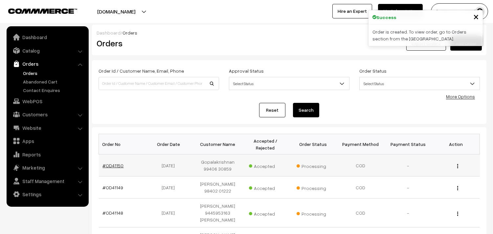
click at [113, 167] on link "#OD41150" at bounding box center [113, 165] width 21 height 6
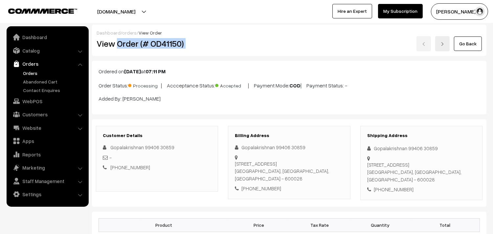
click at [262, 50] on div "View Order (# OD41150) Go Back" at bounding box center [289, 43] width 395 height 15
copy div "Order (# OD41150)"
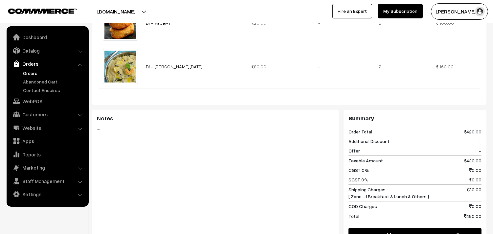
scroll to position [365, 0]
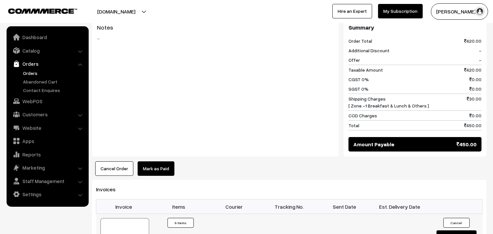
click at [132, 218] on div at bounding box center [124, 234] width 49 height 33
click at [36, 112] on link "Customers" at bounding box center [47, 114] width 78 height 12
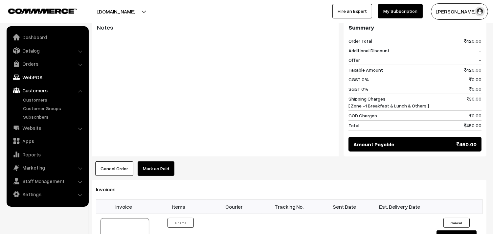
click at [35, 76] on link "WebPOS" at bounding box center [47, 77] width 78 height 12
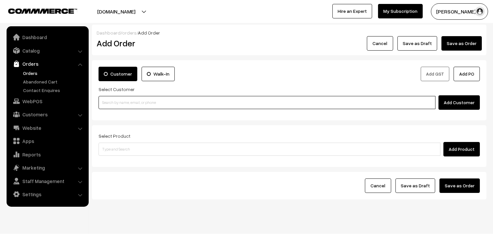
click at [123, 97] on input at bounding box center [266, 102] width 337 height 13
paste input "89396 39785"
click at [114, 103] on input "89396 39785" at bounding box center [266, 102] width 337 height 13
click at [131, 114] on ul "No customers found." at bounding box center [267, 113] width 339 height 9
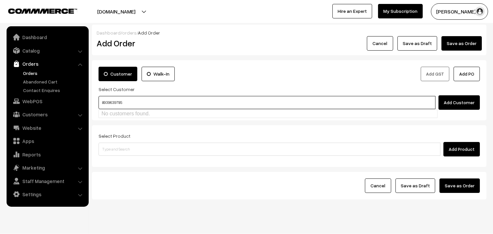
click at [146, 108] on input "8939639785" at bounding box center [266, 102] width 337 height 13
type input "8939639785"
click at [136, 102] on input at bounding box center [266, 102] width 337 height 13
paste input "98843 27641"
click at [114, 113] on link "Malathy Varadharajan 98843 27641 [9884327641]" at bounding box center [268, 115] width 338 height 10
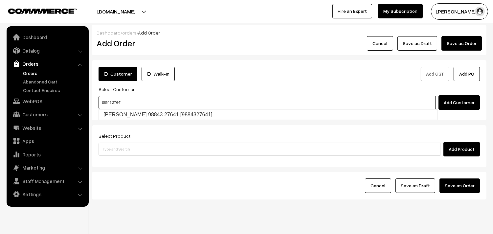
type input "98843 27641"
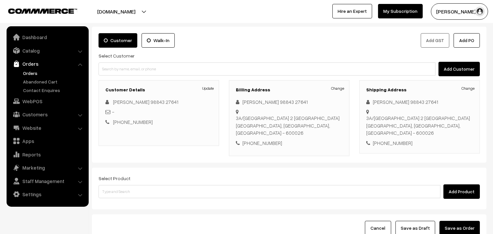
scroll to position [73, 0]
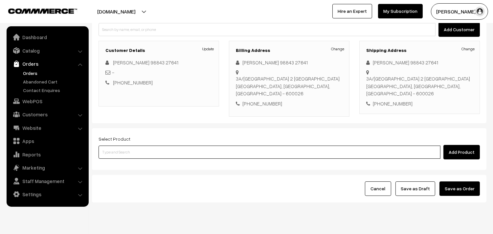
click at [155, 153] on input at bounding box center [269, 151] width 342 height 13
type input "ponak"
type input "s"
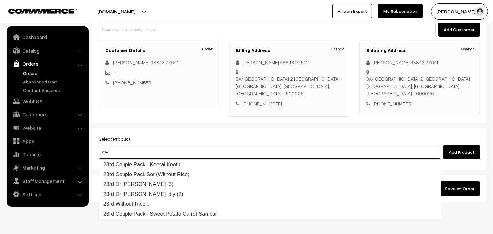
type input "23rd"
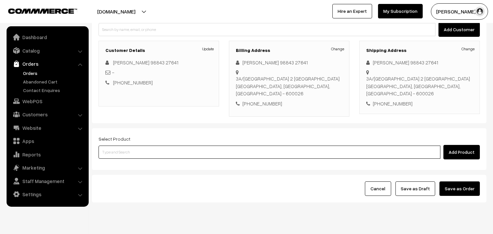
paste input "23rd Ponnakannai Keerai Sadam"
type input "23rd Ponnakannai Keerai Sadam"
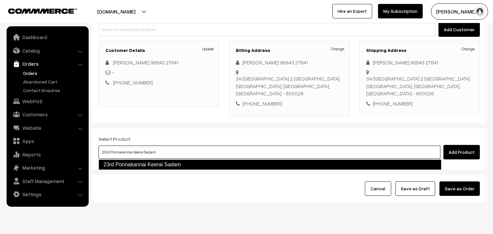
click at [164, 162] on link "23rd Ponnakannai Keerai Sadam" at bounding box center [269, 164] width 343 height 11
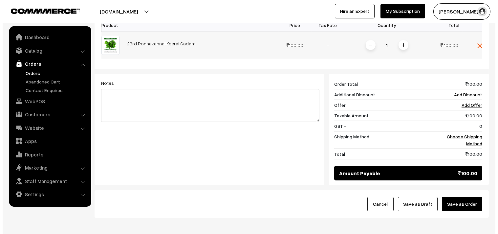
scroll to position [219, 0]
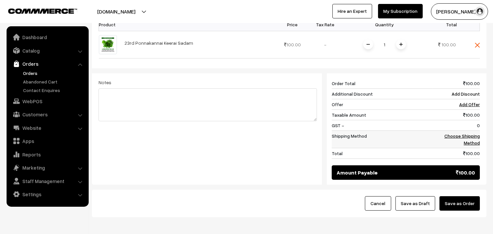
click at [462, 135] on link "Choose Shipping Method" at bounding box center [461, 139] width 35 height 12
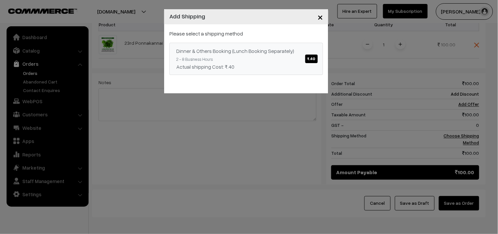
click at [293, 63] on div "Actual shipping Cost: ₹.40" at bounding box center [246, 67] width 140 height 8
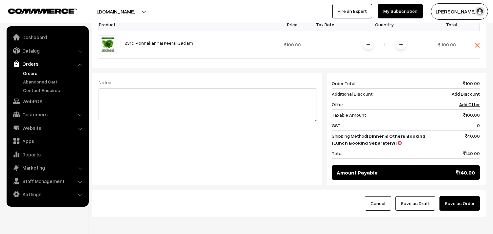
click at [453, 204] on button "Save as Order" at bounding box center [459, 203] width 40 height 14
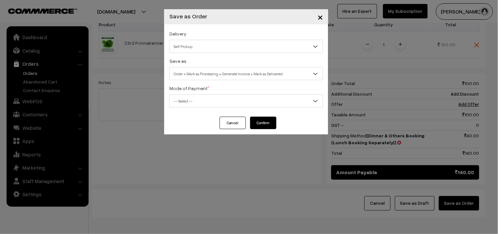
click at [217, 46] on span "Self Pickup" at bounding box center [246, 46] width 153 height 11
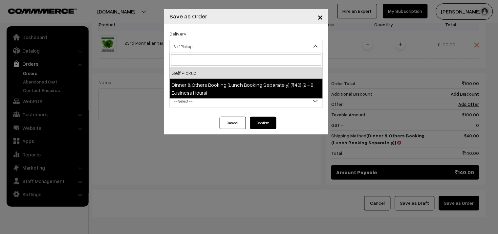
drag, startPoint x: 217, startPoint y: 46, endPoint x: 225, endPoint y: 72, distance: 26.7
select select "DOB1"
select select "3"
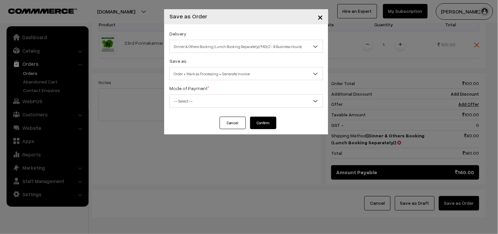
drag, startPoint x: 224, startPoint y: 71, endPoint x: 227, endPoint y: 79, distance: 8.3
click at [226, 76] on span "Order + Mark as Processing + Generate Invoice" at bounding box center [246, 73] width 153 height 11
click at [224, 106] on span "-- Select --" at bounding box center [246, 100] width 153 height 11
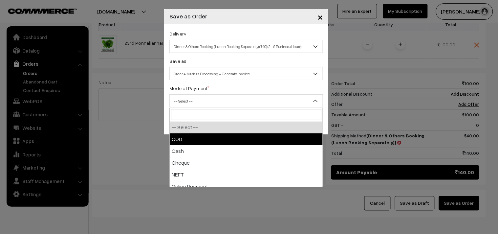
select select "1"
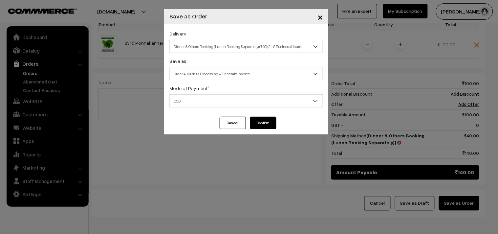
click at [259, 117] on button "Confirm" at bounding box center [263, 122] width 26 height 12
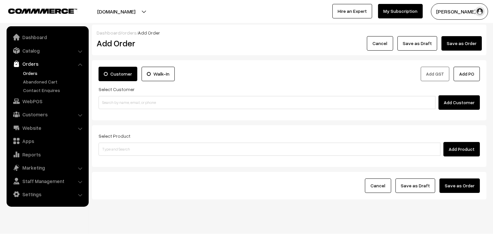
click at [31, 75] on link "Orders" at bounding box center [53, 73] width 65 height 7
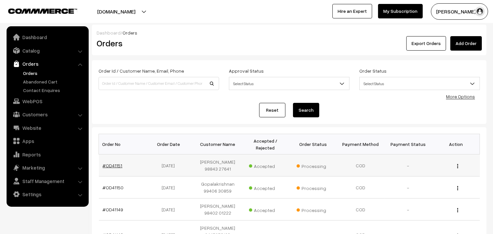
click at [116, 168] on link "#OD41151" at bounding box center [113, 165] width 20 height 6
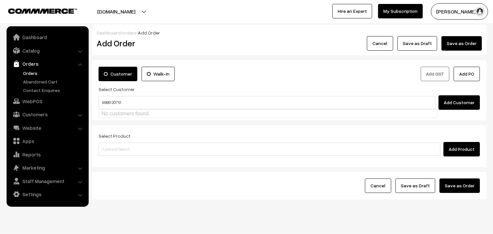
click at [113, 104] on input "95661 20751" at bounding box center [266, 102] width 337 height 13
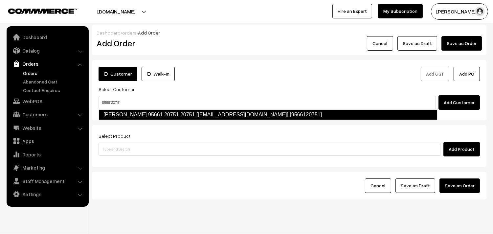
click at [126, 114] on link "[PERSON_NAME] 95661 20751 20751 [[EMAIL_ADDRESS][DOMAIN_NAME]] [9566120751]" at bounding box center [267, 114] width 339 height 11
type input "9566120751"
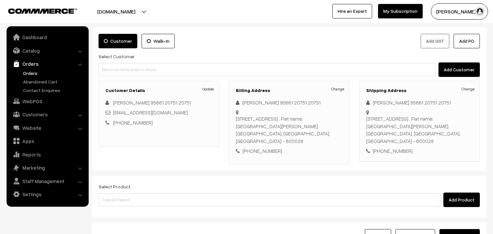
scroll to position [89, 0]
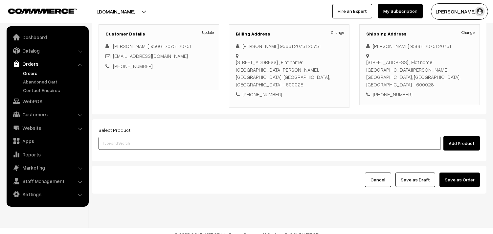
click at [158, 137] on input at bounding box center [269, 143] width 342 height 13
type input "lemon vathal"
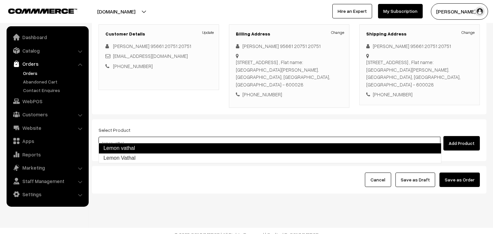
click at [160, 146] on link "Lemon vathal" at bounding box center [269, 148] width 343 height 11
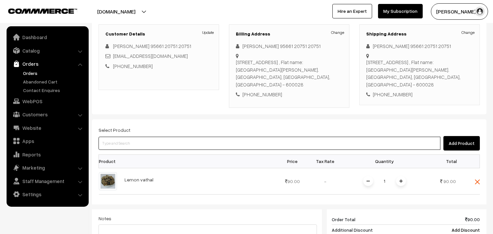
click at [152, 137] on input at bounding box center [269, 143] width 342 height 13
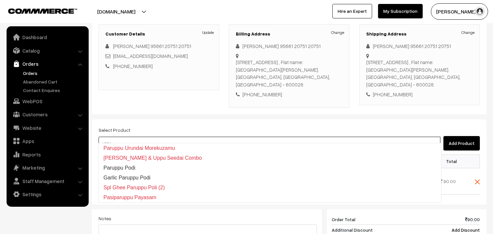
type input "uppu"
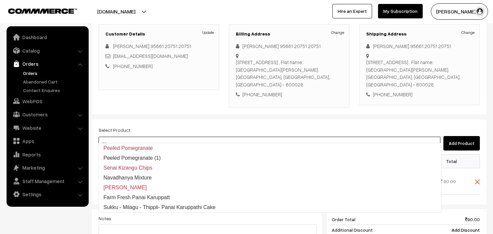
type input "nar"
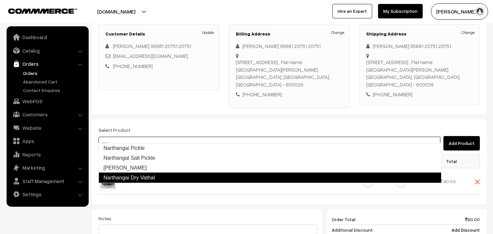
click at [148, 175] on link "Narthangai Dry Vathal" at bounding box center [269, 177] width 343 height 11
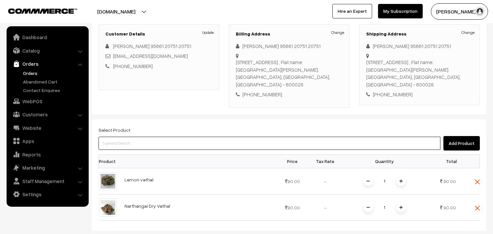
click at [168, 137] on input at bounding box center [269, 143] width 342 height 13
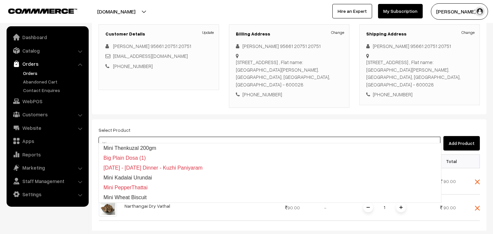
type input "inji"
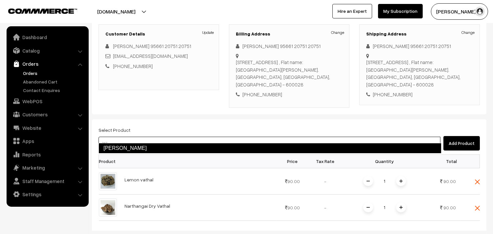
click at [172, 148] on link "[PERSON_NAME]" at bounding box center [269, 148] width 343 height 11
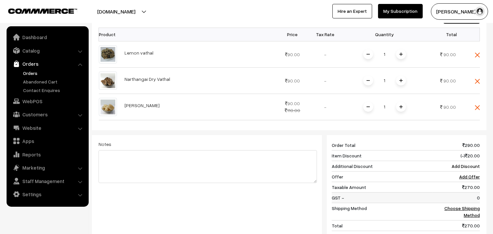
scroll to position [235, 0]
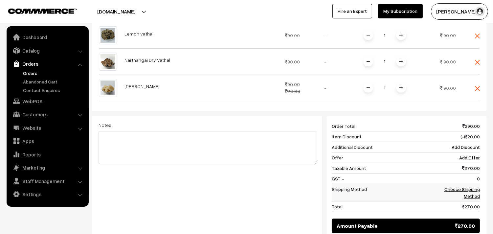
click at [463, 186] on link "Choose Shipping Method" at bounding box center [461, 192] width 35 height 12
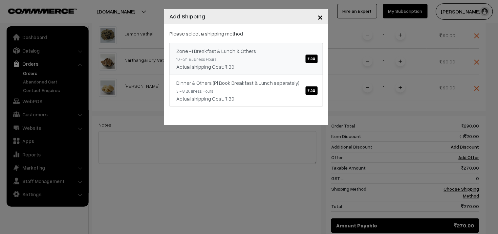
click at [277, 65] on div "Actual shipping Cost: ₹.30" at bounding box center [246, 67] width 140 height 8
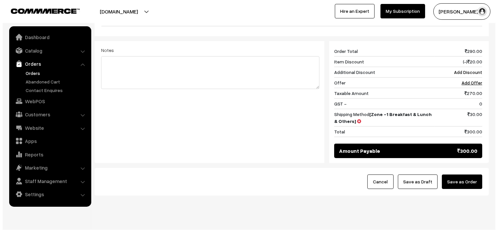
scroll to position [312, 0]
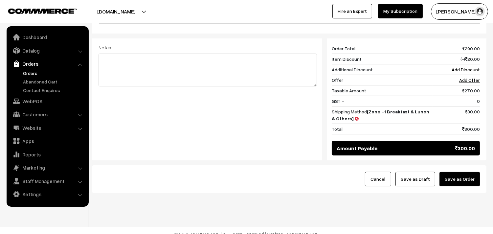
click at [469, 172] on button "Save as Order" at bounding box center [459, 179] width 40 height 14
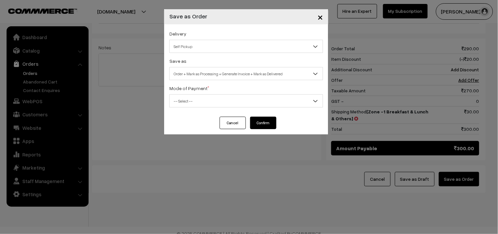
click at [219, 43] on span "Self Pickup" at bounding box center [246, 46] width 153 height 11
drag, startPoint x: 228, startPoint y: 56, endPoint x: 233, endPoint y: 73, distance: 17.0
click at [230, 60] on div "Delivery Self Pickup Zone -1 Breakfast & Lunch & Others (₹30) (10 - 24 Business…" at bounding box center [246, 70] width 164 height 92
click at [233, 73] on span "Order + Mark as Processing + Generate Invoice + Mark as Delivered" at bounding box center [246, 73] width 153 height 11
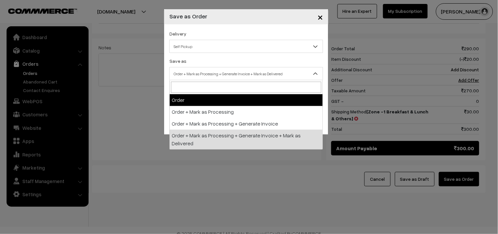
click at [201, 44] on span "Self Pickup" at bounding box center [246, 46] width 153 height 11
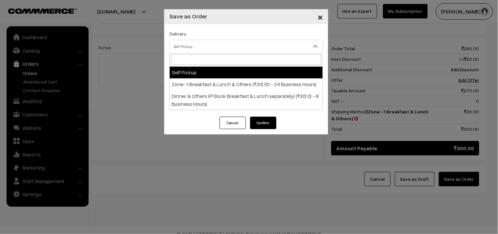
select select "ZON1"
select select "3"
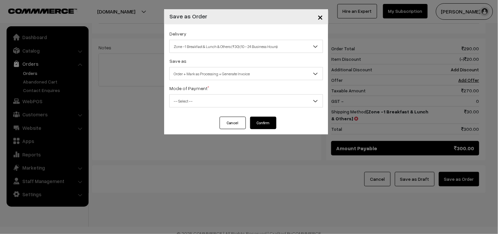
click at [201, 74] on span "Order + Mark as Processing + Generate Invoice" at bounding box center [246, 73] width 153 height 11
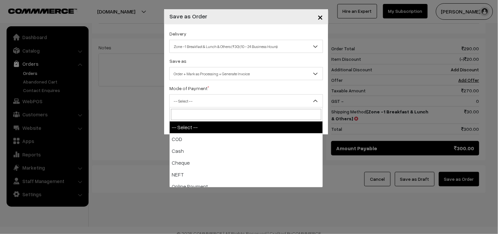
click at [201, 104] on span "-- Select --" at bounding box center [246, 100] width 153 height 11
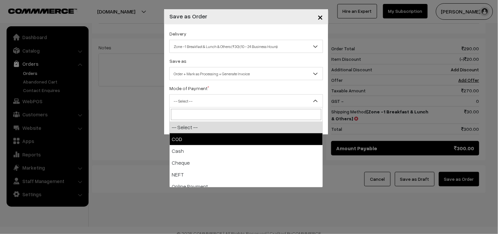
select select "1"
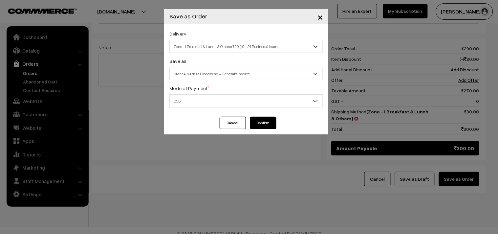
click at [263, 127] on button "Confirm" at bounding box center [263, 122] width 26 height 12
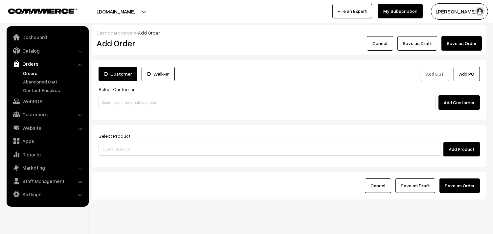
click at [35, 74] on link "Orders" at bounding box center [53, 73] width 65 height 7
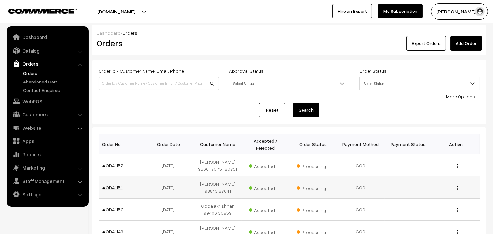
click at [116, 190] on link "#OD41151" at bounding box center [113, 187] width 20 height 6
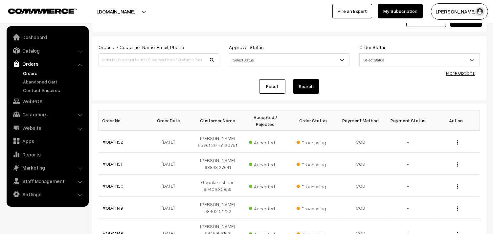
scroll to position [36, 0]
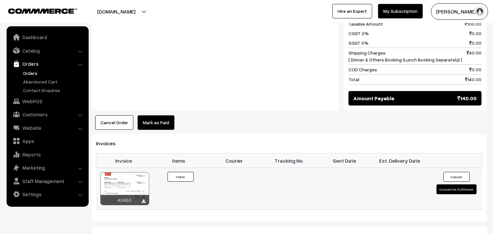
scroll to position [401, 0]
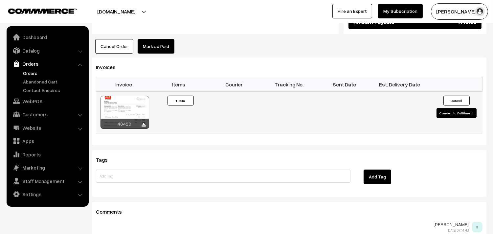
click at [134, 96] on div at bounding box center [124, 112] width 49 height 33
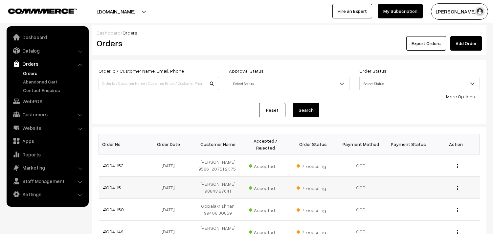
scroll to position [36, 0]
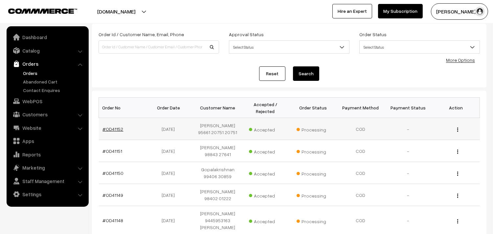
click at [112, 128] on link "#OD41152" at bounding box center [113, 129] width 21 height 6
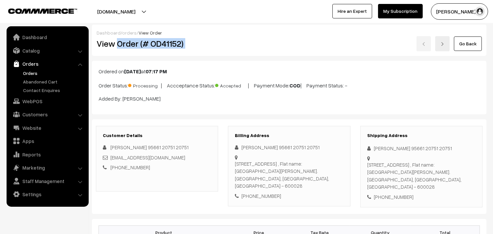
drag, startPoint x: 0, startPoint y: 0, endPoint x: 230, endPoint y: 43, distance: 234.1
click at [230, 43] on div "View Order (# OD41152) Go Back" at bounding box center [289, 43] width 395 height 15
copy div "Order (# OD41152)"
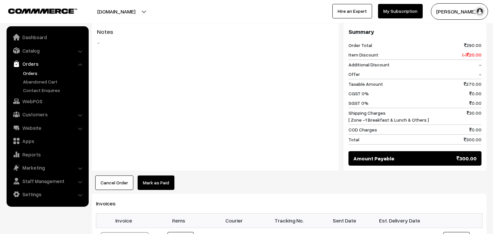
scroll to position [437, 0]
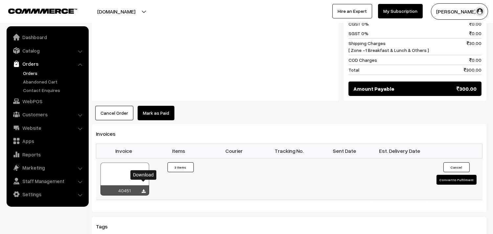
click at [144, 189] on icon at bounding box center [144, 191] width 4 height 4
click at [125, 164] on div at bounding box center [124, 178] width 49 height 33
click at [41, 99] on link "WebPOS" at bounding box center [47, 101] width 78 height 12
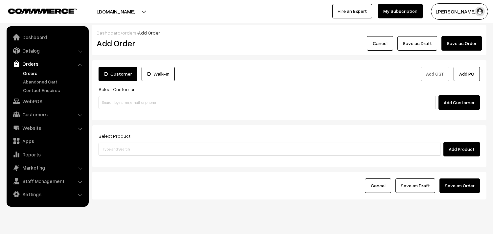
click at [127, 104] on input at bounding box center [266, 102] width 337 height 13
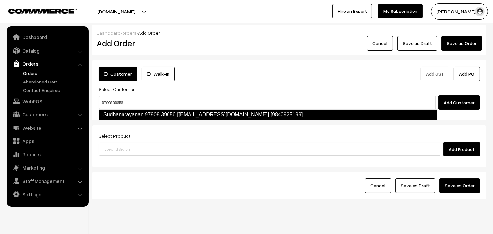
click at [118, 113] on link "Sudhanarayanan 97908 39656 [[EMAIL_ADDRESS][DOMAIN_NAME]] [9840925199]" at bounding box center [267, 114] width 339 height 11
type input "97908 39656"
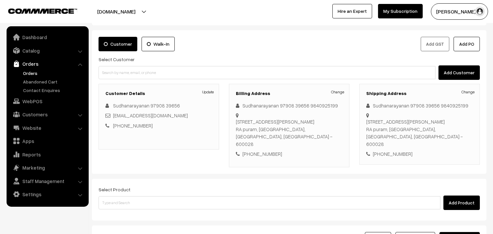
scroll to position [82, 0]
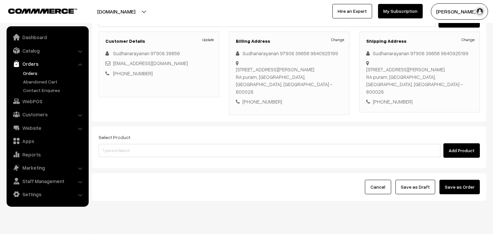
click at [153, 145] on div "Select Product Add Product" at bounding box center [289, 147] width 394 height 42
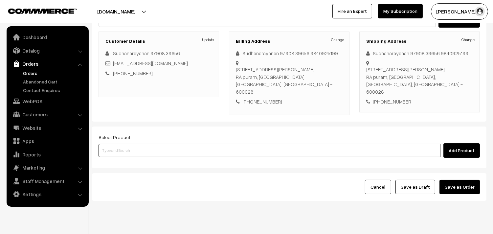
click at [166, 144] on input at bounding box center [269, 150] width 342 height 13
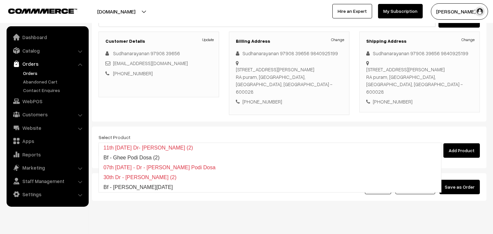
type input "ghee pon"
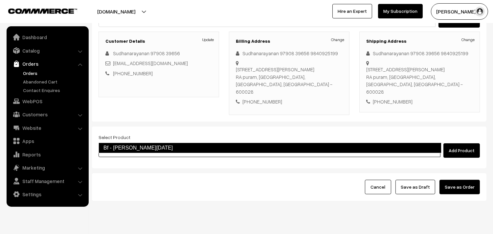
click at [159, 145] on link "Bf - [PERSON_NAME][DATE]" at bounding box center [269, 147] width 343 height 11
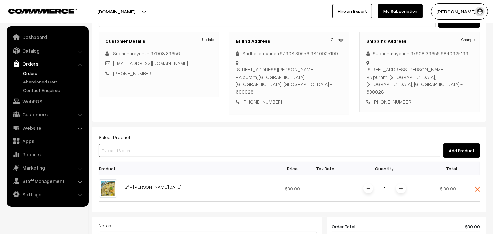
click at [133, 144] on input at bounding box center [269, 150] width 342 height 13
type input "[PERSON_NAME]"
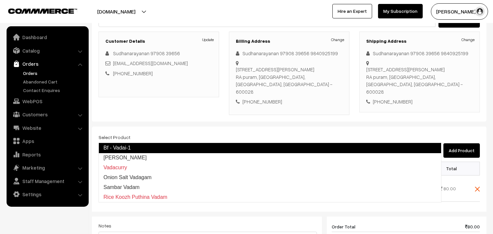
click at [129, 145] on link "Bf - Vadai-1" at bounding box center [269, 147] width 343 height 11
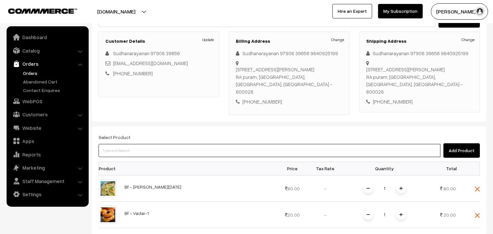
click at [126, 144] on input at bounding box center [269, 150] width 342 height 13
type input "dosa"
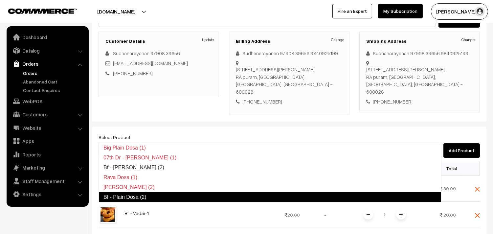
click at [134, 193] on link "Bf - Plain Dosa (2)" at bounding box center [269, 197] width 343 height 11
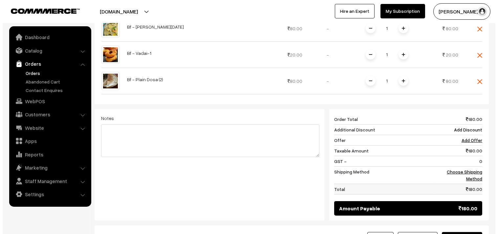
scroll to position [264, 0]
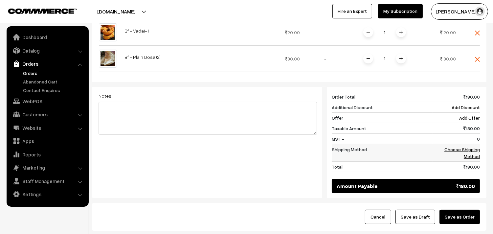
click at [458, 146] on link "Choose Shipping Method" at bounding box center [461, 152] width 35 height 12
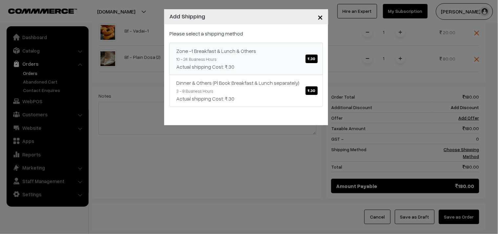
drag, startPoint x: 265, startPoint y: 57, endPoint x: 323, endPoint y: 99, distance: 71.6
click at [265, 58] on link "Zone -1 Breakfast & Lunch & Others ₹.30 10 - 24 Business Hours Actual shipping …" at bounding box center [246, 59] width 154 height 32
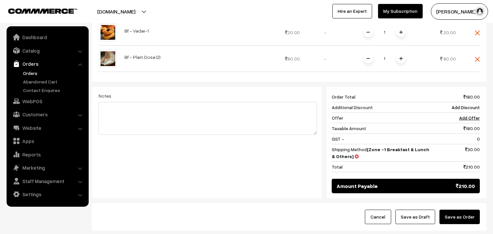
click at [457, 209] on button "Save as Order" at bounding box center [459, 216] width 40 height 14
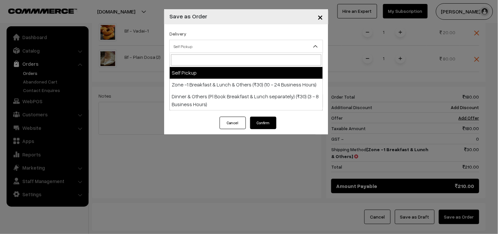
drag, startPoint x: 218, startPoint y: 48, endPoint x: 221, endPoint y: 74, distance: 26.7
click at [219, 55] on body "Thank you for showing interest. Our team will call you shortly. Close [DOMAIN_N…" at bounding box center [249, 7] width 498 height 542
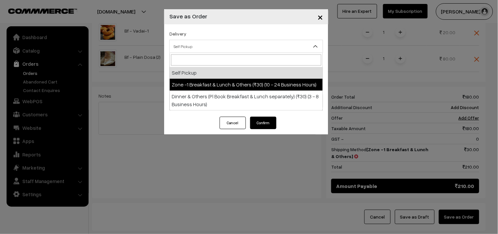
select select "ZON1"
select select "3"
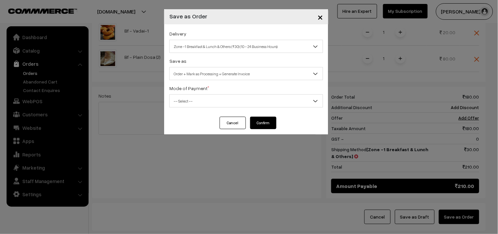
click at [215, 68] on span "Order + Mark as Processing + Generate Invoice" at bounding box center [246, 73] width 153 height 11
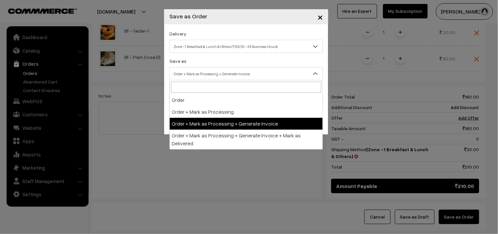
drag, startPoint x: 216, startPoint y: 123, endPoint x: 190, endPoint y: 95, distance: 38.3
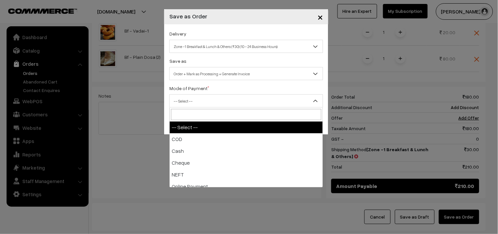
drag, startPoint x: 190, startPoint y: 95, endPoint x: 190, endPoint y: 119, distance: 24.3
click at [189, 96] on span "-- Select --" at bounding box center [246, 100] width 153 height 11
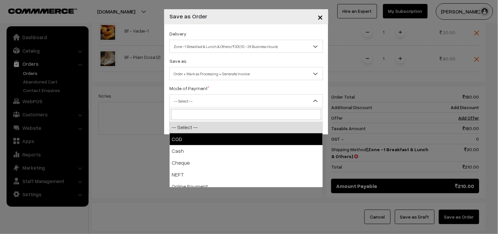
select select "1"
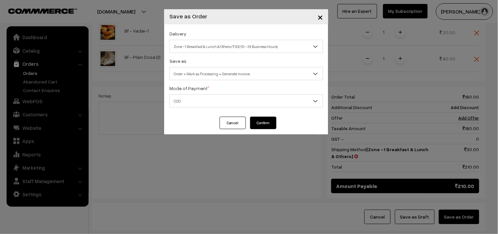
click at [283, 123] on div "Cancel Confirm" at bounding box center [246, 125] width 164 height 18
click at [270, 122] on button "Confirm" at bounding box center [263, 122] width 26 height 12
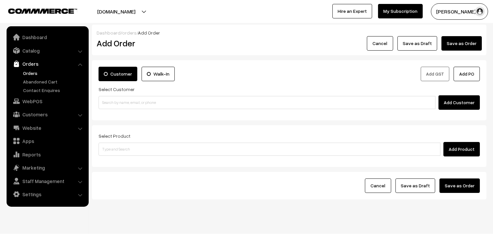
click at [35, 73] on link "Orders" at bounding box center [53, 73] width 65 height 7
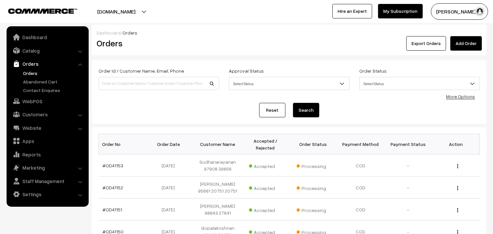
click at [110, 167] on link "#OD41153" at bounding box center [113, 165] width 21 height 6
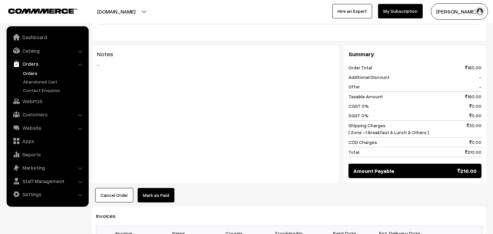
scroll to position [474, 0]
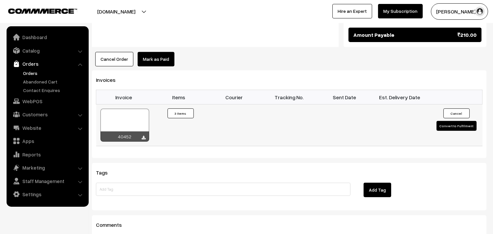
click at [145, 135] on div at bounding box center [144, 138] width 4 height 7
click at [142, 136] on icon at bounding box center [144, 138] width 4 height 4
click at [132, 116] on div "Download" at bounding box center [143, 121] width 26 height 14
click at [132, 114] on div at bounding box center [124, 125] width 49 height 33
click at [35, 115] on link "Customers" at bounding box center [47, 114] width 78 height 12
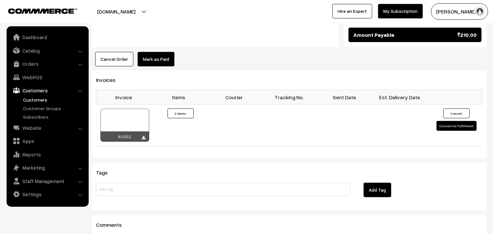
click at [34, 99] on link "Customers" at bounding box center [53, 99] width 65 height 7
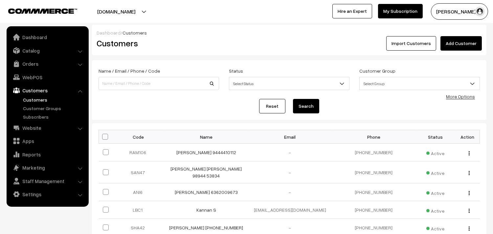
click at [149, 74] on div "Name / Email / Phone / Code" at bounding box center [158, 78] width 120 height 23
click at [148, 80] on input at bounding box center [158, 83] width 120 height 13
paste input "89396 39785"
click at [114, 84] on input "89396 39785" at bounding box center [158, 83] width 120 height 13
drag, startPoint x: 102, startPoint y: 85, endPoint x: 150, endPoint y: 89, distance: 47.7
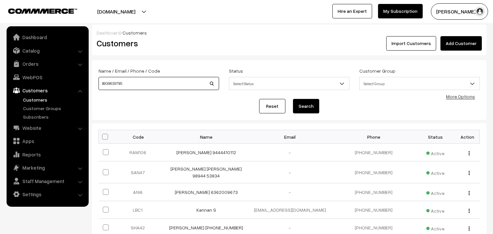
click at [150, 89] on input "8939639785" at bounding box center [158, 83] width 120 height 13
type input "8939639785"
click at [296, 103] on button "Search" at bounding box center [306, 106] width 26 height 14
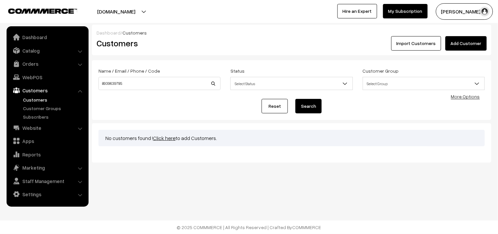
click at [171, 141] on div "No customers found ! Click here to add Customers." at bounding box center [291, 138] width 386 height 16
click at [168, 140] on link "Click here" at bounding box center [164, 138] width 23 height 7
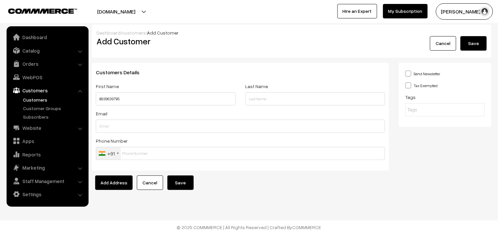
click at [98, 98] on input "8939639785" at bounding box center [166, 98] width 140 height 13
type input "8939639785"
click at [139, 155] on input "text" at bounding box center [240, 153] width 289 height 13
paste input "8939639785"
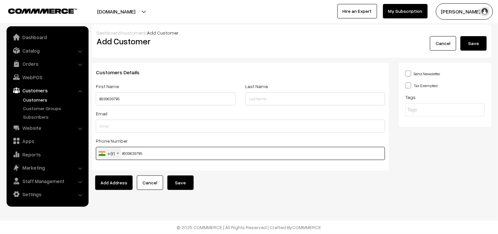
type input "8939639785"
click at [99, 100] on input "8939639785" at bounding box center [166, 98] width 140 height 13
paste input "[PERSON_NAME],"
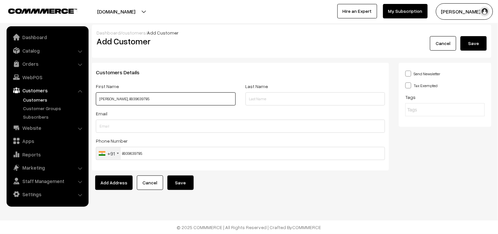
type input "[PERSON_NAME], 8939639785"
click at [188, 181] on button "Save" at bounding box center [180, 182] width 26 height 14
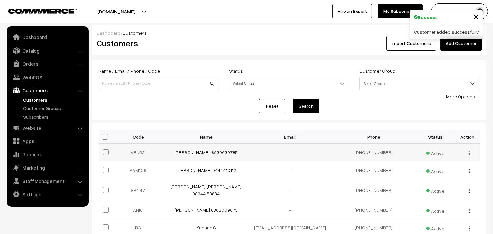
click at [470, 155] on div "view Edit Delete" at bounding box center [467, 152] width 17 height 7
click at [468, 151] on img "button" at bounding box center [468, 153] width 1 height 4
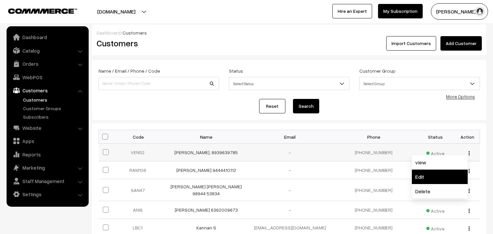
click at [444, 174] on link "Edit" at bounding box center [439, 176] width 56 height 14
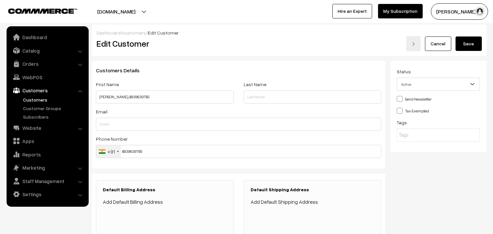
click at [145, 202] on link "Add Default Billing Address" at bounding box center [133, 201] width 60 height 7
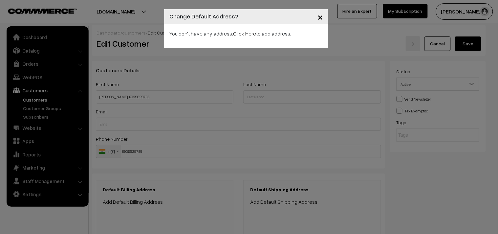
click at [244, 35] on link "Click Here" at bounding box center [244, 33] width 23 height 7
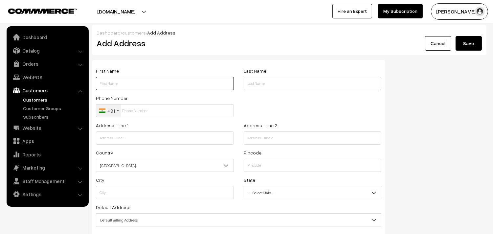
click at [136, 89] on input "text" at bounding box center [165, 83] width 138 height 13
paste input "[PERSON_NAME],"
paste input "8939639785"
type input "VENKATESAN,8939639785"
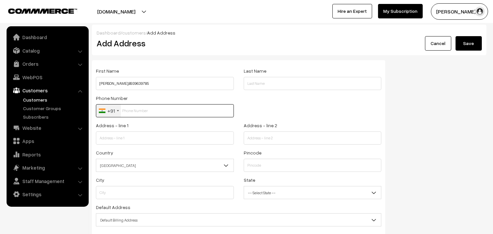
click at [159, 110] on input "text" at bounding box center [165, 110] width 138 height 13
paste input "8939639785"
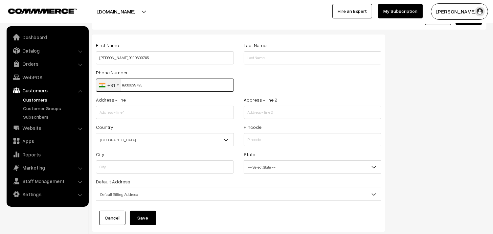
scroll to position [36, 0]
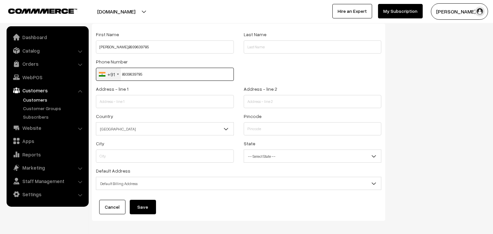
type input "8939639785"
click at [132, 100] on input "text" at bounding box center [165, 101] width 138 height 13
paste input "18/81, 100th STREET,(First Floor)"
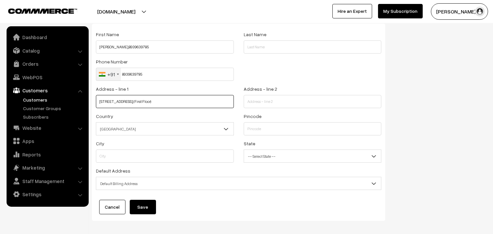
type input "18/81, 100th STREET,(First Floor)"
click at [316, 110] on div "Address - line 2" at bounding box center [313, 98] width 148 height 27
click at [310, 106] on input "text" at bounding box center [312, 101] width 138 height 13
paste input "15th SECTOR, K.K.NAGAR,"
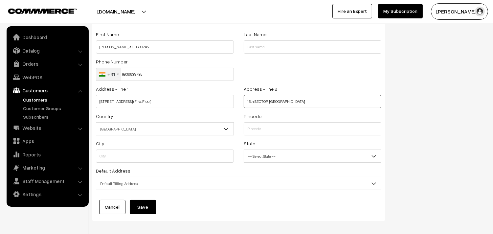
type input "15th SECTOR, K.K.NAGAR,"
click at [167, 130] on span "India" at bounding box center [164, 128] width 137 height 11
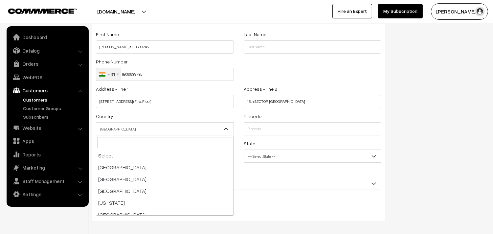
scroll to position [1146, 0]
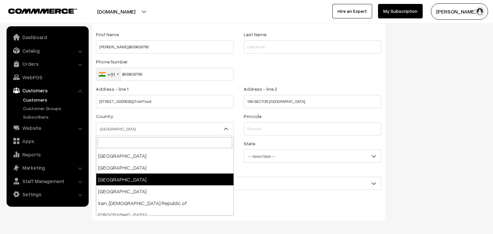
drag, startPoint x: 156, startPoint y: 178, endPoint x: 176, endPoint y: 169, distance: 22.5
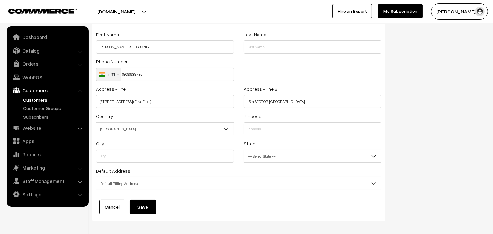
drag, startPoint x: 279, startPoint y: 137, endPoint x: 278, endPoint y: 125, distance: 11.9
click at [279, 136] on div "Pincode" at bounding box center [313, 125] width 148 height 27
click at [278, 125] on input "text" at bounding box center [312, 128] width 138 height 13
paste input "600078"
type input "600078"
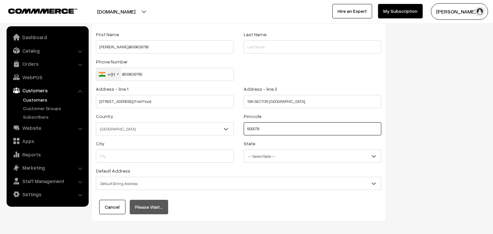
type input "Chennai"
select select "[GEOGRAPHIC_DATA]"
type input "600078"
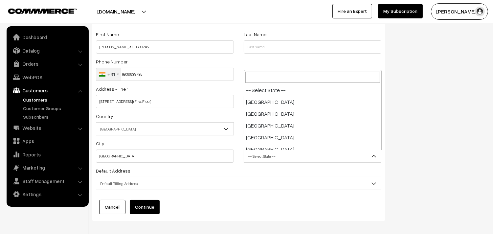
click at [270, 158] on span "-- Select State --" at bounding box center [312, 155] width 137 height 11
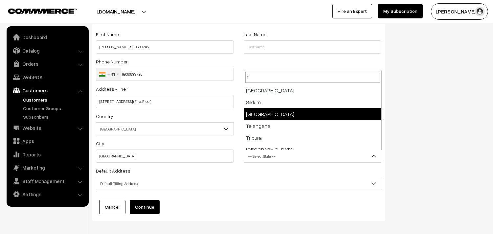
scroll to position [0, 0]
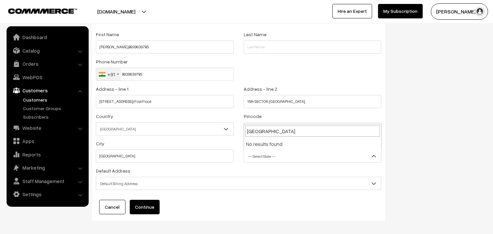
click at [257, 132] on input "tamilnadu" at bounding box center [312, 130] width 135 height 11
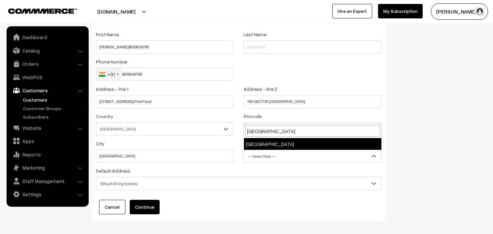
type input "tamil nadu"
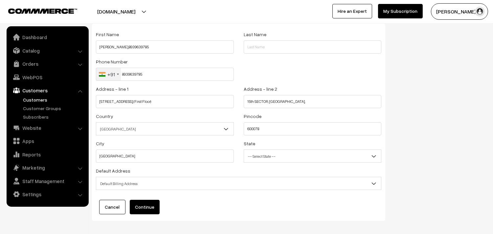
click at [137, 203] on button "Continue" at bounding box center [145, 207] width 30 height 14
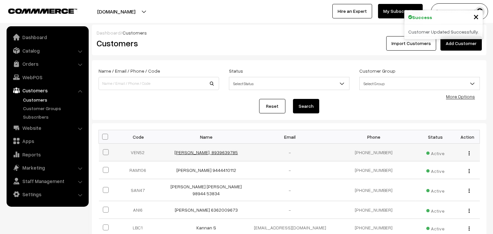
click at [199, 152] on link "[PERSON_NAME], 8939639785" at bounding box center [206, 152] width 63 height 6
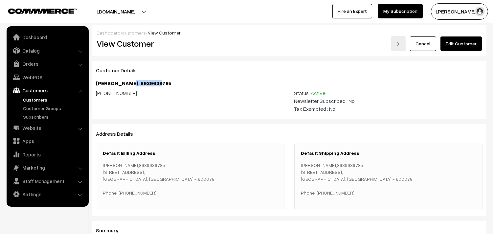
drag, startPoint x: 129, startPoint y: 81, endPoint x: 241, endPoint y: 82, distance: 111.2
click at [241, 82] on h4 "[PERSON_NAME], 8939639785" at bounding box center [289, 83] width 386 height 6
click at [36, 73] on link "WebPOS" at bounding box center [47, 77] width 78 height 12
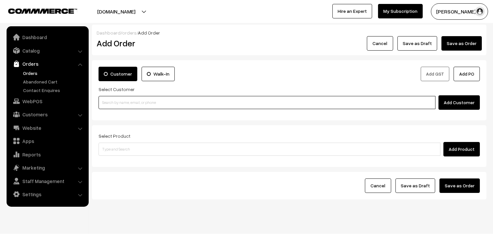
click at [127, 102] on input at bounding box center [266, 102] width 337 height 13
paste input "8939639785"
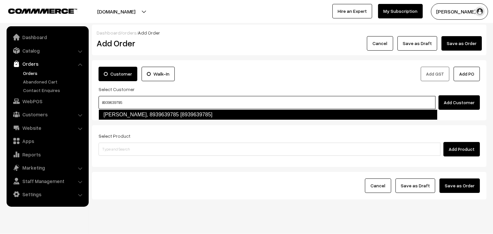
click at [119, 114] on link "VENKATESAN, 8939639785 [8939639785]" at bounding box center [267, 114] width 339 height 11
type input "8939639785"
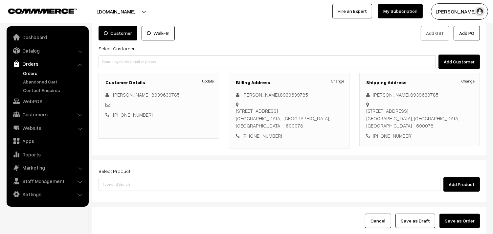
scroll to position [89, 0]
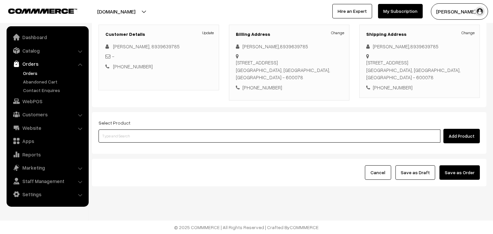
click at [140, 133] on input at bounding box center [269, 135] width 342 height 13
type input "suk"
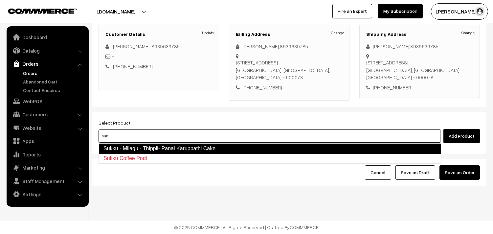
click at [148, 149] on link "Sukku - Milagu - Thippli- Panai Karuppathi Cake" at bounding box center [269, 148] width 343 height 11
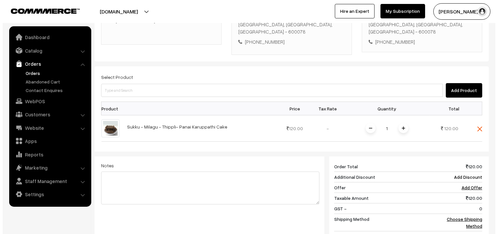
scroll to position [199, 0]
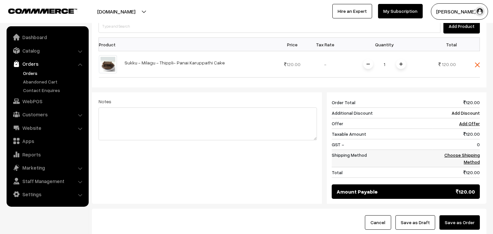
click at [456, 152] on link "Choose Shipping Method" at bounding box center [461, 158] width 35 height 12
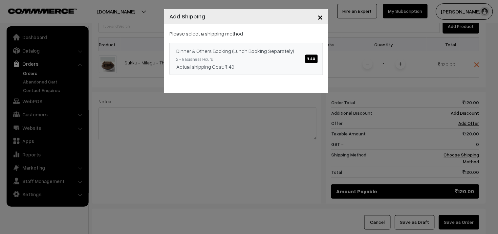
click at [300, 73] on link "Dinner & Others Booking (Lunch Booking Separately) ₹.40 2 - 8 Business Hours Ac…" at bounding box center [246, 59] width 154 height 32
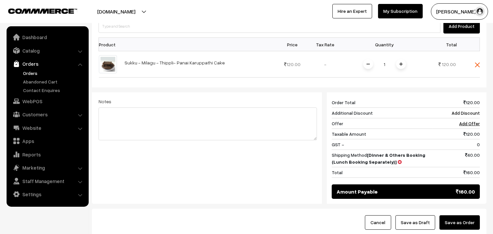
click at [462, 215] on button "Save as Order" at bounding box center [459, 222] width 40 height 14
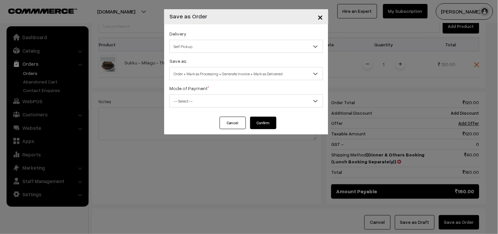
drag, startPoint x: 174, startPoint y: 44, endPoint x: 182, endPoint y: 49, distance: 9.4
click at [177, 44] on span "Self Pickup" at bounding box center [246, 46] width 153 height 11
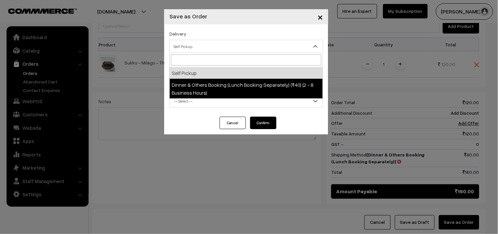
select select "DOB1"
select select "3"
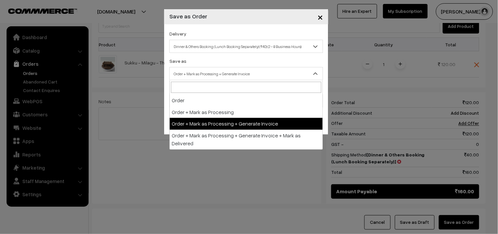
click at [199, 74] on span "Order + Mark as Processing + Generate Invoice" at bounding box center [246, 73] width 153 height 11
drag, startPoint x: 213, startPoint y: 125, endPoint x: 199, endPoint y: 102, distance: 27.2
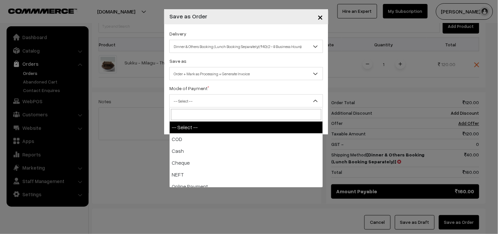
click at [199, 102] on span "-- Select --" at bounding box center [246, 100] width 153 height 11
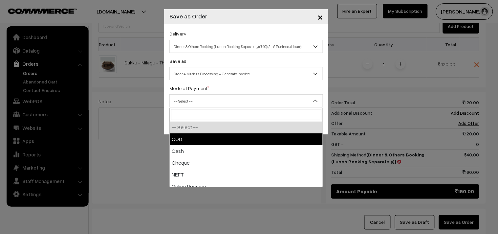
select select "1"
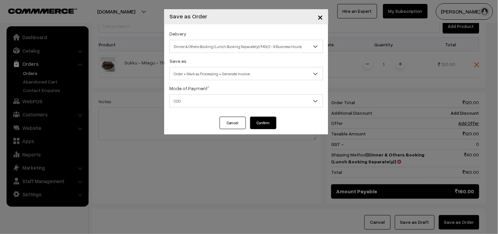
click at [270, 127] on button "Confirm" at bounding box center [263, 122] width 26 height 12
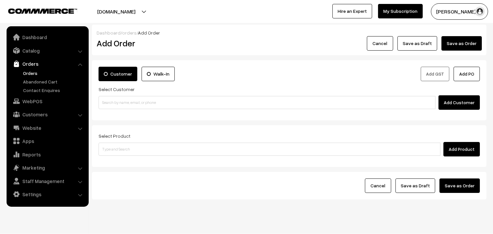
click at [28, 76] on link "Orders" at bounding box center [53, 73] width 65 height 7
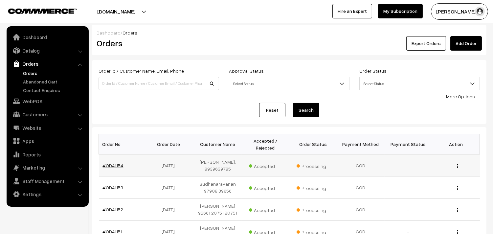
click at [120, 163] on link "#OD41154" at bounding box center [113, 165] width 21 height 6
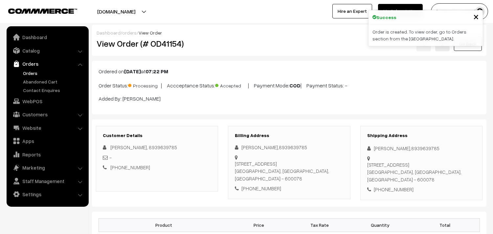
click at [152, 44] on h2 "View Order (# OD41154)" at bounding box center [157, 43] width 122 height 10
click at [120, 49] on div "View Order (# OD41154)" at bounding box center [158, 43] width 132 height 15
drag, startPoint x: 139, startPoint y: 44, endPoint x: 218, endPoint y: 42, distance: 79.1
click at [218, 42] on h2 "View Order (# OD41154)" at bounding box center [157, 43] width 122 height 10
copy h2 "Order (# OD41154)"
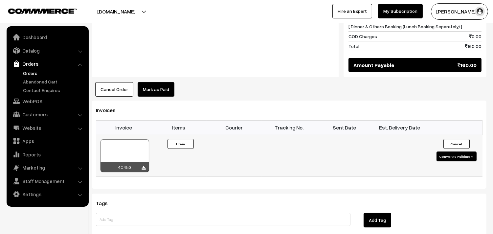
scroll to position [401, 0]
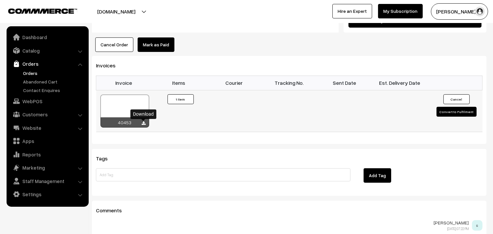
click at [142, 123] on icon at bounding box center [144, 123] width 4 height 4
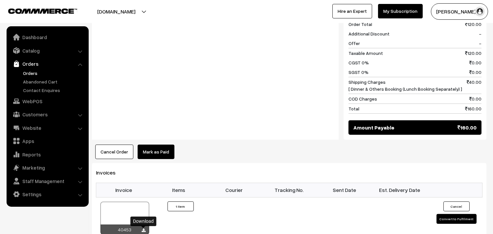
scroll to position [291, 0]
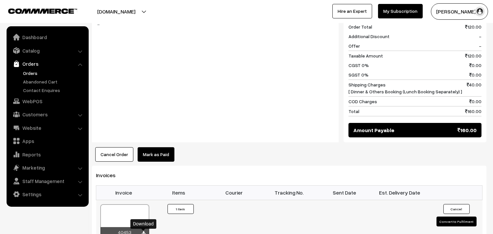
click at [127, 218] on div at bounding box center [124, 220] width 49 height 33
click at [36, 100] on link "WebPOS" at bounding box center [47, 101] width 78 height 12
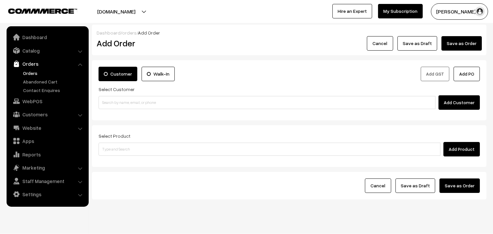
click at [163, 109] on div "Add Customer" at bounding box center [288, 102] width 381 height 14
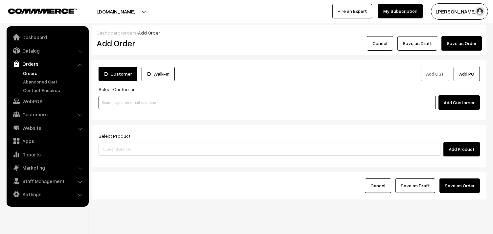
click at [160, 104] on input at bounding box center [266, 102] width 337 height 13
paste input "98849 44081"
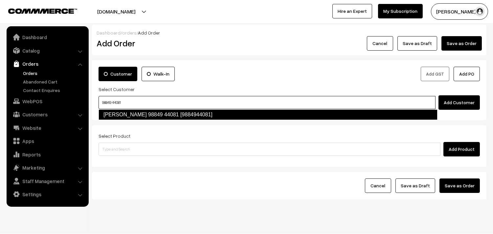
click at [124, 114] on link "Viji 98849 44081 [9884944081]" at bounding box center [267, 114] width 339 height 11
type input "98849 44081"
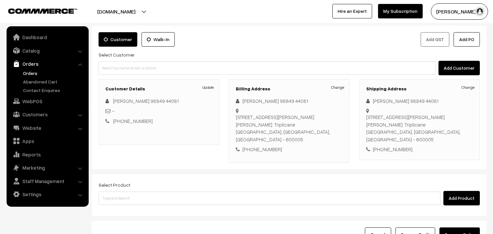
scroll to position [73, 0]
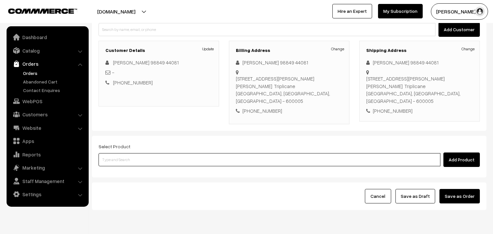
click at [129, 153] on input at bounding box center [269, 159] width 342 height 13
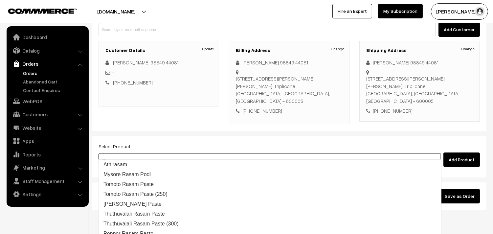
type input "a"
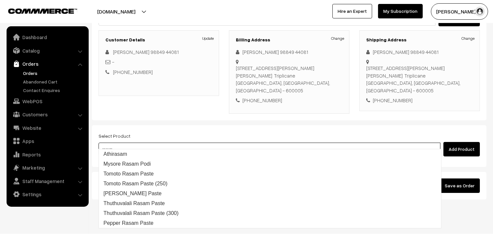
scroll to position [89, 0]
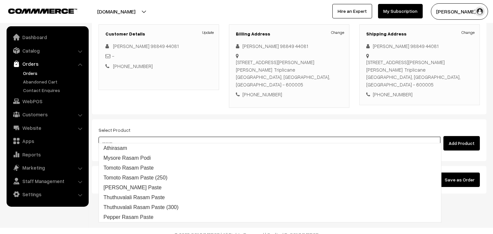
type input "rasam"
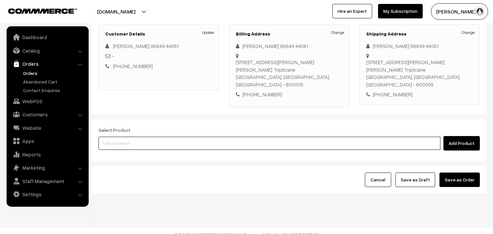
paste input "23rd Couple Pack- Milagu Rasam"
type input "23rd Couple Pack- Milagu"
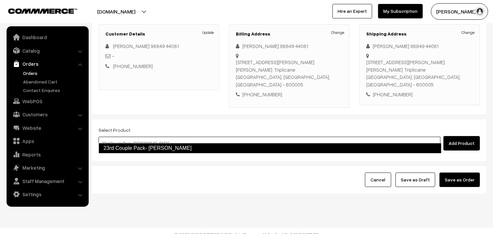
click at [158, 145] on link "23rd Couple Pack- [PERSON_NAME]" at bounding box center [269, 148] width 343 height 11
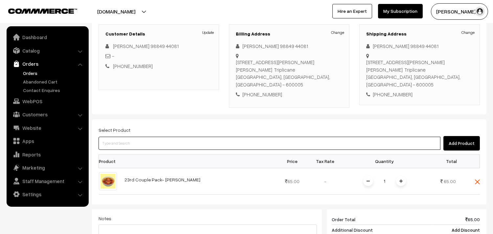
click at [138, 137] on input at bounding box center [269, 143] width 342 height 13
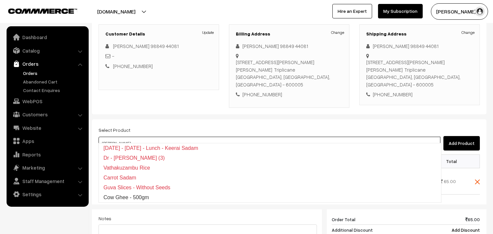
type input "chow chow"
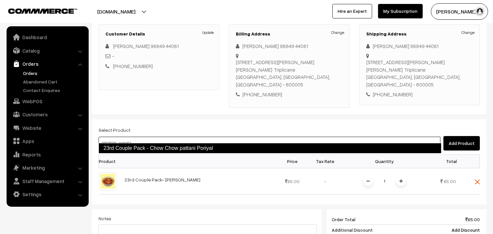
click at [145, 152] on link "23rd Couple Pack - Chow Chow pattani Poriyal" at bounding box center [269, 148] width 343 height 11
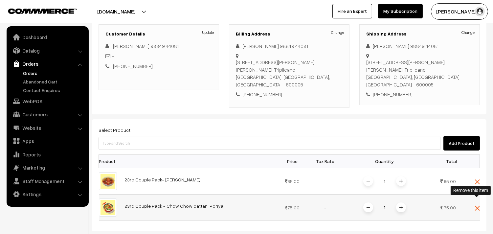
click at [478, 205] on img at bounding box center [476, 207] width 5 height 5
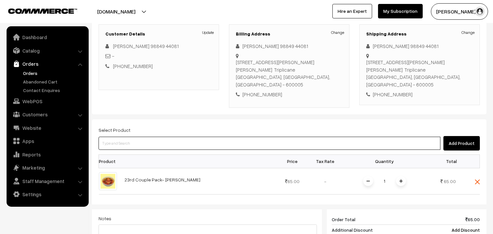
click at [273, 138] on input at bounding box center [269, 143] width 342 height 13
type input "keerai"
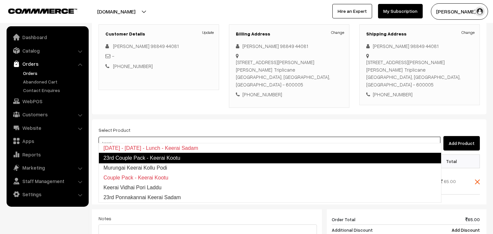
click at [263, 155] on link "23rd Couple Pack - Keerai Kootu" at bounding box center [269, 158] width 343 height 11
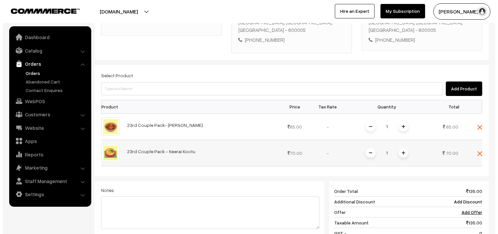
scroll to position [235, 0]
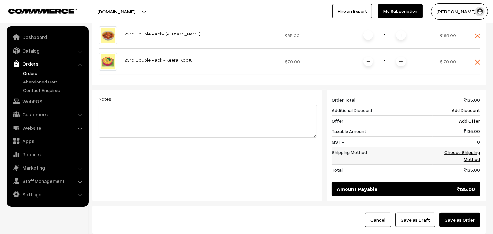
click at [460, 149] on link "Choose Shipping Method" at bounding box center [461, 155] width 35 height 12
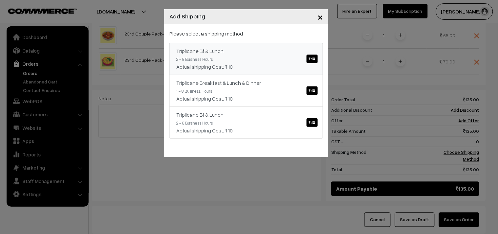
click at [277, 52] on div "Triplicane Bf & Lunch ₹.10" at bounding box center [246, 51] width 140 height 8
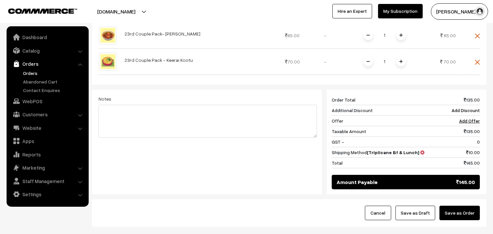
click at [458, 207] on button "Save as Order" at bounding box center [459, 212] width 40 height 14
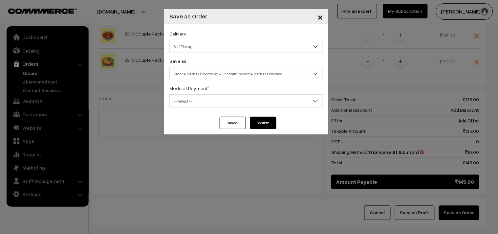
click at [208, 49] on span "Self Pickup" at bounding box center [246, 46] width 153 height 11
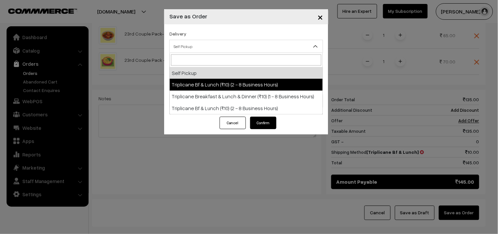
select select "TO1"
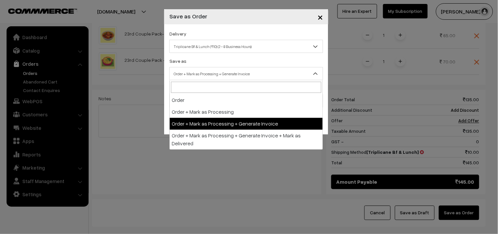
click at [216, 74] on span "Order + Mark as Processing + Generate Invoice" at bounding box center [246, 73] width 153 height 11
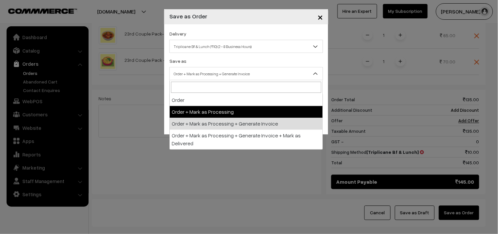
drag, startPoint x: 221, startPoint y: 115, endPoint x: 221, endPoint y: 119, distance: 4.6
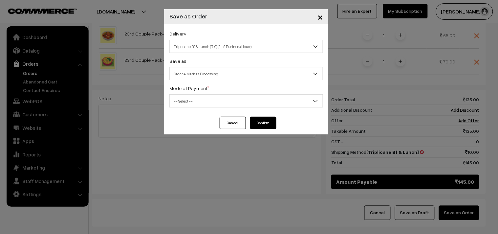
drag, startPoint x: 215, startPoint y: 75, endPoint x: 215, endPoint y: 79, distance: 4.3
click at [215, 79] on span "Order + Mark as Processing" at bounding box center [246, 73] width 153 height 11
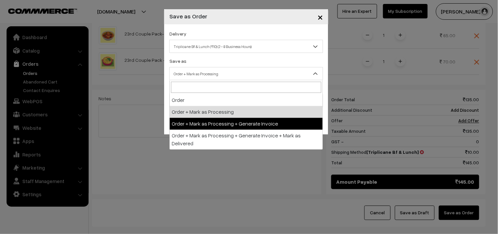
drag, startPoint x: 218, startPoint y: 122, endPoint x: 218, endPoint y: 118, distance: 3.9
select select "3"
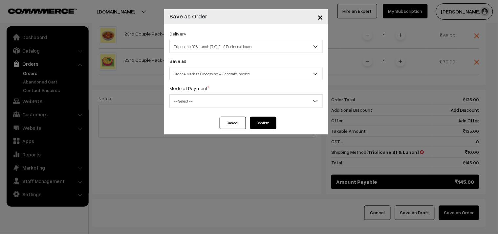
click at [209, 107] on div "Delivery Self Pickup Triplicane Bf & Lunch (₹10) (2 - 8 Business Hours) Triplic…" at bounding box center [246, 70] width 164 height 92
click at [207, 105] on span "-- Select --" at bounding box center [246, 100] width 153 height 11
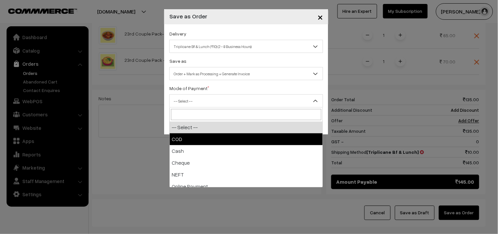
select select "1"
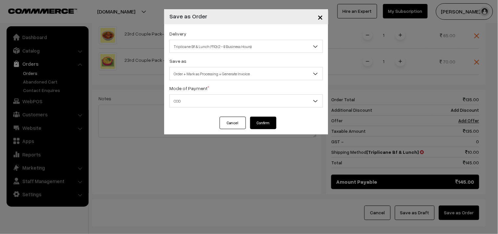
click at [250, 121] on button "Confirm" at bounding box center [263, 122] width 26 height 12
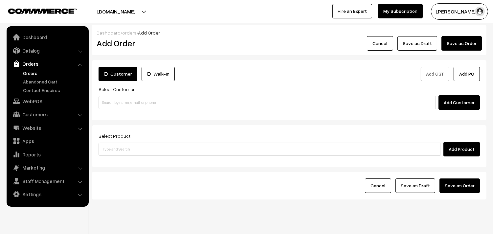
click at [33, 72] on link "Orders" at bounding box center [53, 73] width 65 height 7
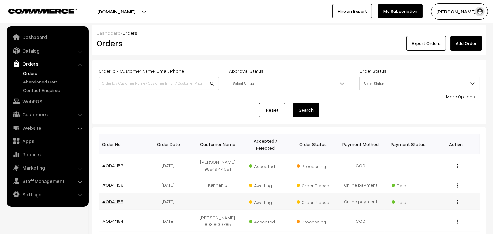
click at [118, 199] on link "#OD41155" at bounding box center [113, 202] width 21 height 6
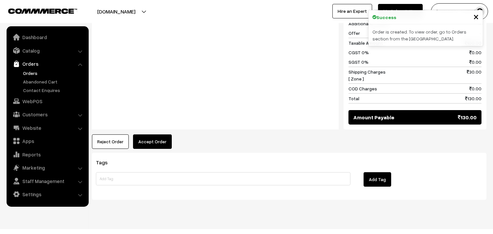
click at [147, 134] on button "Accept Order" at bounding box center [152, 141] width 39 height 14
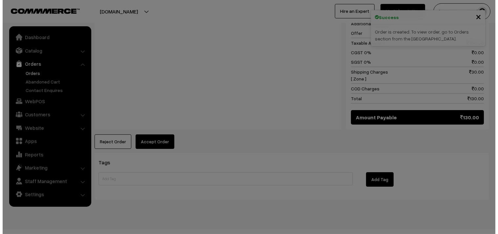
scroll to position [301, 0]
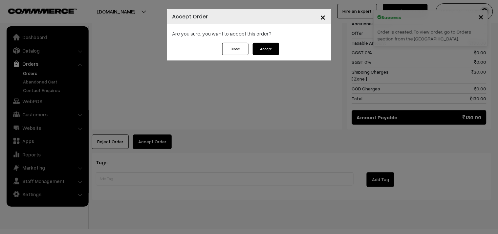
click at [271, 46] on button "Accept" at bounding box center [266, 49] width 26 height 12
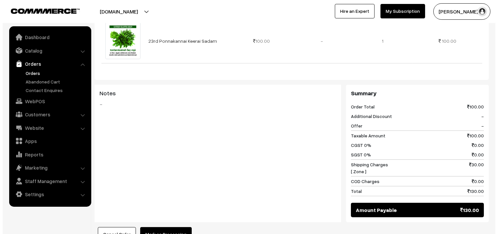
scroll to position [219, 0]
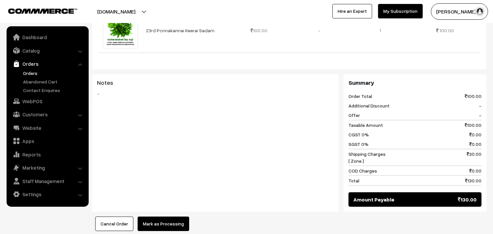
click at [169, 216] on button "Mark as Processing" at bounding box center [163, 223] width 52 height 14
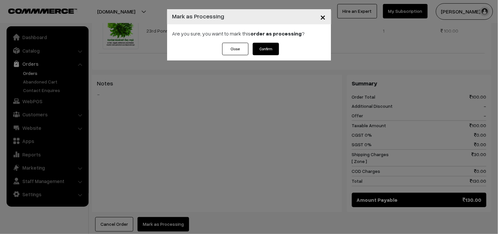
click at [264, 48] on button "Confirm" at bounding box center [266, 49] width 26 height 12
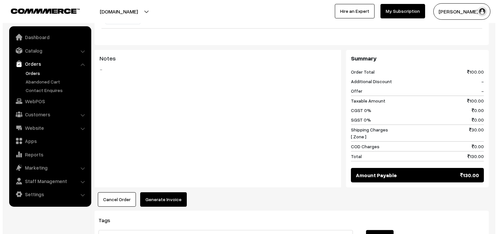
scroll to position [255, 0]
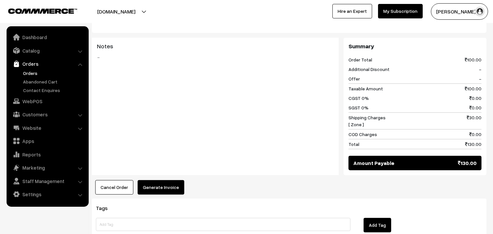
click at [171, 183] on button "Generate Invoice" at bounding box center [160, 187] width 47 height 14
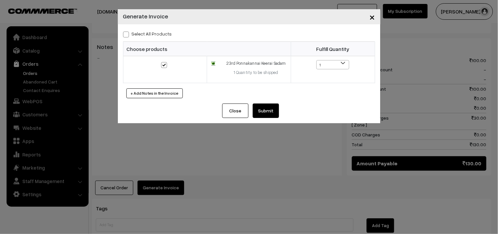
click at [123, 32] on span at bounding box center [126, 35] width 6 height 6
click at [123, 31] on input "Select All Products" at bounding box center [125, 33] width 4 height 4
checkbox input "true"
click at [265, 110] on button "Submit" at bounding box center [266, 110] width 26 height 14
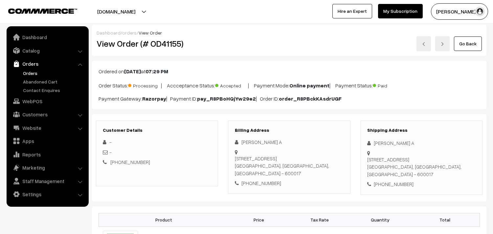
scroll to position [401, 0]
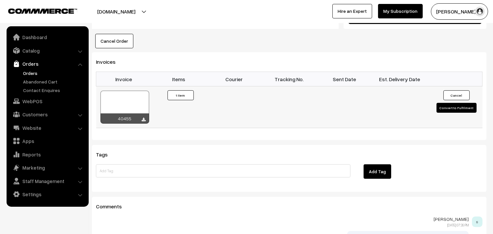
click at [130, 94] on div at bounding box center [124, 107] width 49 height 33
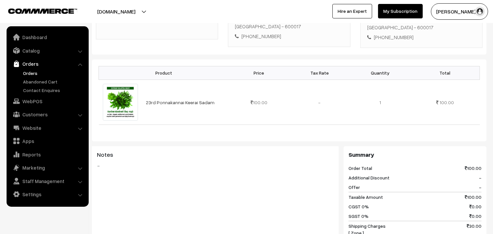
scroll to position [146, 0]
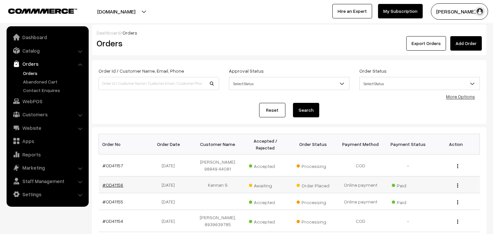
click at [115, 182] on link "#OD41156" at bounding box center [113, 185] width 21 height 6
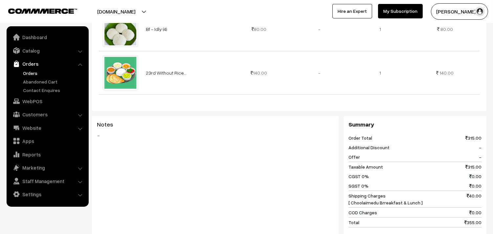
scroll to position [328, 0]
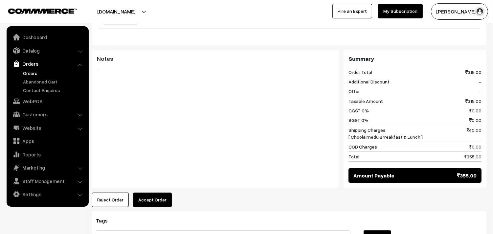
click at [150, 191] on div "Product Price Tax Rate Quantity Total Bf - Ghee Dosa (2) 95.00 80.00 140.00" at bounding box center [289, 42] width 394 height 329
click at [152, 196] on button "Accept Order" at bounding box center [152, 199] width 39 height 14
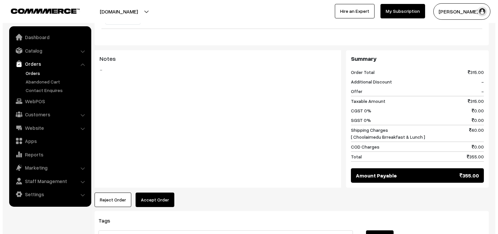
scroll to position [329, 0]
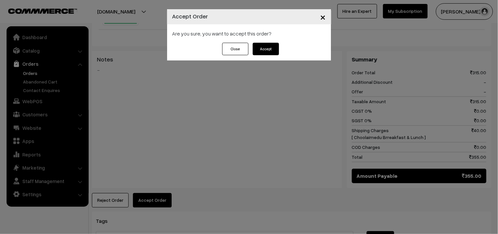
click at [263, 43] on button "Accept" at bounding box center [266, 49] width 26 height 12
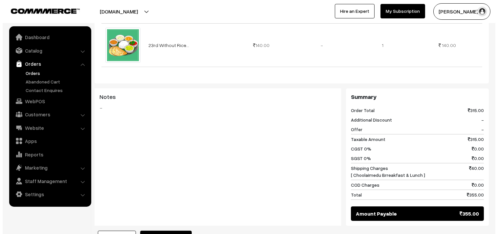
scroll to position [365, 0]
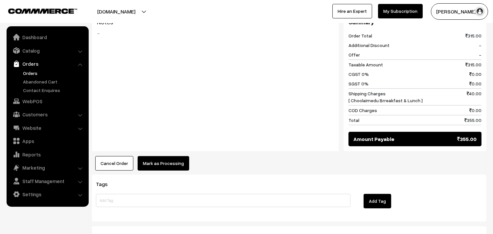
click at [159, 157] on button "Mark as Processing" at bounding box center [163, 163] width 52 height 14
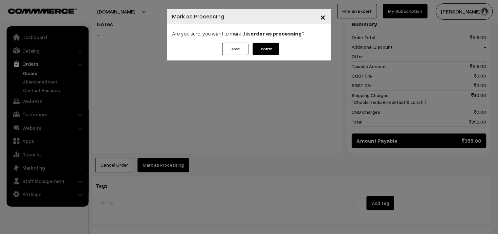
click at [267, 53] on button "Confirm" at bounding box center [266, 49] width 26 height 12
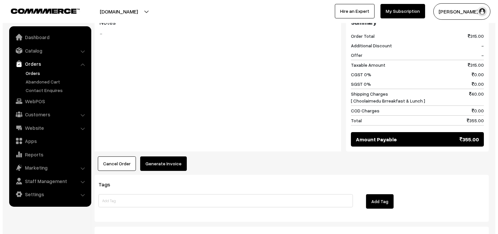
scroll to position [365, 0]
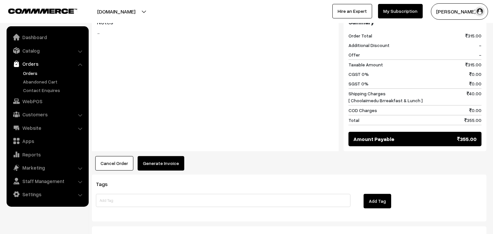
click at [161, 161] on button "Generate Invoice" at bounding box center [160, 163] width 47 height 14
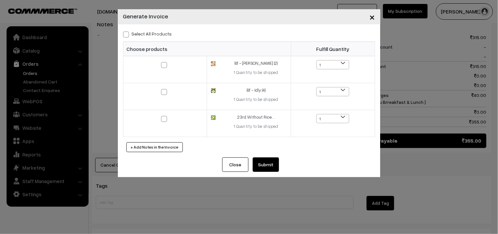
click at [123, 35] on span at bounding box center [126, 35] width 6 height 6
click at [123, 35] on input "Select All Products" at bounding box center [125, 33] width 4 height 4
checkbox input "true"
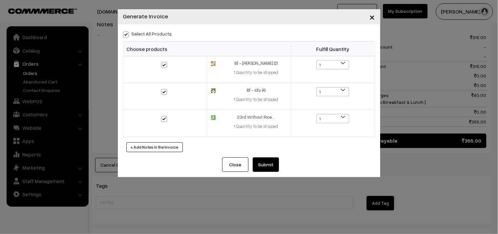
checkbox input "true"
click at [272, 165] on button "Submit" at bounding box center [266, 164] width 26 height 14
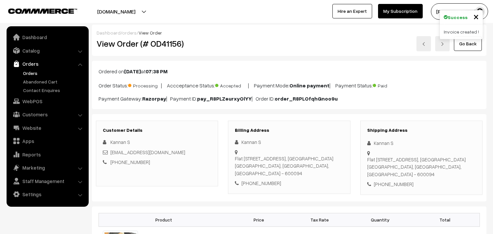
scroll to position [437, 0]
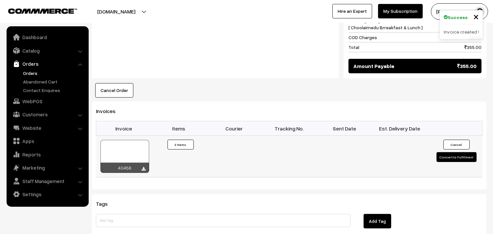
click at [137, 150] on div at bounding box center [124, 156] width 49 height 33
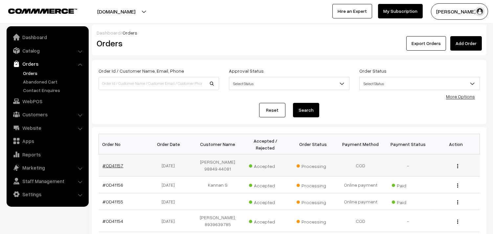
click at [110, 164] on link "#OD41157" at bounding box center [113, 165] width 21 height 6
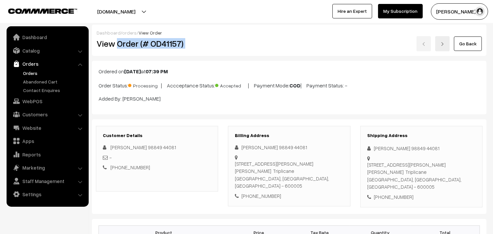
drag, startPoint x: 116, startPoint y: 44, endPoint x: 228, endPoint y: 43, distance: 111.6
click at [227, 44] on div "View Order (# OD41157) Go Back" at bounding box center [289, 43] width 395 height 15
copy div "Order (# OD41157)"
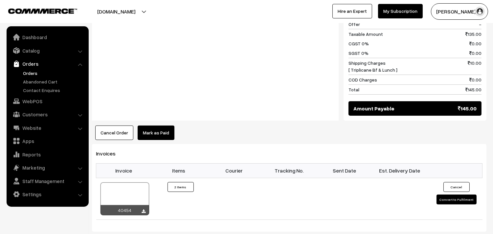
scroll to position [365, 0]
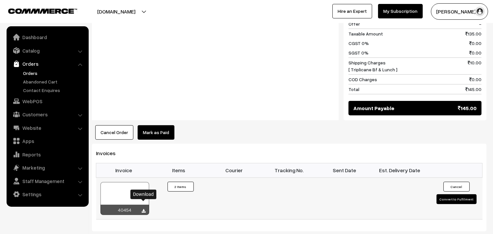
click at [144, 209] on icon at bounding box center [144, 211] width 4 height 4
click at [126, 184] on div at bounding box center [124, 198] width 49 height 33
click at [36, 100] on link "WebPOS" at bounding box center [47, 101] width 78 height 12
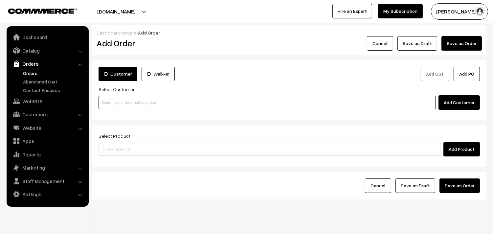
click at [151, 100] on input at bounding box center [266, 102] width 337 height 13
paste input "99629 59466"
click at [114, 103] on input "99629 59466" at bounding box center [266, 102] width 337 height 13
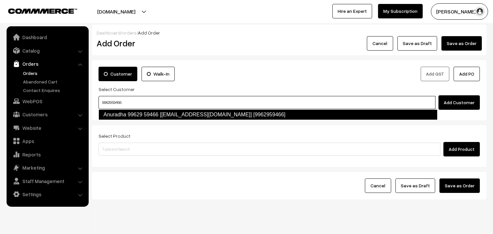
click at [126, 111] on link "Anuradha 99629 59466 [[EMAIL_ADDRESS][DOMAIN_NAME]] [9962959466]" at bounding box center [267, 114] width 339 height 11
type input "9962959466"
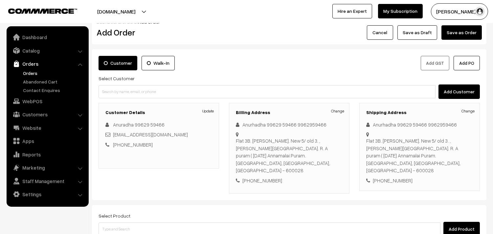
scroll to position [50, 0]
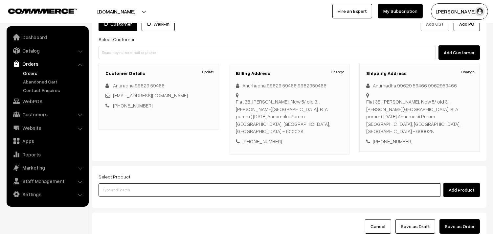
click at [138, 183] on input at bounding box center [269, 189] width 342 height 13
type input "idly"
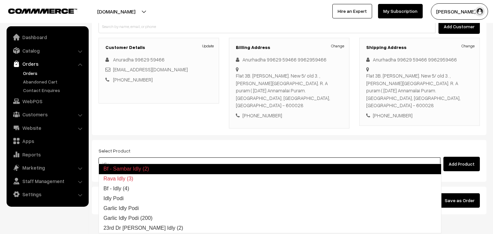
scroll to position [86, 0]
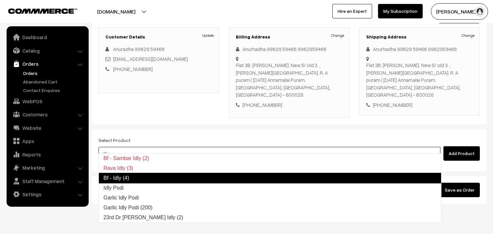
click at [129, 176] on link "Bf - Idly (4)" at bounding box center [269, 178] width 343 height 11
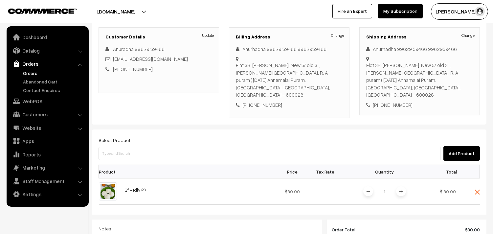
click at [175, 136] on div "Select Product Add Product" at bounding box center [288, 148] width 381 height 25
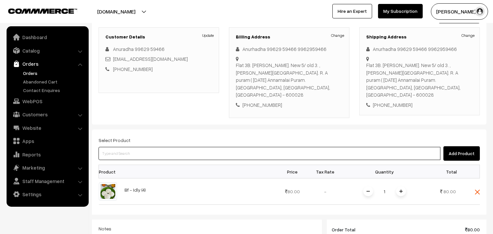
click at [170, 147] on input at bounding box center [269, 153] width 342 height 13
type input "[PERSON_NAME]"
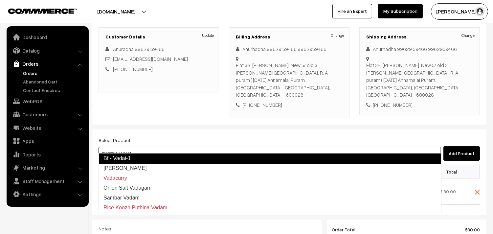
click at [168, 160] on link "Bf - Vadai-1" at bounding box center [269, 158] width 343 height 11
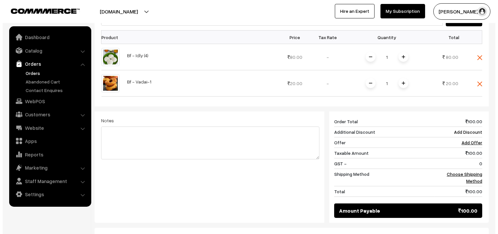
scroll to position [268, 0]
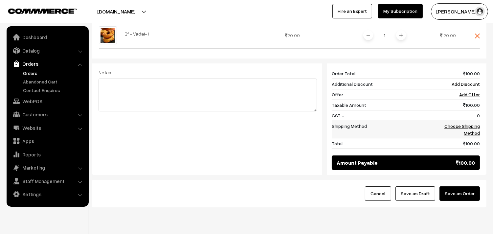
click at [457, 123] on link "Choose Shipping Method" at bounding box center [461, 129] width 35 height 12
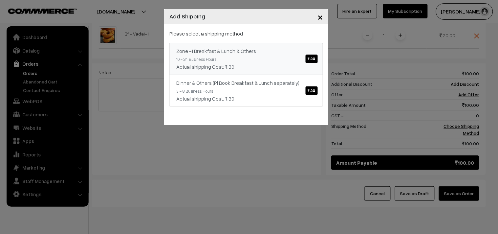
click at [314, 70] on div "Actual shipping Cost: ₹.30" at bounding box center [246, 67] width 140 height 8
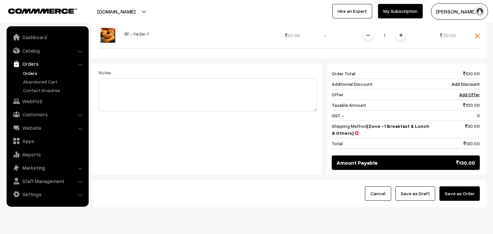
click at [470, 192] on button "Save as Order" at bounding box center [459, 193] width 40 height 14
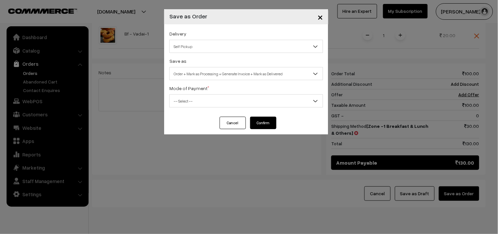
click at [215, 53] on div "Delivery Self Pickup Zone -1 Breakfast & Lunch & Others (₹30) (10 - 24 Business…" at bounding box center [246, 70] width 164 height 92
click at [215, 47] on span "Self Pickup" at bounding box center [246, 46] width 153 height 11
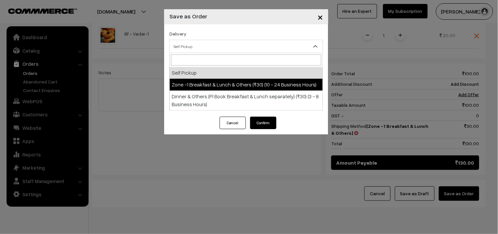
drag, startPoint x: 215, startPoint y: 83, endPoint x: 209, endPoint y: 71, distance: 13.5
select select "ZON1"
select select "3"
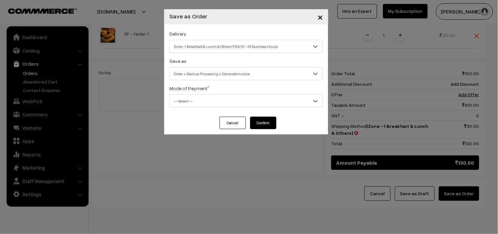
drag, startPoint x: 208, startPoint y: 69, endPoint x: 212, endPoint y: 79, distance: 10.6
click at [209, 71] on span "Order + Mark as Processing + Generate Invoice" at bounding box center [246, 73] width 153 height 11
drag, startPoint x: 192, startPoint y: 100, endPoint x: 193, endPoint y: 103, distance: 3.4
click at [193, 102] on span "-- Select --" at bounding box center [246, 100] width 153 height 11
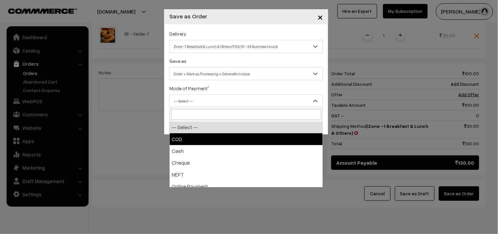
select select "1"
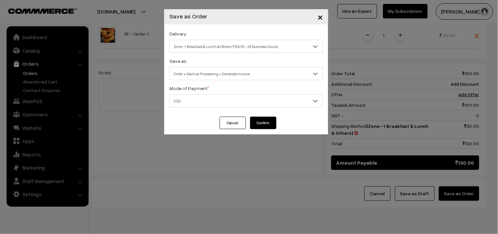
click at [263, 119] on button "Confirm" at bounding box center [263, 122] width 26 height 12
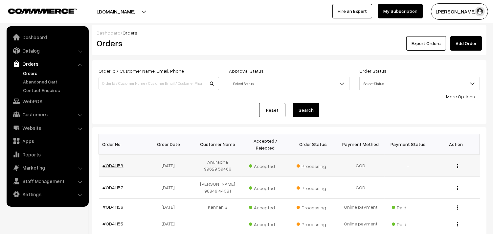
click at [113, 164] on link "#OD41158" at bounding box center [113, 165] width 21 height 6
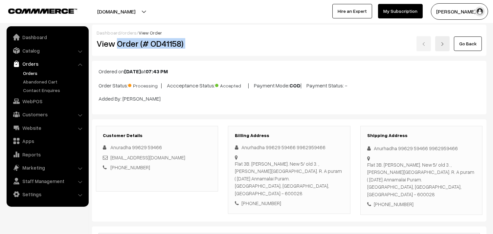
drag, startPoint x: 118, startPoint y: 44, endPoint x: 231, endPoint y: 44, distance: 112.6
click at [230, 44] on div "View Order (# OD41158) Go Back" at bounding box center [289, 43] width 395 height 15
copy div "Order (# OD41158)"
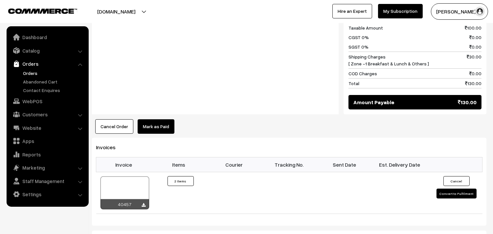
scroll to position [437, 0]
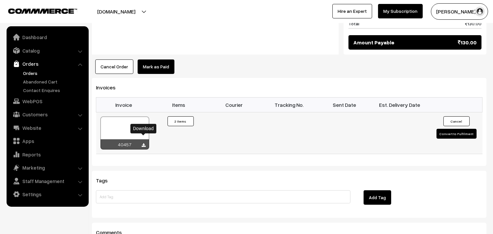
click at [142, 143] on icon at bounding box center [144, 145] width 4 height 4
click at [132, 117] on div at bounding box center [124, 132] width 49 height 33
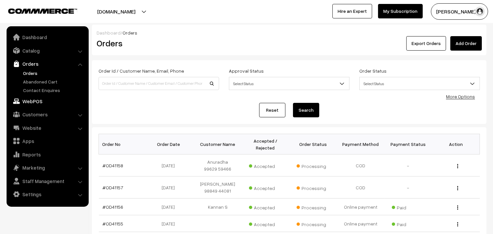
click at [28, 102] on link "WebPOS" at bounding box center [47, 101] width 78 height 12
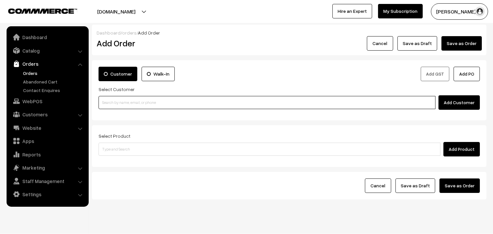
click at [189, 97] on input at bounding box center [266, 102] width 337 height 13
paste input "9042275450"
type input "9042275450"
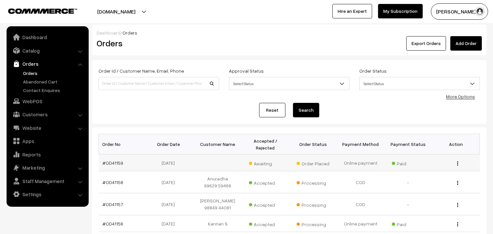
click at [106, 165] on td "#OD41159" at bounding box center [123, 162] width 48 height 17
click at [108, 165] on link "#OD41159" at bounding box center [113, 163] width 21 height 6
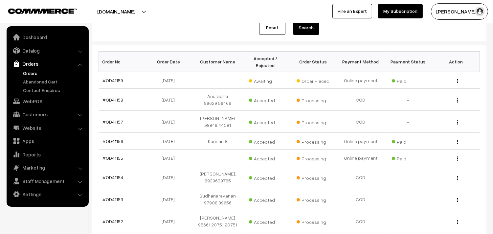
scroll to position [146, 0]
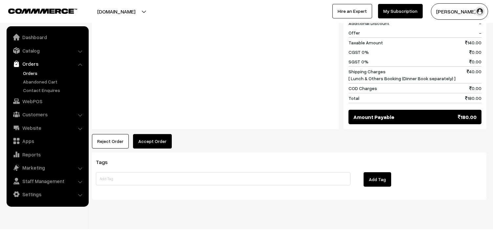
click at [155, 134] on button "Accept Order" at bounding box center [152, 141] width 39 height 14
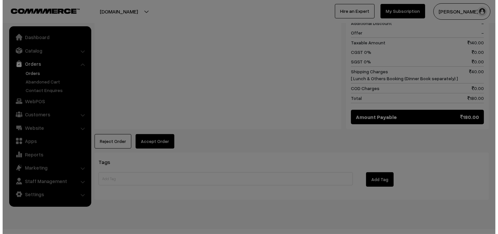
scroll to position [300, 0]
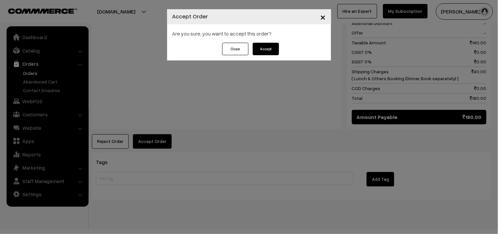
click at [272, 54] on button "Accept" at bounding box center [266, 49] width 26 height 12
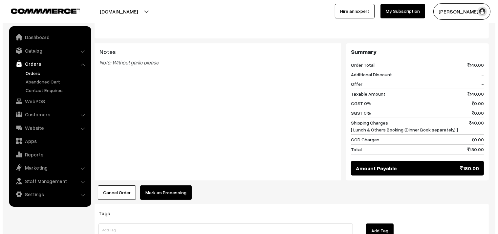
scroll to position [255, 0]
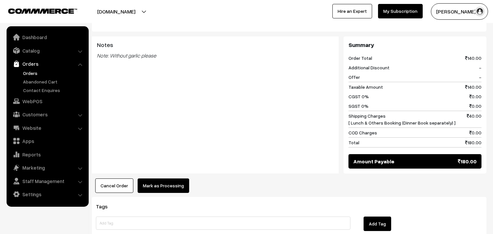
click at [187, 178] on div "Cancel Order × Cancel Order Are you sure, you want to cancel this order? Close …" at bounding box center [289, 185] width 394 height 14
click at [180, 178] on button "Mark as Processing" at bounding box center [163, 185] width 52 height 14
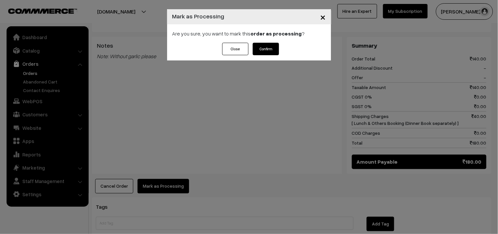
click at [270, 54] on button "Confirm" at bounding box center [266, 49] width 26 height 12
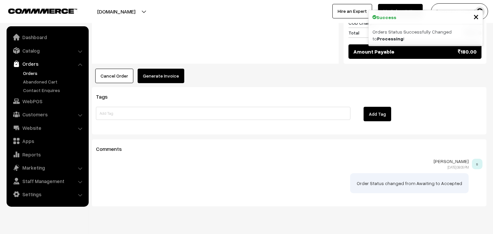
click at [174, 69] on button "Generate Invoice" at bounding box center [160, 76] width 47 height 14
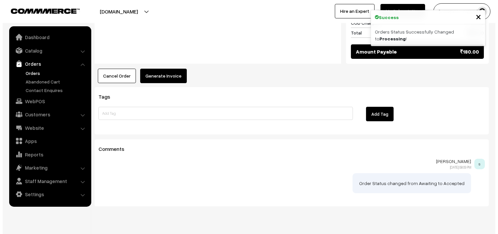
scroll to position [365, 0]
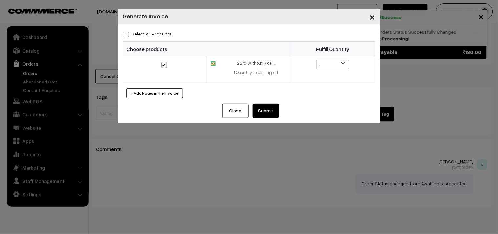
click at [129, 33] on label "Select All Products" at bounding box center [147, 33] width 49 height 7
click at [127, 33] on input "Select All Products" at bounding box center [125, 33] width 4 height 4
checkbox input "true"
click at [251, 105] on div "Close Submit Back Fulfill Items" at bounding box center [249, 110] width 60 height 14
click at [266, 108] on button "Submit" at bounding box center [266, 110] width 26 height 14
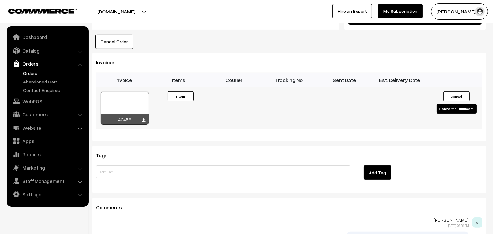
scroll to position [401, 0]
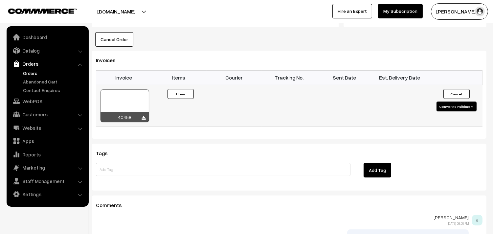
click at [129, 89] on div at bounding box center [124, 105] width 49 height 33
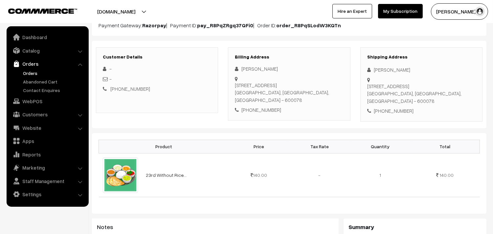
scroll to position [73, 0]
drag, startPoint x: 249, startPoint y: 97, endPoint x: 282, endPoint y: 94, distance: 33.0
click at [282, 106] on div "[PHONE_NUMBER]" at bounding box center [289, 110] width 108 height 8
copy div "9444612111"
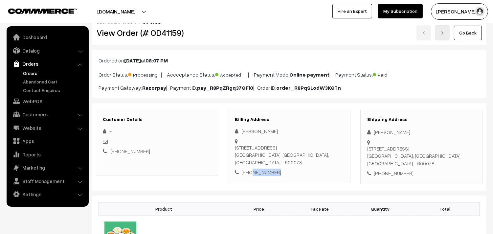
scroll to position [0, 0]
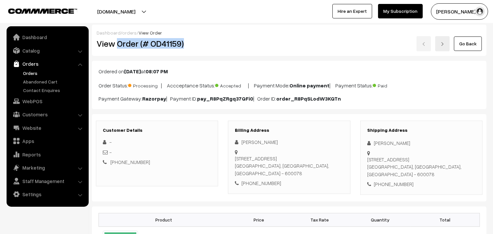
drag, startPoint x: 117, startPoint y: 46, endPoint x: 212, endPoint y: 46, distance: 95.2
click at [202, 46] on h2 "View Order (# OD41159)" at bounding box center [157, 43] width 122 height 10
copy h2 "Order (# OD41159)"
click at [30, 100] on link "WebPOS" at bounding box center [47, 101] width 78 height 12
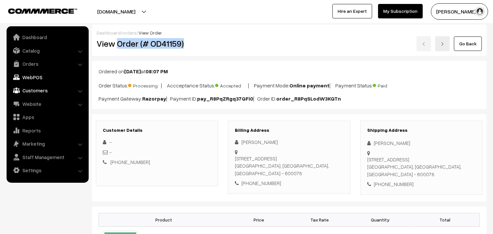
click at [27, 89] on link "Customers" at bounding box center [47, 90] width 78 height 12
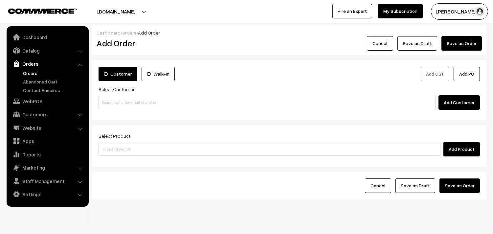
drag, startPoint x: 137, startPoint y: 90, endPoint x: 136, endPoint y: 100, distance: 10.3
click at [138, 94] on div "Select Customer Add Customer" at bounding box center [288, 97] width 381 height 25
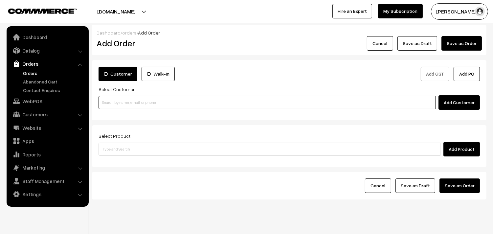
click at [136, 101] on input at bounding box center [266, 102] width 337 height 13
paste input "9444735565"
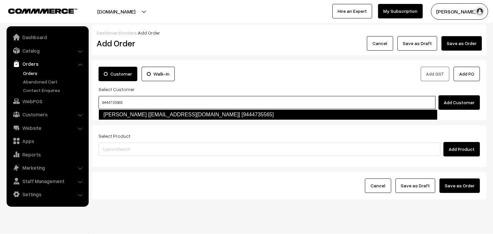
click at [115, 113] on link "[PERSON_NAME] [[EMAIL_ADDRESS][DOMAIN_NAME]] [9444735565]" at bounding box center [267, 114] width 339 height 11
type input "9444735565"
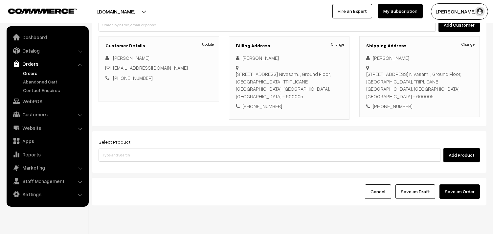
scroll to position [89, 0]
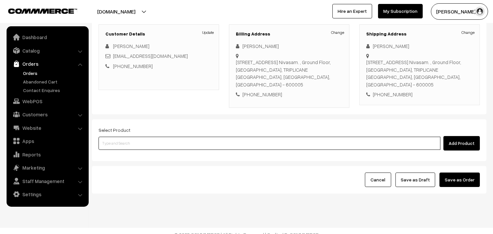
click at [153, 141] on input at bounding box center [269, 143] width 342 height 13
type input "milagurasa"
paste input "23rd Couple Pack- [PERSON_NAME]"
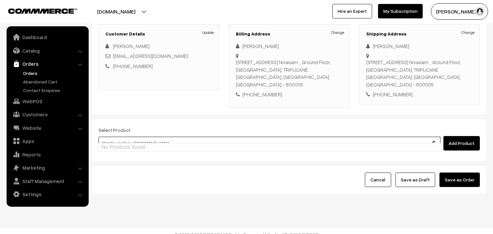
type input "23rd Couple Pack- Mil"
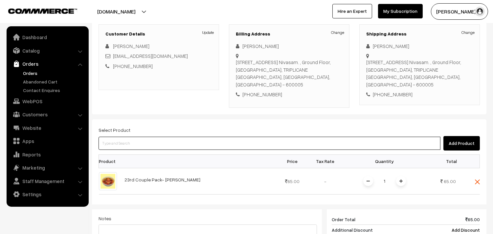
click at [141, 138] on input at bounding box center [269, 143] width 342 height 13
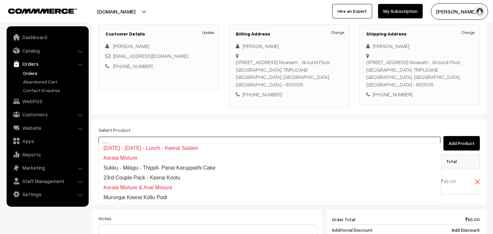
type input "keer"
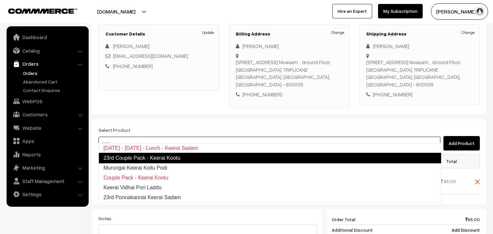
click at [147, 160] on link "23rd Couple Pack - Keerai Kootu" at bounding box center [269, 158] width 343 height 11
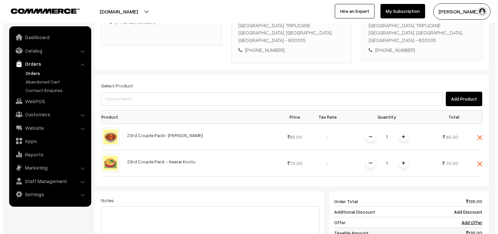
scroll to position [199, 0]
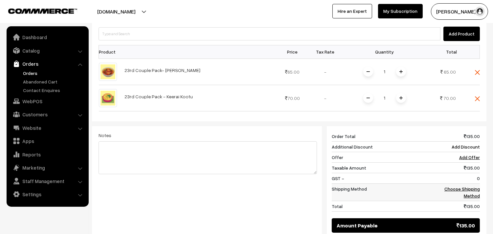
click at [453, 186] on link "Choose Shipping Method" at bounding box center [461, 192] width 35 height 12
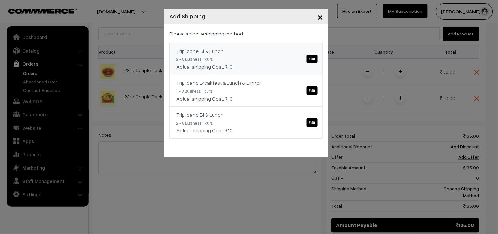
drag, startPoint x: 222, startPoint y: 31, endPoint x: 251, endPoint y: 56, distance: 38.4
click at [222, 31] on p "Please select a shipping method" at bounding box center [246, 34] width 154 height 8
click at [251, 56] on link "Triplicane Bf & Lunch ₹.10 2 - 8 Business Hours Actual shipping Cost: ₹.10" at bounding box center [246, 59] width 154 height 32
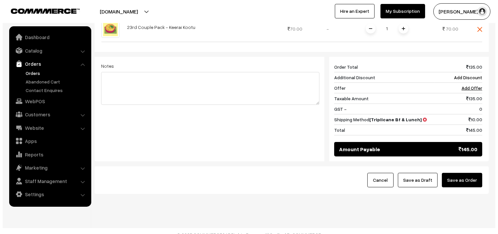
scroll to position [268, 0]
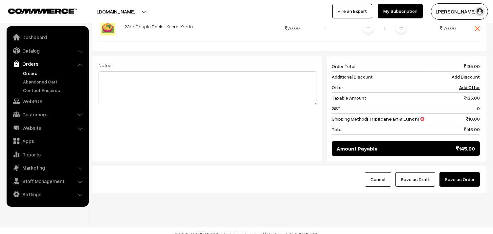
click at [461, 172] on button "Save as Order" at bounding box center [459, 179] width 40 height 14
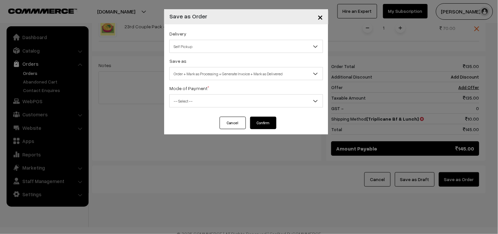
click at [238, 46] on span "Self Pickup" at bounding box center [246, 46] width 153 height 11
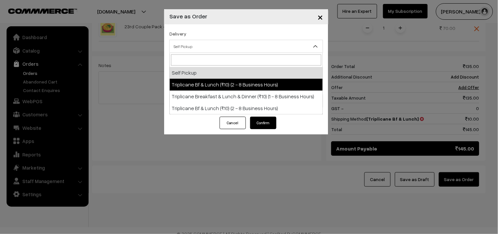
select select "TO1"
select select "3"
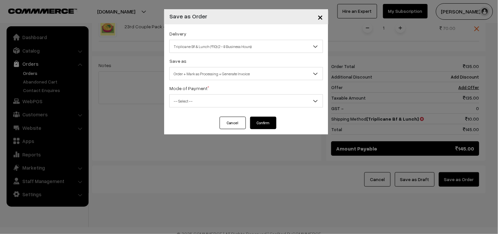
click at [249, 80] on div "Delivery Self Pickup Triplicane Bf & Lunch (₹10) (2 - 8 Business Hours) Triplic…" at bounding box center [246, 70] width 164 height 92
click at [250, 76] on span "Order + Mark as Processing + Generate Invoice" at bounding box center [246, 73] width 153 height 11
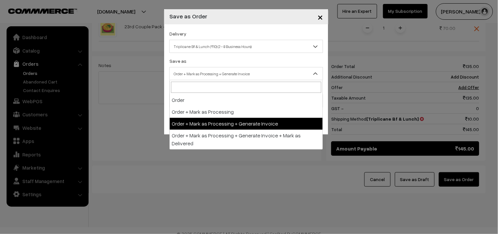
drag, startPoint x: 256, startPoint y: 121, endPoint x: 250, endPoint y: 114, distance: 9.7
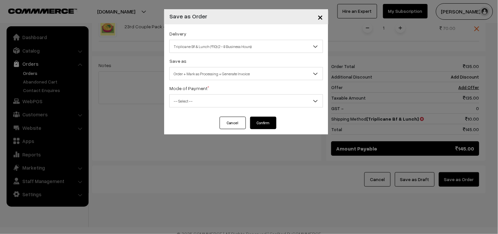
drag, startPoint x: 236, startPoint y: 101, endPoint x: 235, endPoint y: 105, distance: 4.3
click at [235, 104] on span "-- Select --" at bounding box center [246, 100] width 153 height 11
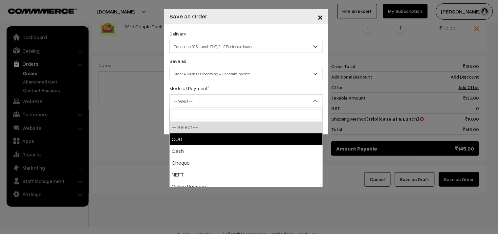
select select "1"
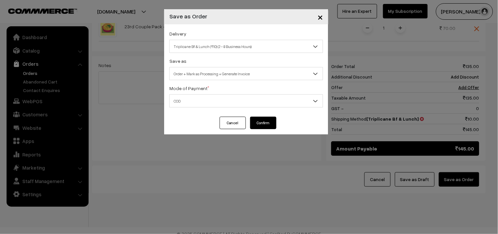
click at [264, 126] on button "Confirm" at bounding box center [263, 122] width 26 height 12
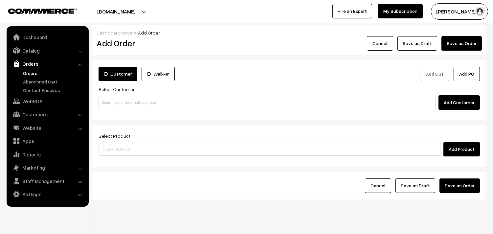
click at [30, 71] on link "Orders" at bounding box center [53, 73] width 65 height 7
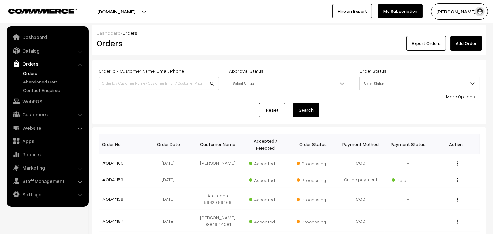
click at [112, 160] on link "#OD41160" at bounding box center [113, 163] width 21 height 6
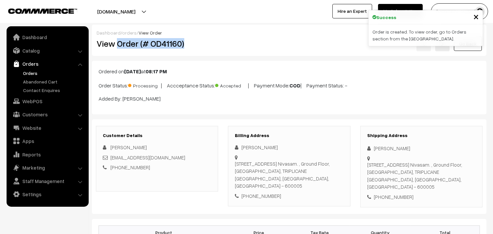
drag, startPoint x: 0, startPoint y: 0, endPoint x: 186, endPoint y: 47, distance: 192.0
click at [186, 47] on h2 "View Order (# OD41160)" at bounding box center [157, 43] width 122 height 10
copy h2 "Order (# OD41160)"
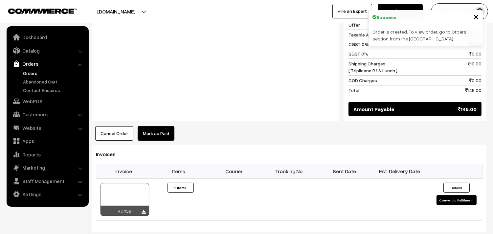
scroll to position [365, 0]
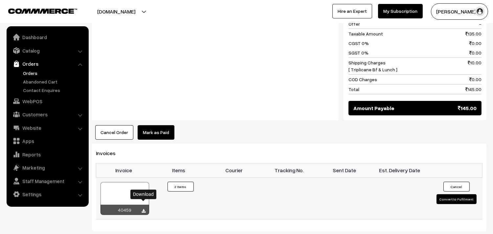
click at [142, 208] on link at bounding box center [144, 210] width 4 height 5
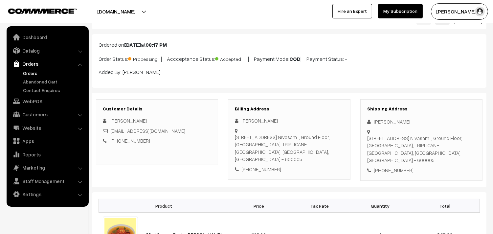
scroll to position [0, 0]
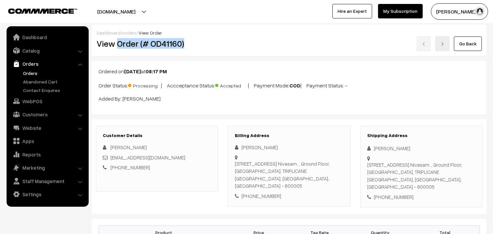
copy h2 "Order (# OD41160)"
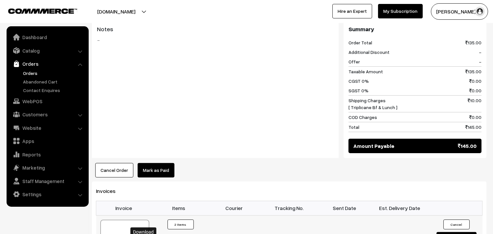
scroll to position [328, 0]
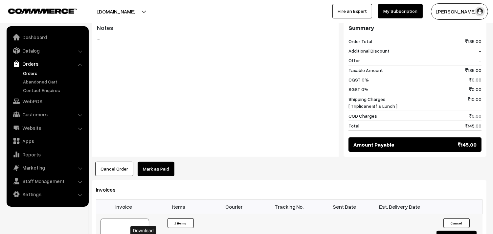
click at [135, 221] on div at bounding box center [124, 234] width 49 height 33
click at [32, 73] on link "Orders" at bounding box center [53, 73] width 65 height 7
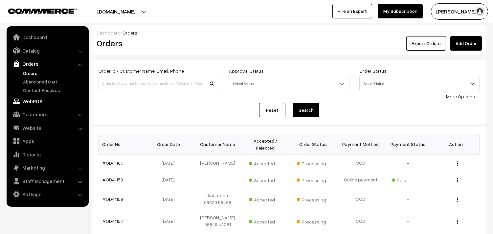
click at [38, 103] on link "WebPOS" at bounding box center [47, 101] width 78 height 12
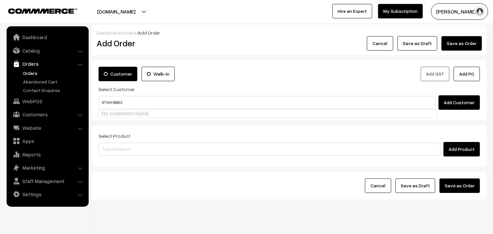
click at [118, 102] on input "87544 68963" at bounding box center [266, 102] width 337 height 13
click at [113, 102] on input "87544 68963" at bounding box center [266, 102] width 337 height 13
click at [114, 102] on input "87544 68963" at bounding box center [266, 102] width 337 height 13
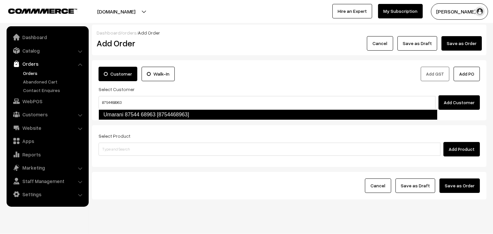
click at [142, 114] on link "Umarani 87544 68963 [8754468963]" at bounding box center [267, 114] width 339 height 11
type input "8754468963"
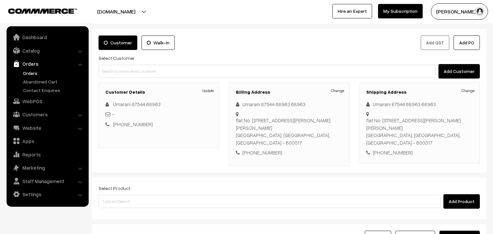
scroll to position [73, 0]
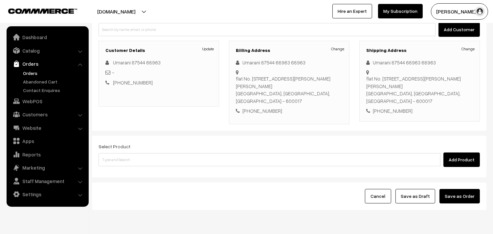
click at [184, 160] on div "Select Product Add Product" at bounding box center [289, 157] width 394 height 42
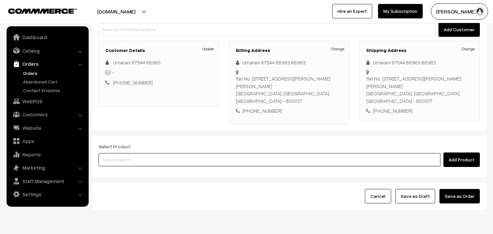
drag, startPoint x: 184, startPoint y: 153, endPoint x: 187, endPoint y: 150, distance: 4.4
click at [184, 153] on input at bounding box center [269, 159] width 342 height 13
click at [175, 153] on input at bounding box center [269, 159] width 342 height 13
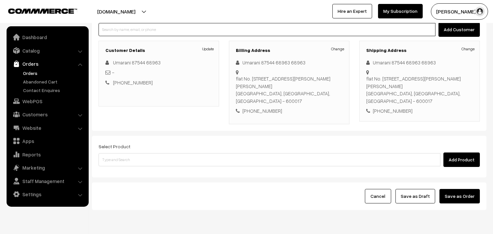
click at [157, 28] on input at bounding box center [266, 29] width 337 height 13
paste input "94455 16181"
click at [114, 30] on input "94455 16181" at bounding box center [266, 29] width 337 height 13
type input "9445516181"
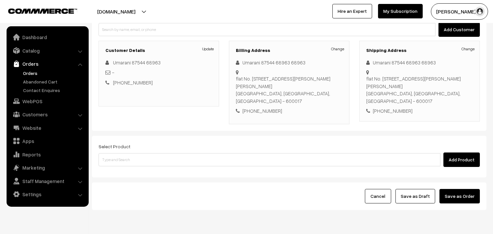
click at [41, 76] on link "Orders" at bounding box center [53, 73] width 65 height 7
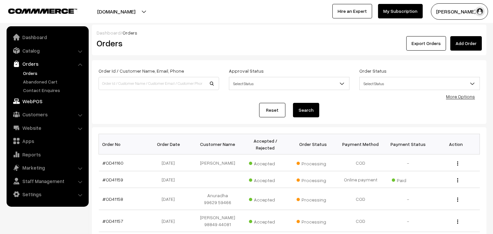
click at [33, 100] on link "WebPOS" at bounding box center [47, 101] width 78 height 12
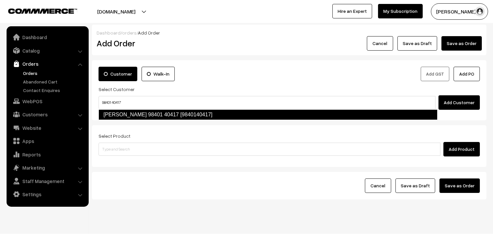
click at [116, 111] on link "[PERSON_NAME] 98401 40417 [9840140417]" at bounding box center [267, 114] width 339 height 11
type input "98401 40417"
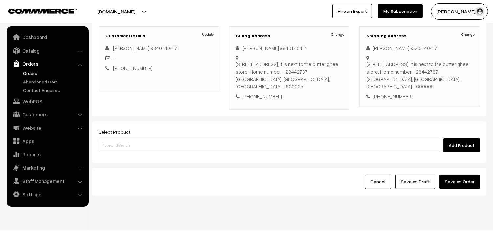
scroll to position [89, 0]
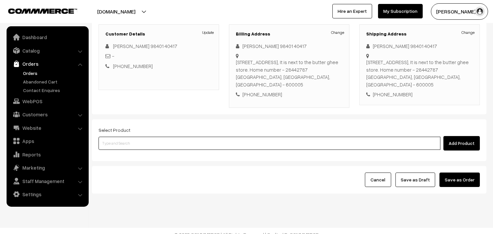
click at [158, 140] on input at bounding box center [269, 143] width 342 height 13
type input "ghee pon"
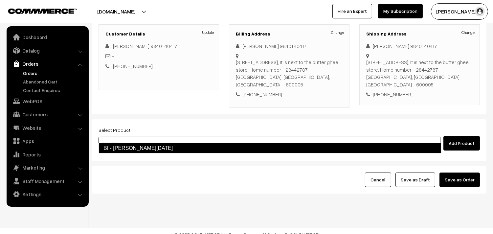
click at [256, 144] on link "Bf - [PERSON_NAME][DATE]" at bounding box center [269, 148] width 343 height 11
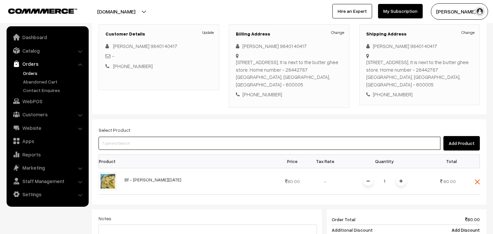
click at [162, 137] on input at bounding box center [269, 143] width 342 height 13
type input "[PERSON_NAME]"
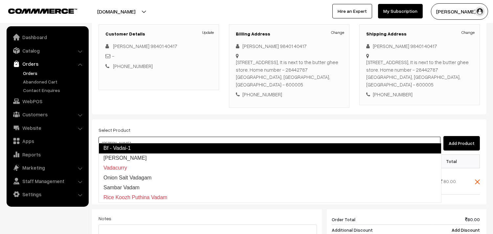
click at [158, 144] on link "Bf - Vadai-1" at bounding box center [269, 148] width 343 height 11
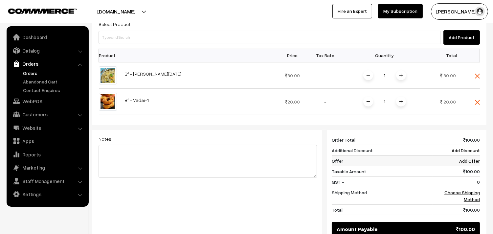
scroll to position [199, 0]
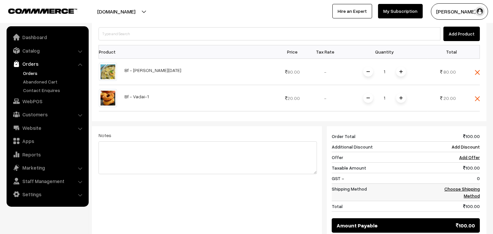
click at [455, 185] on td "Choose Shipping Method" at bounding box center [455, 191] width 47 height 17
click at [455, 186] on link "Choose Shipping Method" at bounding box center [461, 192] width 35 height 12
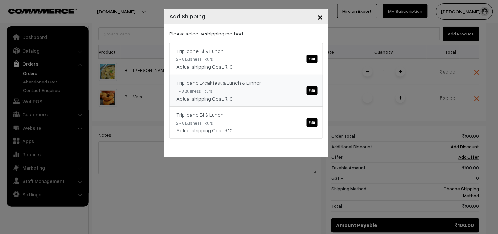
click at [271, 69] on div "Actual shipping Cost: ₹.10" at bounding box center [246, 67] width 140 height 8
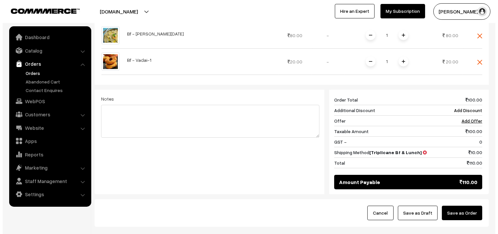
scroll to position [268, 0]
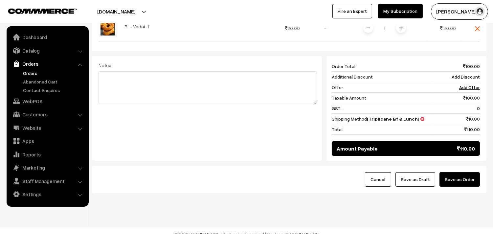
click at [460, 173] on button "Save as Order" at bounding box center [459, 179] width 40 height 14
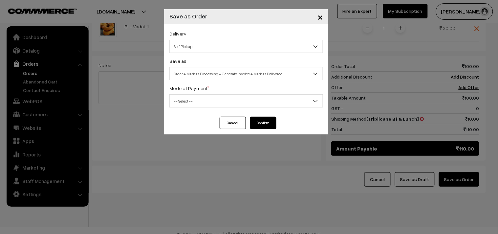
click at [218, 57] on div "Save as Order Order + Mark as Processing Order + Mark as Processing + Generate …" at bounding box center [246, 68] width 154 height 23
click at [217, 53] on span "Self Pickup" at bounding box center [246, 46] width 154 height 13
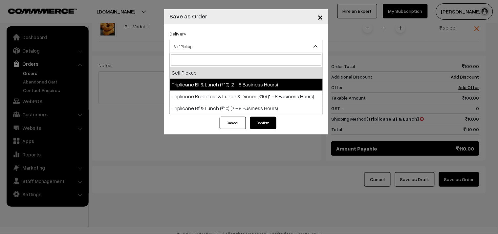
select select "TO1"
select select "3"
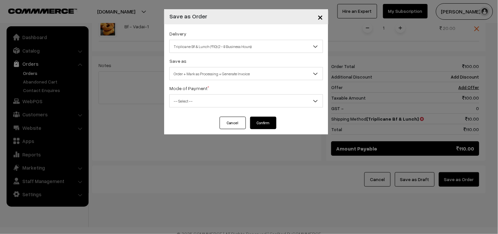
click at [216, 74] on span "Order + Mark as Processing + Generate Invoice" at bounding box center [246, 73] width 153 height 11
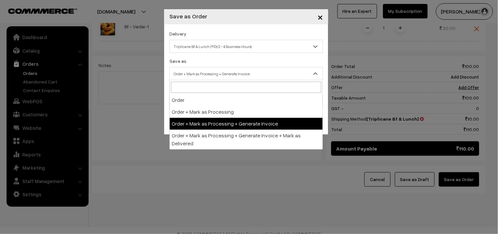
drag, startPoint x: 220, startPoint y: 124, endPoint x: 210, endPoint y: 100, distance: 25.4
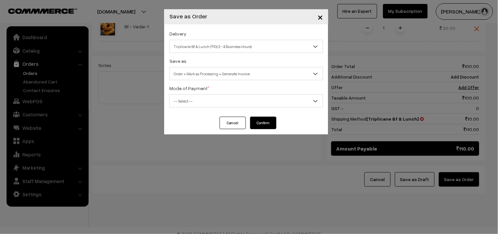
drag, startPoint x: 210, startPoint y: 100, endPoint x: 209, endPoint y: 104, distance: 3.7
click at [209, 100] on span "-- Select --" at bounding box center [246, 100] width 153 height 11
click at [206, 86] on div "Mode of Payment * -- Select -- COD Cash Cheque NEFT Online Payment DD Others --…" at bounding box center [246, 95] width 154 height 23
click at [205, 101] on span "-- Select --" at bounding box center [246, 100] width 153 height 11
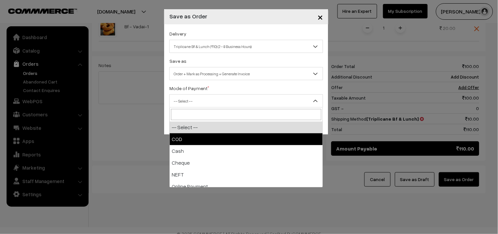
select select "1"
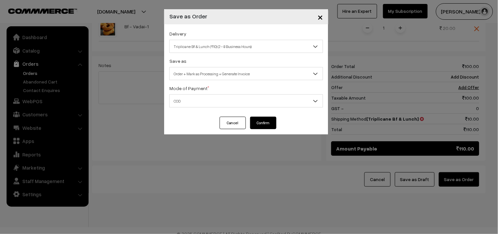
click at [265, 126] on button "Confirm" at bounding box center [263, 122] width 26 height 12
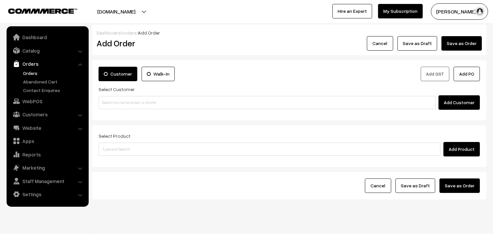
click at [32, 72] on link "Orders" at bounding box center [53, 73] width 65 height 7
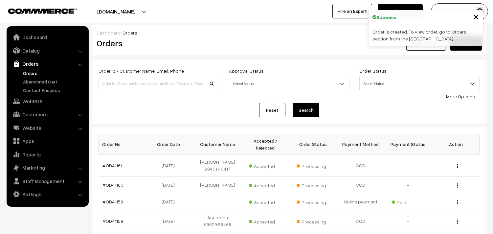
click at [116, 163] on link "#OD41161" at bounding box center [113, 165] width 20 height 6
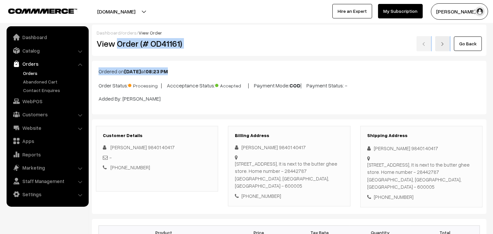
drag, startPoint x: 118, startPoint y: 45, endPoint x: 199, endPoint y: 47, distance: 80.7
click at [199, 47] on h2 "View Order (# OD41161)" at bounding box center [157, 43] width 122 height 10
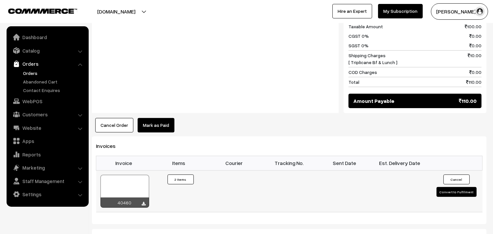
scroll to position [437, 0]
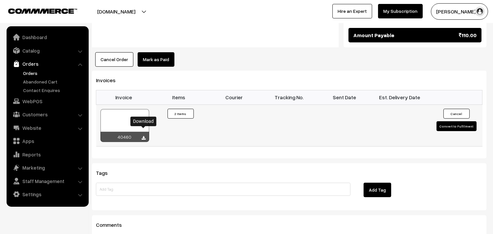
click at [142, 136] on icon at bounding box center [144, 138] width 4 height 4
click at [37, 103] on link "WebPOS" at bounding box center [47, 101] width 78 height 12
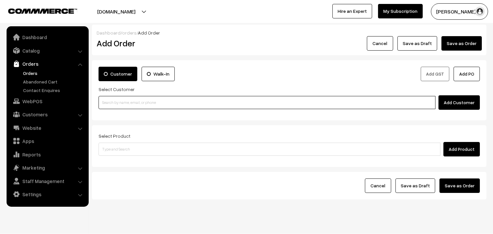
click at [145, 103] on input at bounding box center [266, 102] width 337 height 13
paste input "98401 40417"
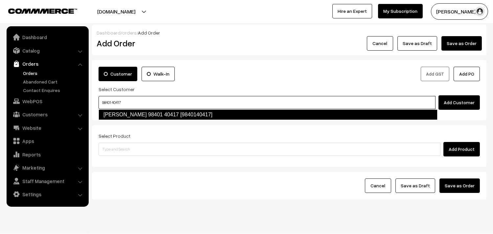
click at [117, 113] on link "Sugantha 98401 40417 [9840140417]" at bounding box center [267, 114] width 339 height 11
type input "98401 40417"
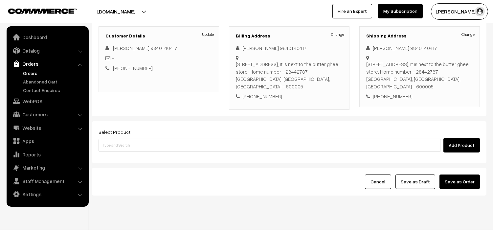
scroll to position [89, 0]
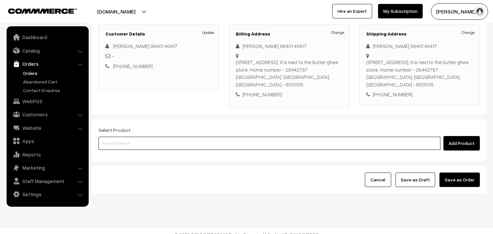
click at [152, 137] on input at bounding box center [269, 143] width 342 height 13
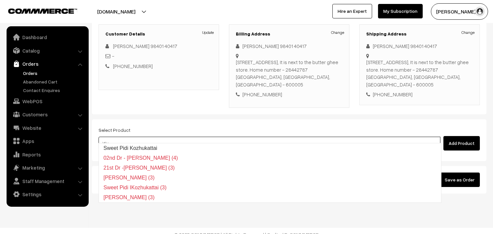
type input "idiya"
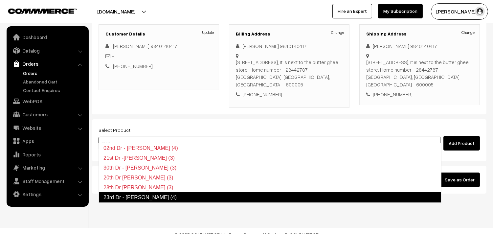
click at [137, 198] on link "23rd Dr - Idiyappam (4)" at bounding box center [269, 197] width 343 height 11
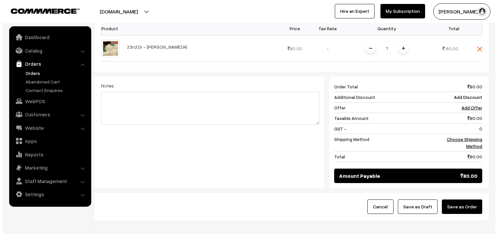
scroll to position [235, 0]
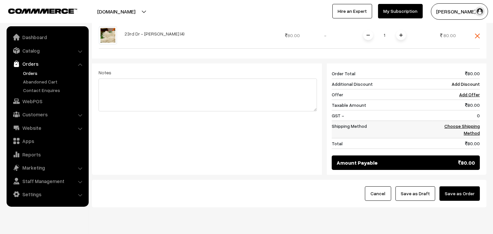
click at [460, 123] on link "Choose Shipping Method" at bounding box center [461, 129] width 35 height 12
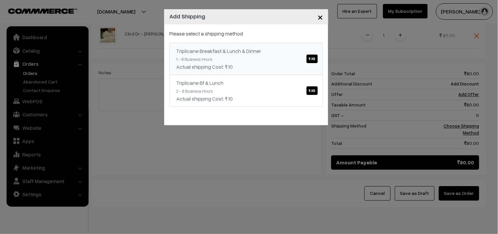
click at [217, 44] on link "Triplicane Breakfast & Lunch & Dinner ₹.10 1 - 8 Business Hours Actual shipping…" at bounding box center [246, 59] width 154 height 32
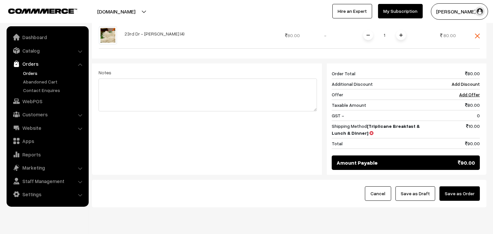
click at [461, 188] on button "Save as Order" at bounding box center [459, 193] width 40 height 14
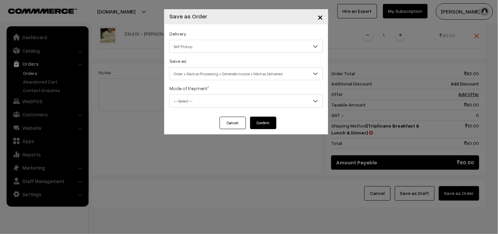
click at [226, 43] on span "Self Pickup" at bounding box center [246, 46] width 153 height 11
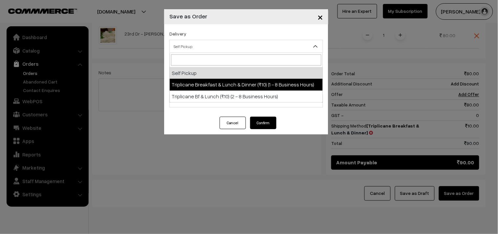
drag, startPoint x: 227, startPoint y: 89, endPoint x: 225, endPoint y: 74, distance: 14.9
select select "TBL1"
select select "3"
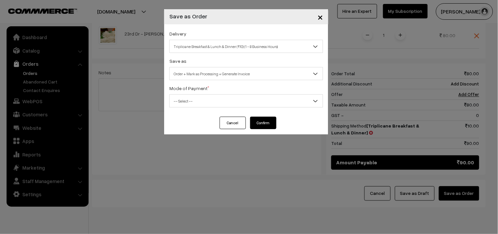
drag, startPoint x: 222, startPoint y: 66, endPoint x: 222, endPoint y: 104, distance: 37.7
click at [222, 67] on div "Save as Order Order + Mark as Processing Order + Mark as Processing + Generate …" at bounding box center [246, 68] width 154 height 23
click at [222, 77] on span "Order + Mark as Processing + Generate Invoice" at bounding box center [246, 73] width 153 height 11
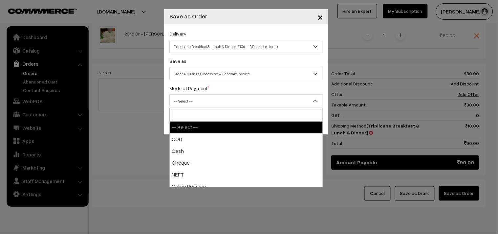
click at [209, 97] on span "-- Select --" at bounding box center [246, 100] width 153 height 11
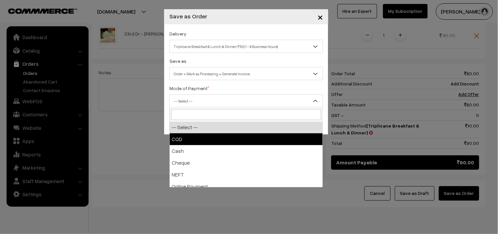
select select "1"
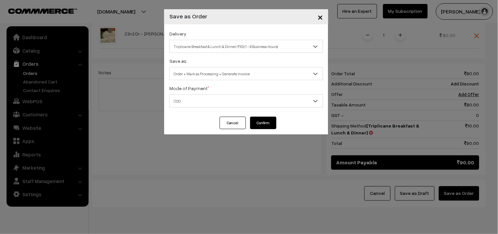
click at [250, 117] on div "Cancel Confirm" at bounding box center [246, 122] width 60 height 12
click at [258, 120] on button "Confirm" at bounding box center [263, 122] width 26 height 12
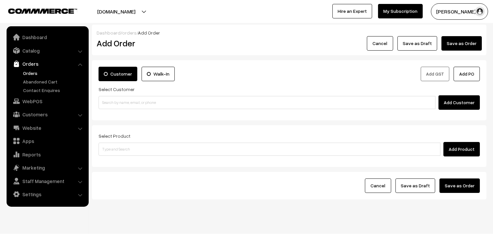
click at [33, 68] on link "Orders" at bounding box center [47, 64] width 78 height 12
click at [33, 73] on link "Orders" at bounding box center [53, 73] width 65 height 7
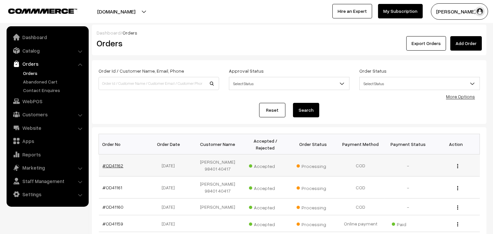
click at [112, 165] on link "#OD41162" at bounding box center [113, 165] width 21 height 6
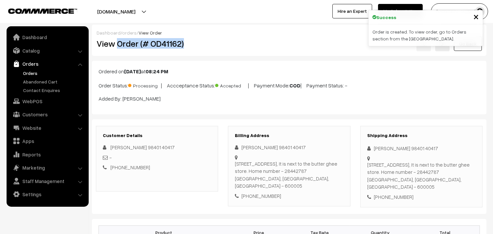
drag, startPoint x: 117, startPoint y: 44, endPoint x: 221, endPoint y: 48, distance: 104.1
click at [221, 48] on div "View Order (# OD41162)" at bounding box center [158, 43] width 132 height 15
copy h2 "Order (# OD41162)"
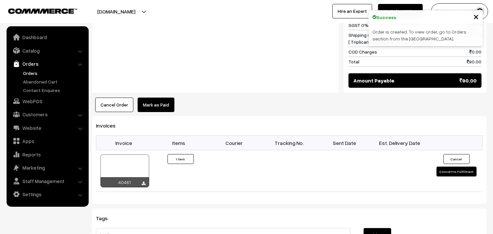
scroll to position [365, 0]
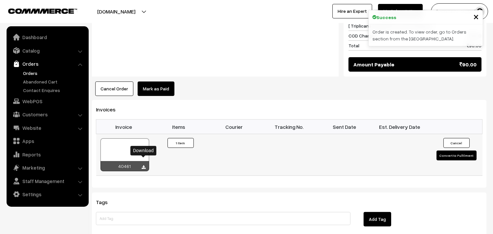
click at [144, 165] on icon at bounding box center [144, 167] width 4 height 4
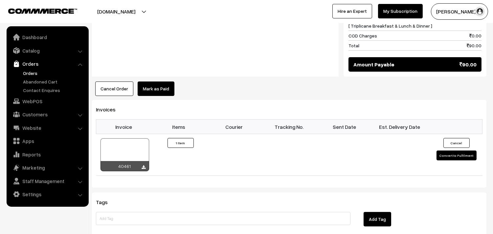
click at [30, 71] on link "Orders" at bounding box center [53, 73] width 65 height 7
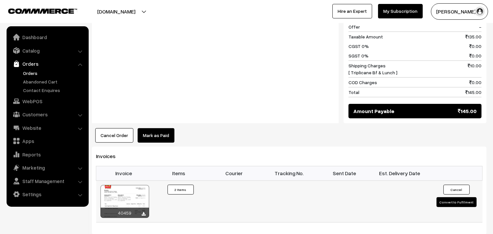
scroll to position [365, 0]
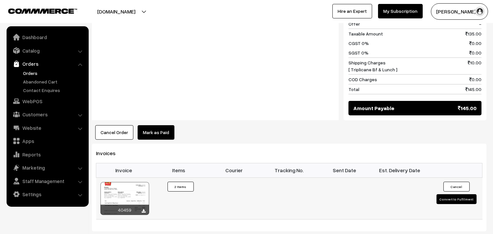
click at [132, 189] on div at bounding box center [124, 198] width 49 height 33
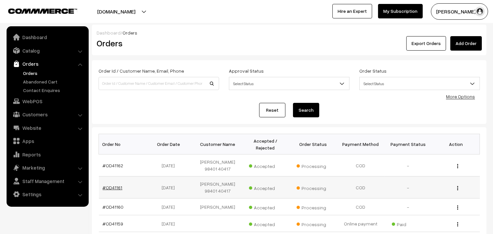
click at [117, 188] on link "#OD41161" at bounding box center [113, 187] width 20 height 6
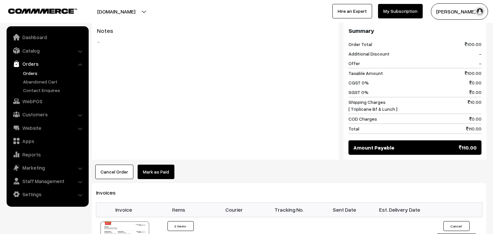
scroll to position [328, 0]
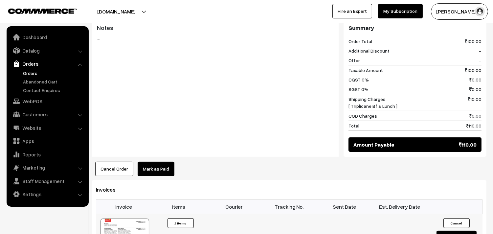
click at [129, 218] on div at bounding box center [124, 234] width 49 height 33
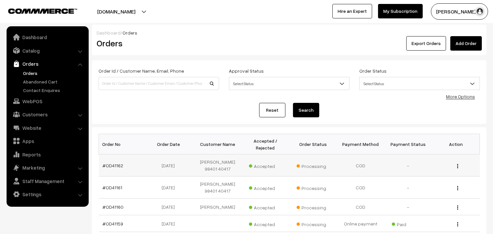
click at [119, 168] on td "#OD41162" at bounding box center [123, 165] width 48 height 22
click at [119, 165] on link "#OD41162" at bounding box center [113, 165] width 21 height 6
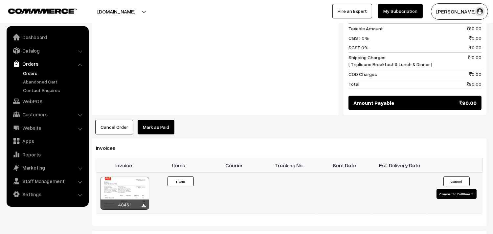
scroll to position [328, 0]
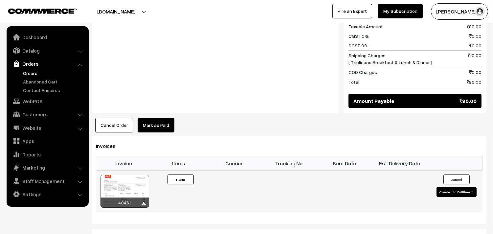
click at [127, 177] on div at bounding box center [124, 191] width 49 height 33
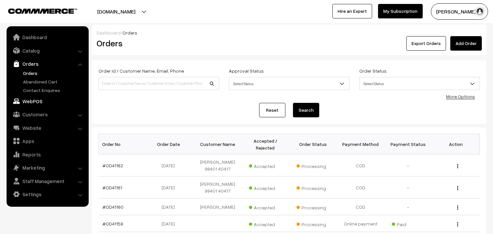
click at [38, 102] on link "WebPOS" at bounding box center [47, 101] width 78 height 12
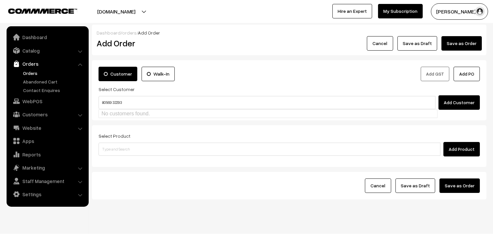
click at [114, 103] on input "80569 32293" at bounding box center [266, 102] width 337 height 13
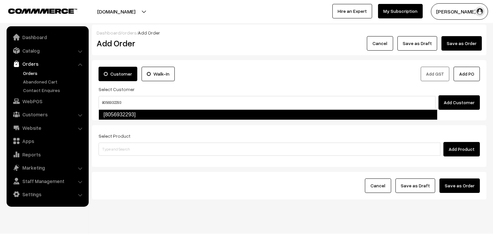
click at [130, 113] on link "[8056932293]" at bounding box center [267, 114] width 339 height 11
type input "8056932293"
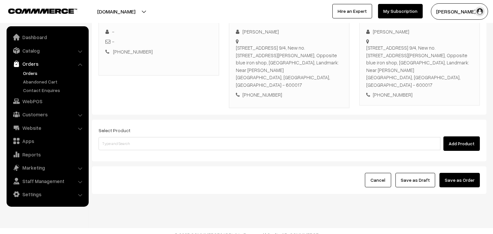
scroll to position [104, 0]
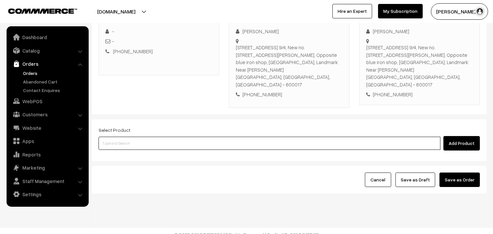
click at [202, 137] on input at bounding box center [269, 143] width 342 height 13
paste input "23rd With Rice"
click at [110, 137] on input "23rd With Rice" at bounding box center [269, 143] width 342 height 13
type input "23rd With Rice"
drag, startPoint x: 125, startPoint y: 135, endPoint x: 131, endPoint y: 129, distance: 7.7
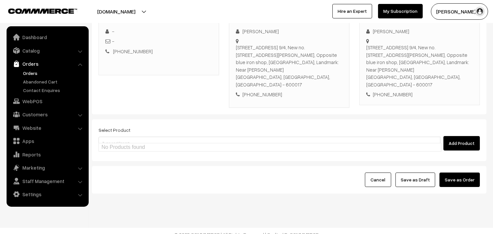
click at [136, 119] on div "Select Product Add Product" at bounding box center [289, 140] width 394 height 42
click at [115, 137] on input at bounding box center [269, 143] width 342 height 13
paste input "23rd With Rice"
click at [110, 137] on input "23rd With Rice" at bounding box center [269, 143] width 342 height 13
type input "23rd With Rice"
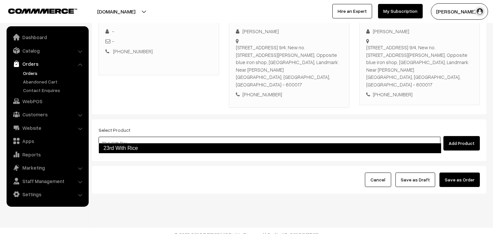
click at [138, 148] on link "23rd With Rice" at bounding box center [269, 148] width 343 height 11
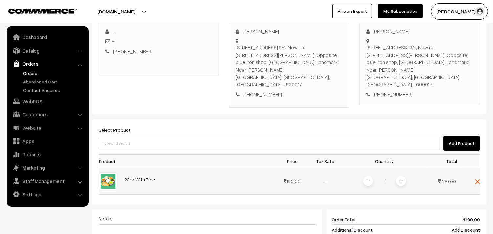
click at [397, 176] on span at bounding box center [401, 181] width 10 height 10
click at [370, 176] on span at bounding box center [368, 181] width 10 height 10
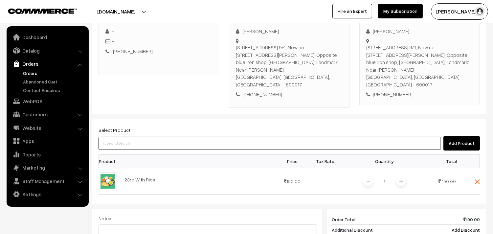
click at [161, 139] on input at bounding box center [269, 143] width 342 height 13
type input "keerai"
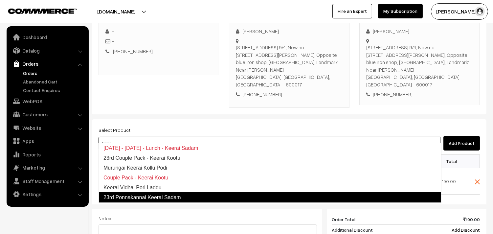
click at [162, 194] on link "23rd Ponnakannai Keerai Sadam" at bounding box center [269, 197] width 343 height 11
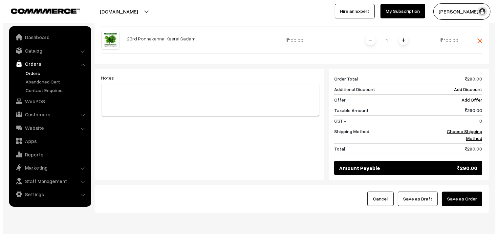
scroll to position [291, 0]
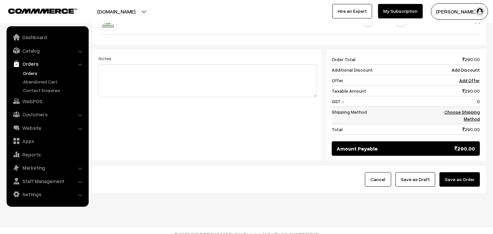
click at [460, 107] on td "Choose Shipping Method" at bounding box center [455, 115] width 47 height 17
click at [462, 109] on link "Choose Shipping Method" at bounding box center [461, 115] width 35 height 12
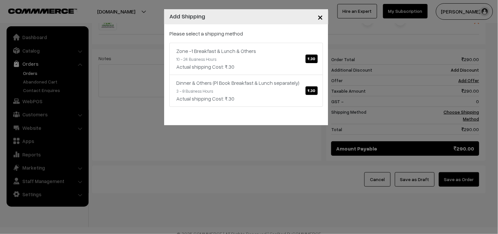
click at [262, 38] on div "Please select a shipping method Zone -1 Breakfast & Lunch & Others ₹.30 10 - 24…" at bounding box center [246, 68] width 154 height 77
click at [270, 47] on div "Zone -1 Breakfast & Lunch & Others ₹.30" at bounding box center [246, 51] width 140 height 8
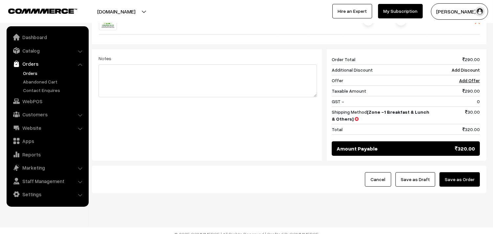
click at [468, 172] on button "Save as Order" at bounding box center [459, 179] width 40 height 14
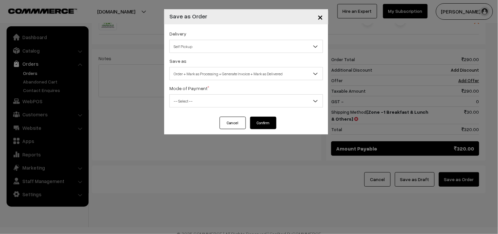
click at [235, 49] on span "Self Pickup" at bounding box center [246, 46] width 153 height 11
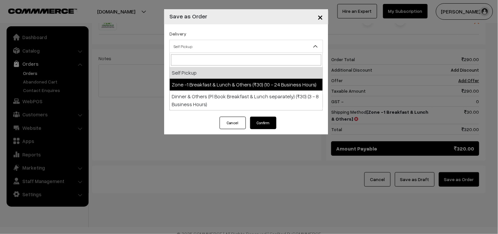
select select "ZON1"
select select "3"
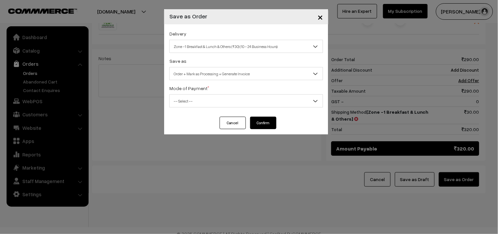
click at [231, 77] on span "Order + Mark as Processing + Generate Invoice" at bounding box center [246, 73] width 153 height 11
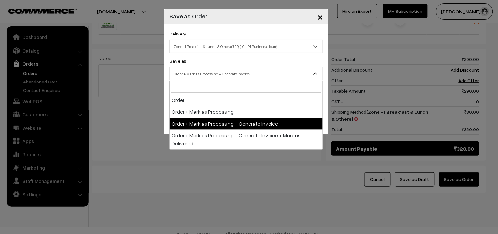
drag, startPoint x: 235, startPoint y: 124, endPoint x: 229, endPoint y: 109, distance: 15.7
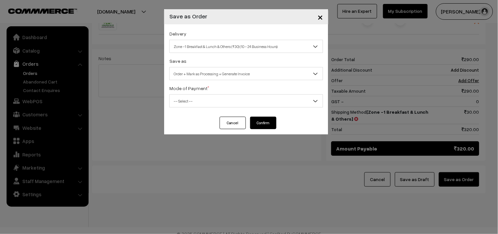
click at [228, 103] on span "-- Select --" at bounding box center [246, 100] width 153 height 11
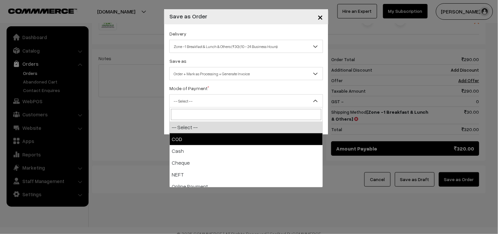
select select "1"
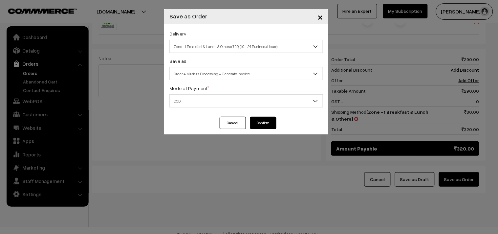
click at [250, 120] on button "Confirm" at bounding box center [263, 122] width 26 height 12
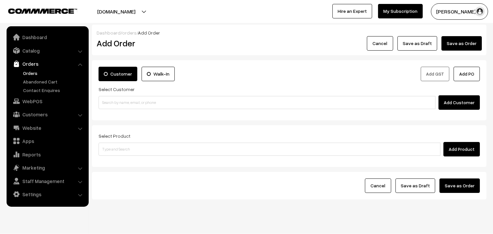
click at [33, 75] on link "Orders" at bounding box center [53, 73] width 65 height 7
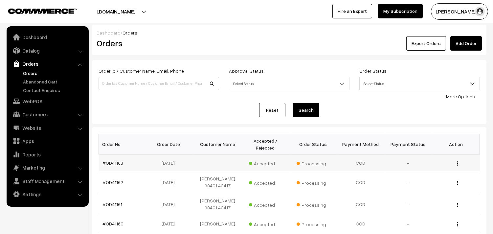
click at [118, 161] on link "#OD41163" at bounding box center [113, 163] width 21 height 6
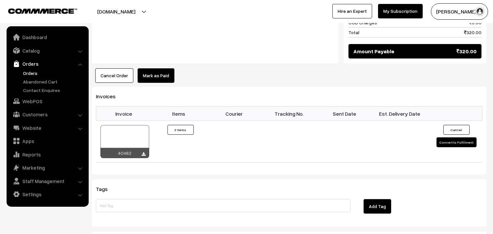
scroll to position [474, 0]
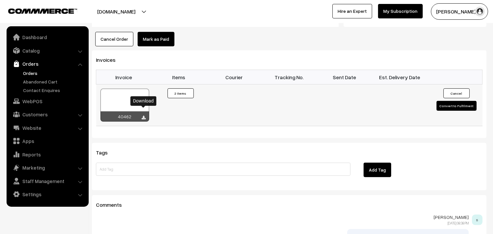
click at [143, 116] on icon at bounding box center [144, 118] width 4 height 4
click at [34, 99] on link "WebPOS" at bounding box center [47, 101] width 78 height 12
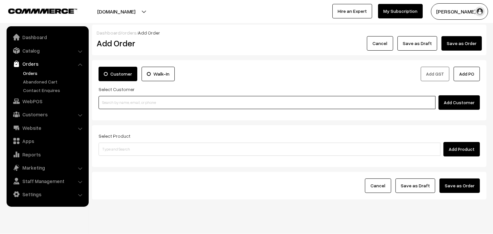
click at [121, 104] on input at bounding box center [266, 102] width 337 height 13
paste input "80569 32293"
click at [114, 102] on input "80569 32293" at bounding box center [266, 102] width 337 height 13
click at [113, 103] on input "80569 32293" at bounding box center [266, 102] width 337 height 13
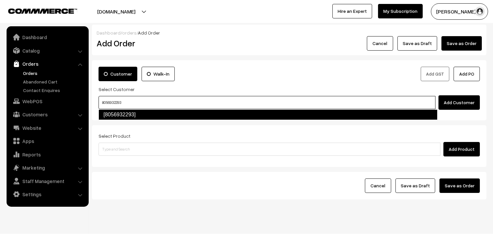
click at [124, 111] on link "[8056932293]" at bounding box center [267, 114] width 339 height 11
type input "8056932293"
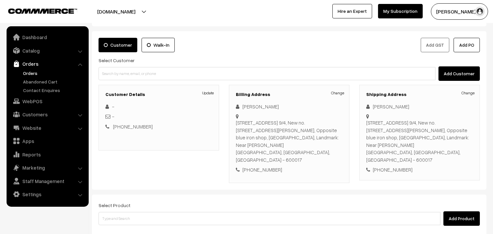
scroll to position [73, 0]
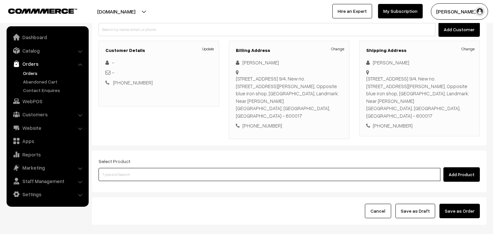
click at [153, 168] on input at bounding box center [269, 174] width 342 height 13
type input "chap"
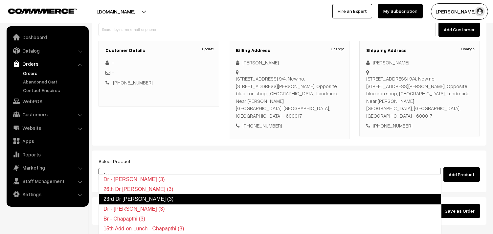
click at [153, 198] on link "23rd Dr [PERSON_NAME] (3)" at bounding box center [269, 199] width 343 height 11
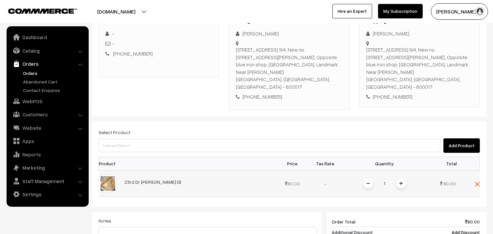
scroll to position [109, 0]
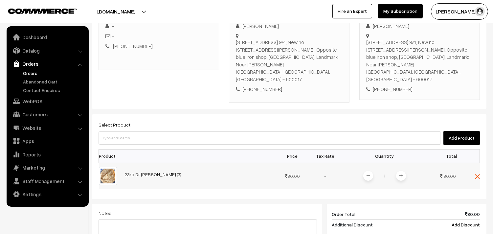
click at [399, 174] on img at bounding box center [400, 175] width 3 height 3
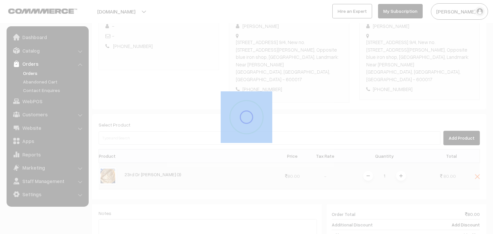
click at [399, 168] on div "Dashboard / orders / Add Order Add Order Cancel Save as Draft Save as Order Sav…" at bounding box center [289, 131] width 394 height 432
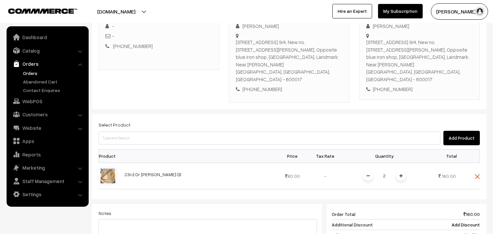
click at [399, 174] on img at bounding box center [400, 175] width 3 height 3
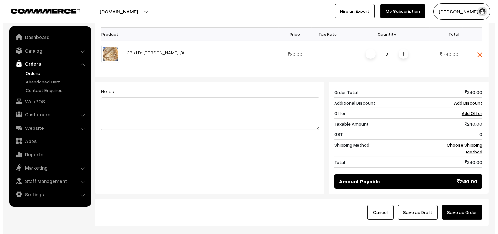
scroll to position [264, 0]
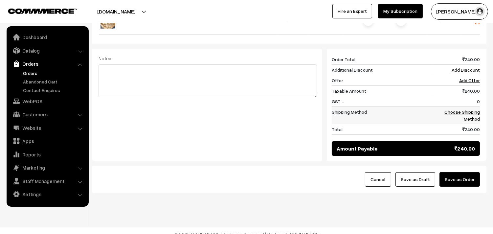
click at [460, 109] on link "Choose Shipping Method" at bounding box center [461, 115] width 35 height 12
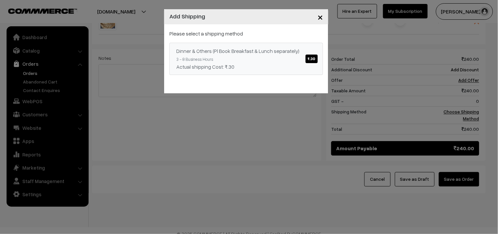
click at [304, 54] on div "Dinner & Others (Pl Book Breakfast & Lunch separately) ₹.30" at bounding box center [246, 51] width 140 height 8
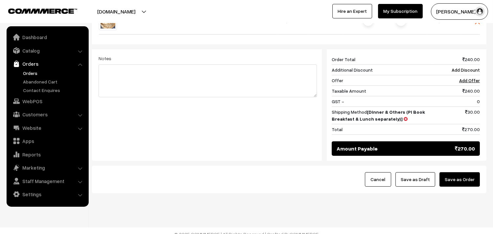
click at [463, 178] on button "Save as Order" at bounding box center [459, 179] width 40 height 14
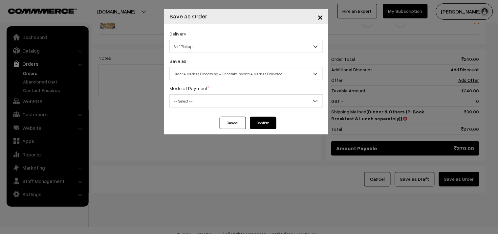
click at [246, 50] on span "Self Pickup" at bounding box center [246, 46] width 153 height 11
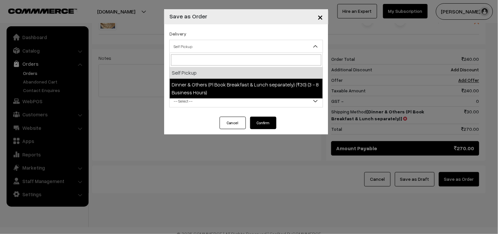
select select "DOP1"
select select "3"
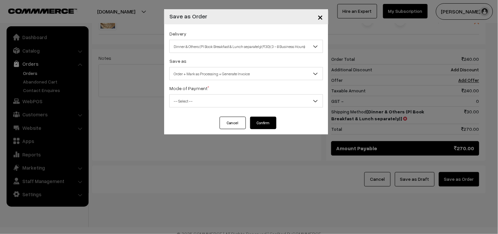
drag, startPoint x: 242, startPoint y: 72, endPoint x: 243, endPoint y: 78, distance: 6.7
click at [242, 72] on span "Order + Mark as Processing + Generate Invoice" at bounding box center [246, 73] width 153 height 11
click at [225, 106] on span "-- Select --" at bounding box center [246, 100] width 153 height 11
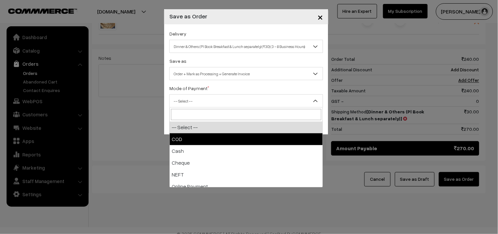
drag, startPoint x: 222, startPoint y: 138, endPoint x: 248, endPoint y: 116, distance: 34.2
select select "1"
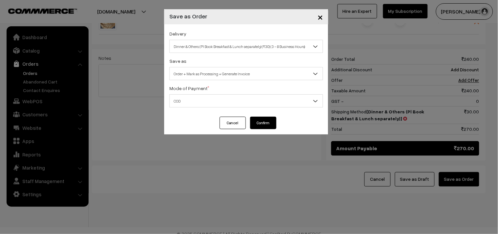
click at [249, 116] on div "Delivery Self Pickup [PERSON_NAME] & Others (Pl Book Breakfast & Lunch separate…" at bounding box center [246, 70] width 164 height 92
click at [259, 121] on button "Confirm" at bounding box center [263, 122] width 26 height 12
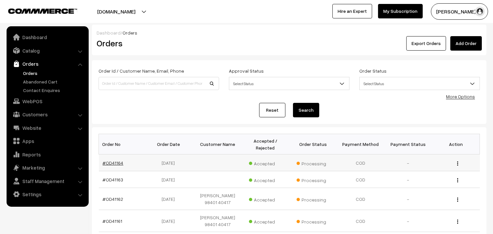
click at [118, 162] on link "#OD41164" at bounding box center [113, 163] width 21 height 6
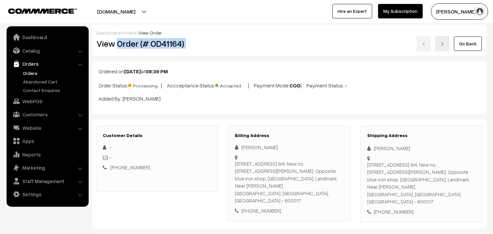
click at [238, 51] on div "Dashboard / orders / View Order View Order (# OD41164) Go Back" at bounding box center [289, 40] width 394 height 31
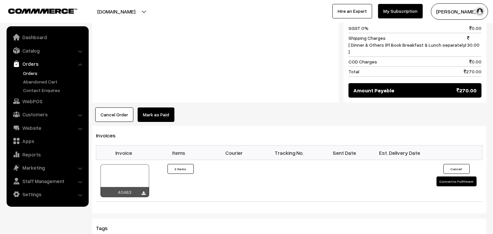
scroll to position [365, 0]
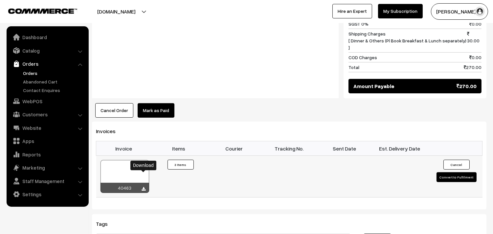
click at [143, 187] on icon at bounding box center [144, 189] width 4 height 4
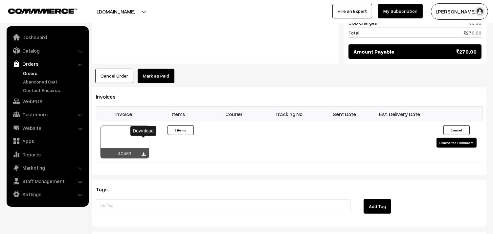
scroll to position [437, 0]
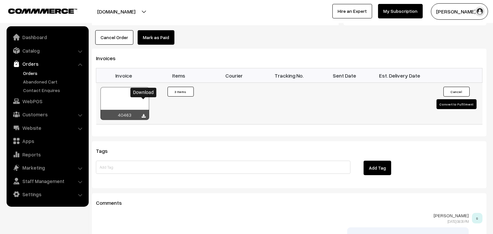
click at [119, 87] on div at bounding box center [124, 103] width 49 height 33
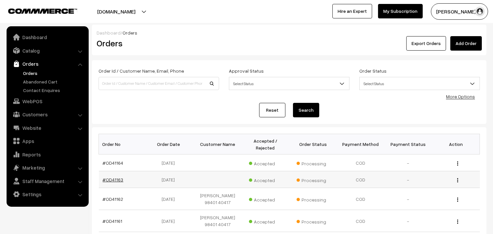
click at [113, 180] on link "#OD41163" at bounding box center [113, 180] width 21 height 6
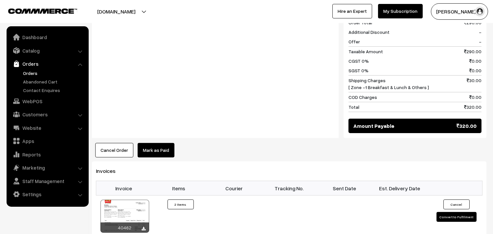
scroll to position [365, 0]
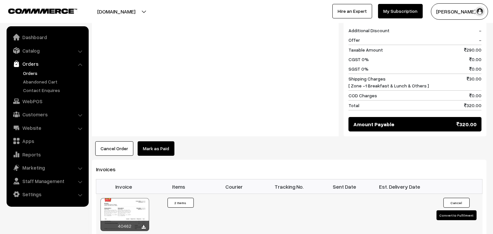
click at [135, 198] on div at bounding box center [124, 214] width 49 height 33
